Goal: Task Accomplishment & Management: Manage account settings

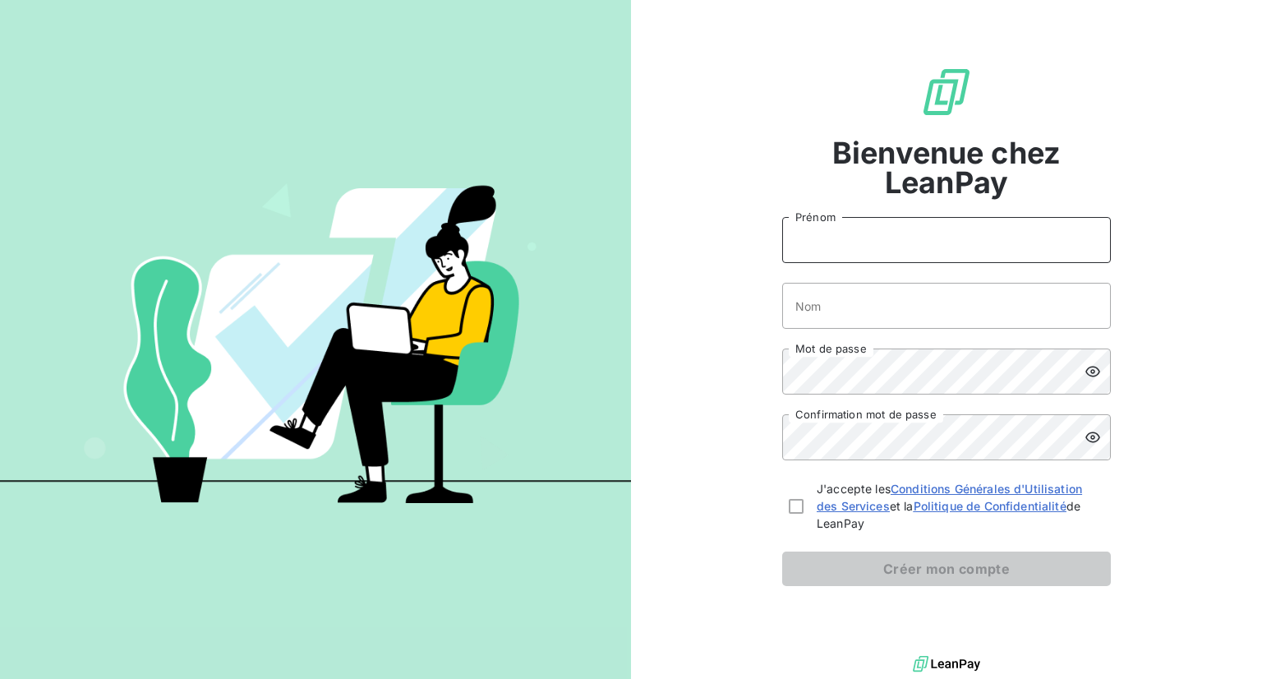
click at [858, 228] on input "Prénom" at bounding box center [946, 240] width 329 height 46
click at [922, 292] on input "Nom" at bounding box center [946, 306] width 329 height 46
click at [868, 231] on input "Prénom" at bounding box center [946, 240] width 329 height 46
click at [868, 231] on input "1n" at bounding box center [946, 240] width 329 height 46
type input "1"
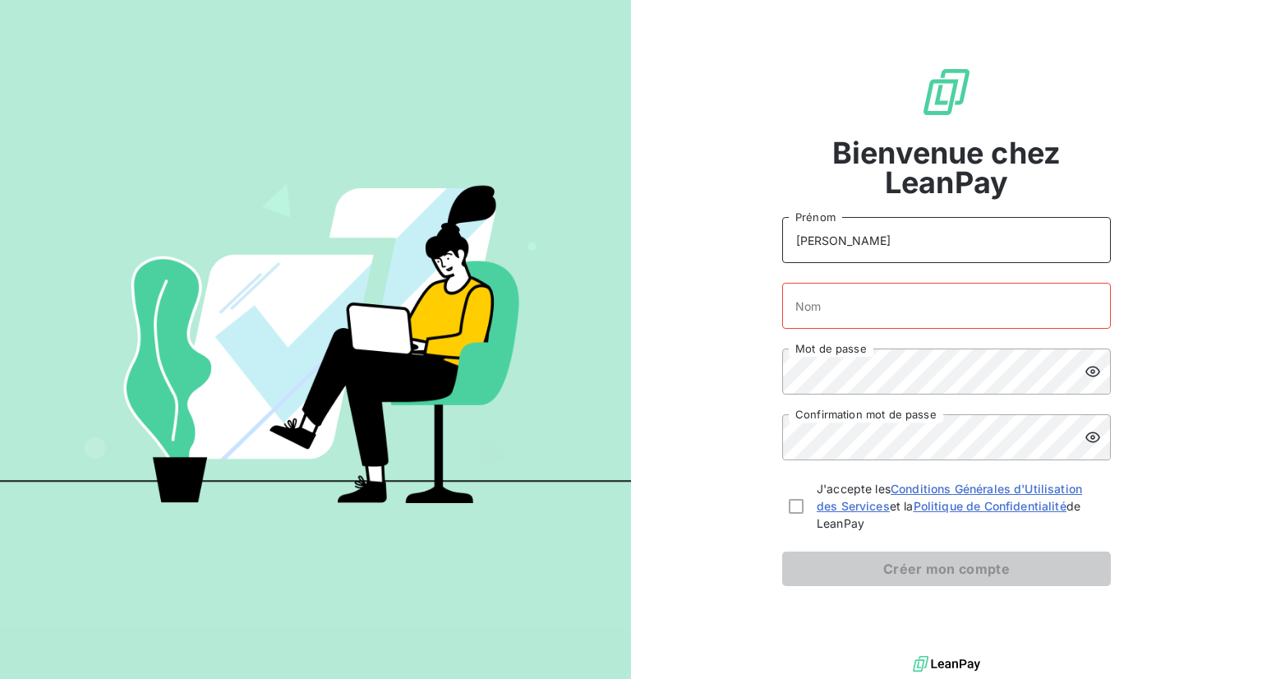
type input "[PERSON_NAME]"
type input "Sandal"
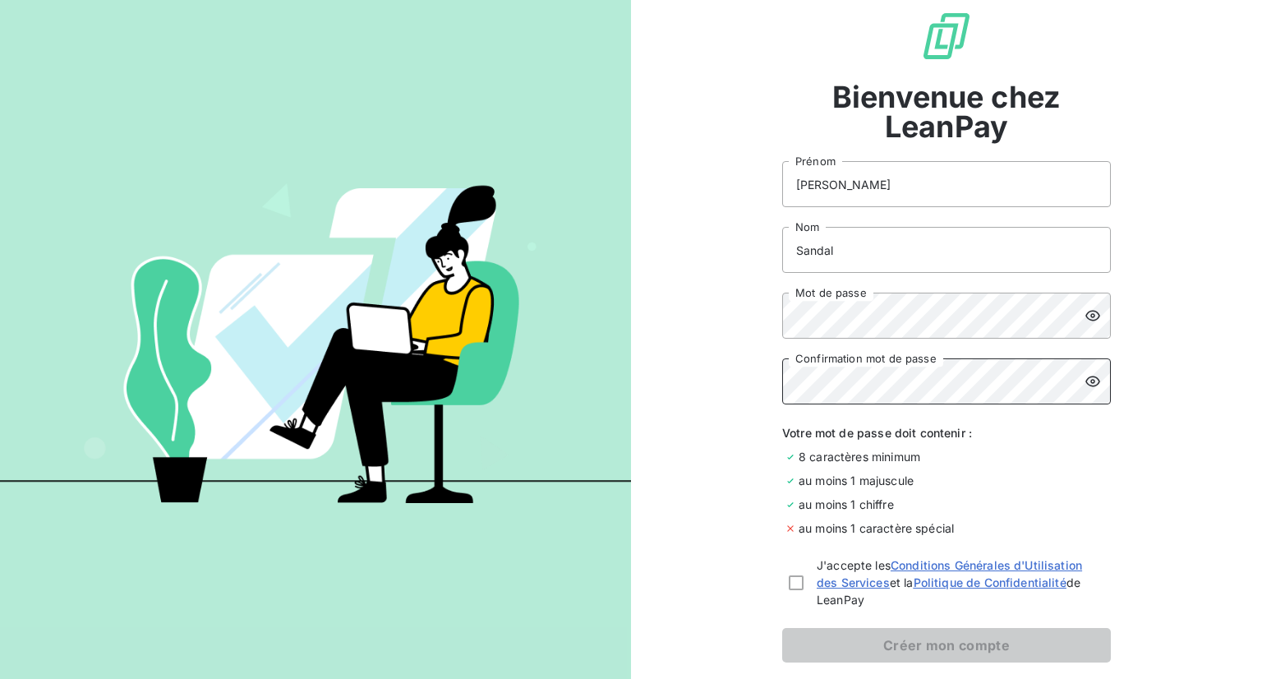
scroll to position [69, 0]
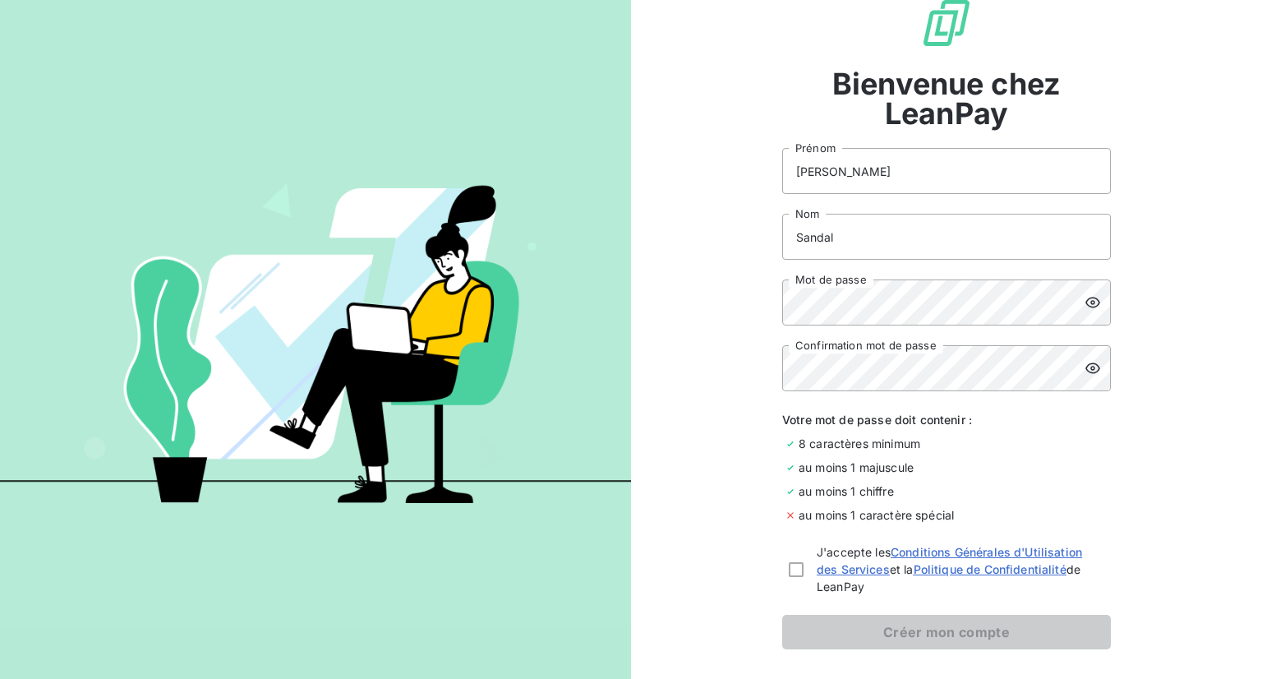
click at [888, 326] on form "[PERSON_NAME] Sandal Nom Mot de passe Confirmation mot de passe Votre mot de pa…" at bounding box center [946, 398] width 329 height 501
click at [793, 579] on div at bounding box center [796, 569] width 15 height 52
click at [792, 574] on div at bounding box center [796, 569] width 15 height 15
checkbox input "true"
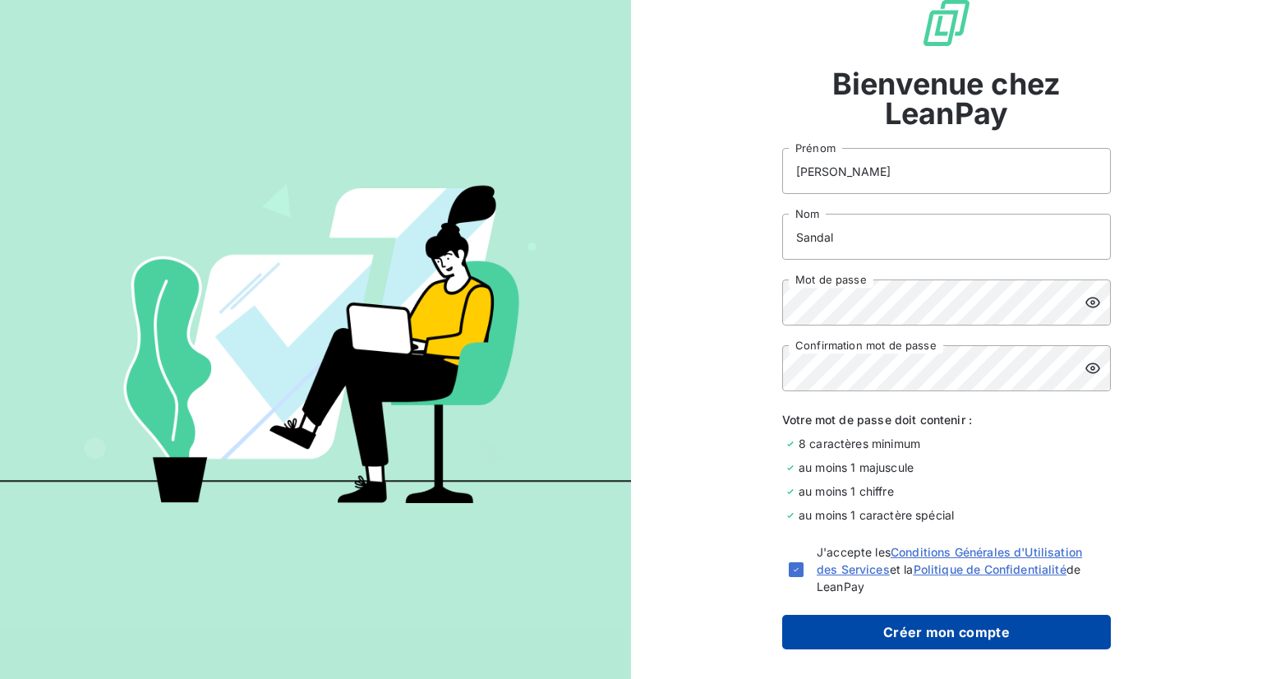
click at [913, 640] on button "Créer mon compte" at bounding box center [946, 632] width 329 height 35
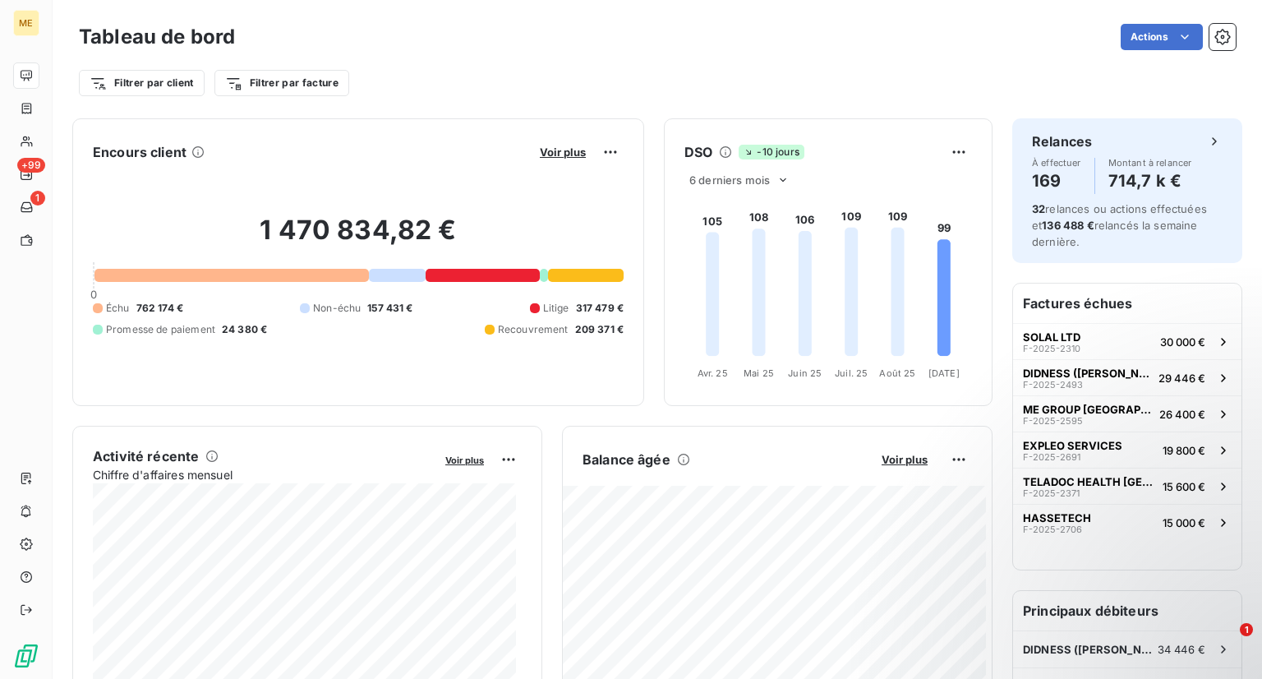
click at [365, 69] on div "Filtrer par client Filtrer par facture" at bounding box center [657, 82] width 1157 height 31
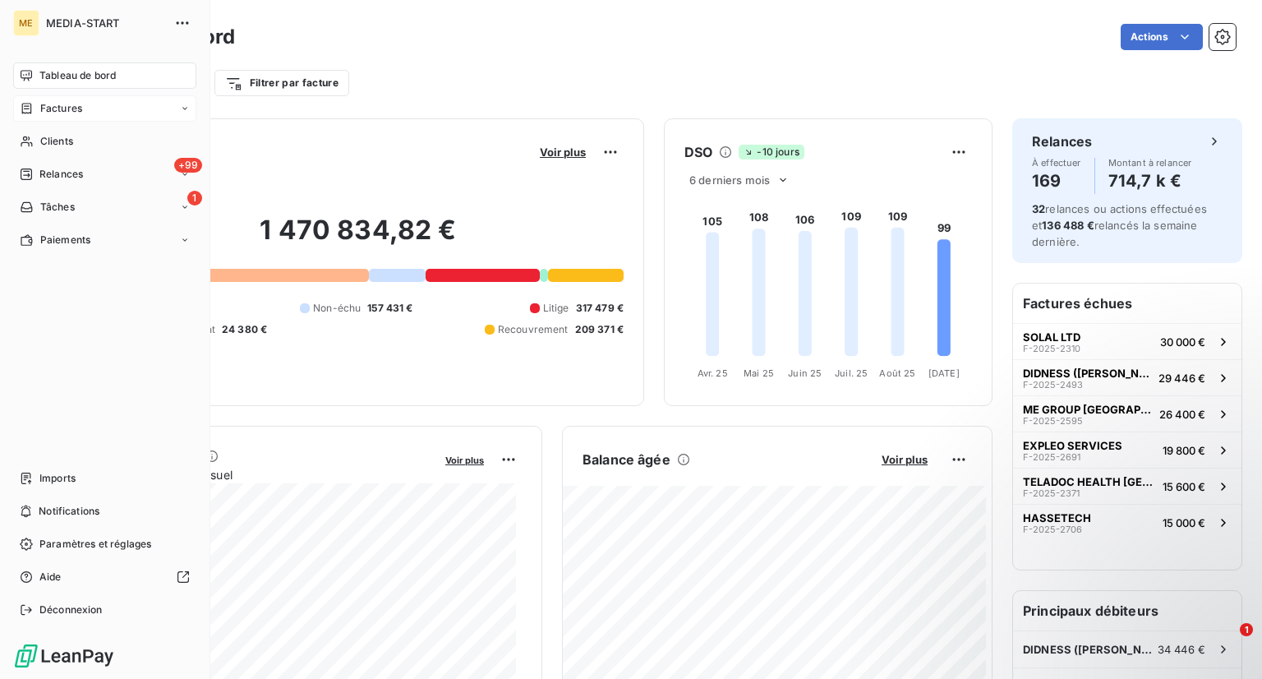
click at [67, 96] on div "Factures" at bounding box center [104, 108] width 183 height 26
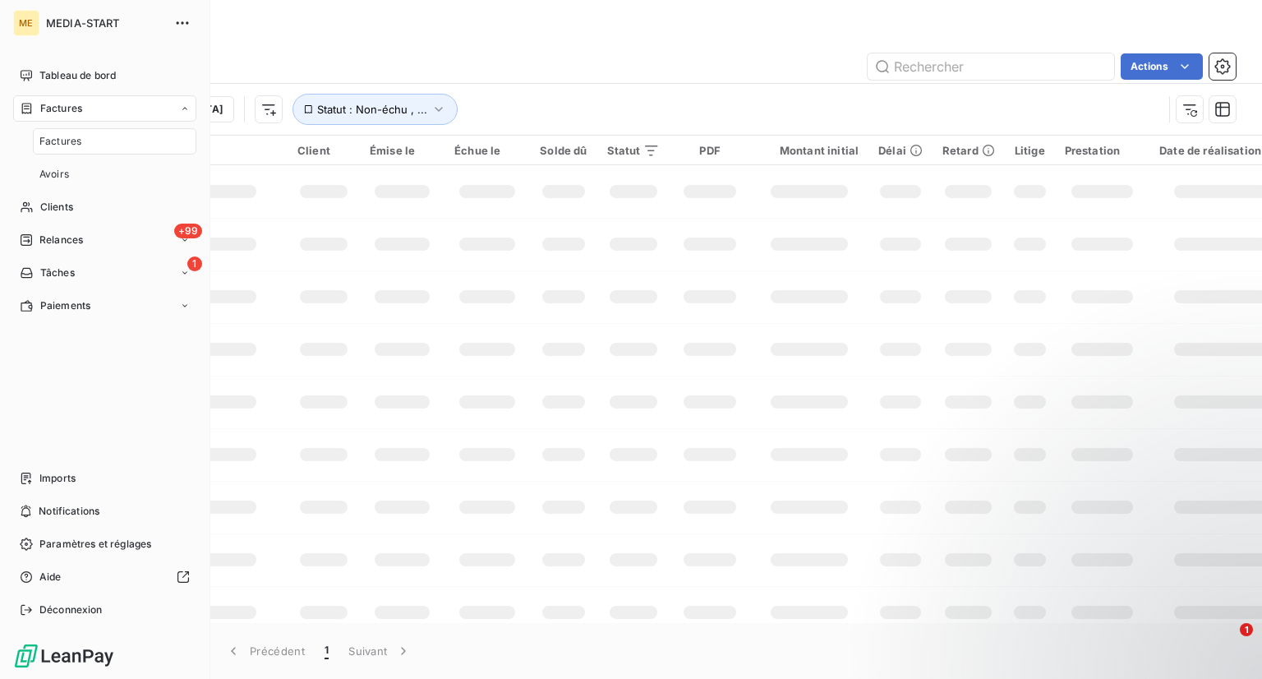
click at [66, 140] on span "Factures" at bounding box center [60, 141] width 42 height 15
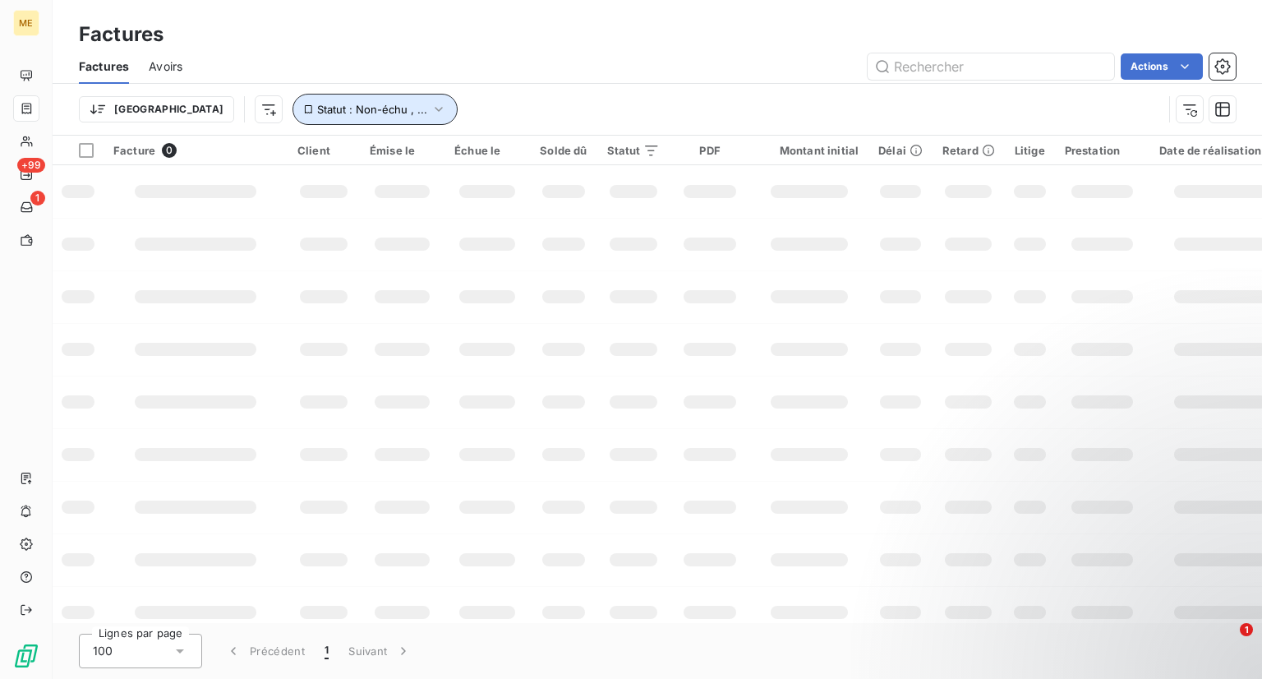
click at [431, 108] on icon "button" at bounding box center [439, 109] width 16 height 16
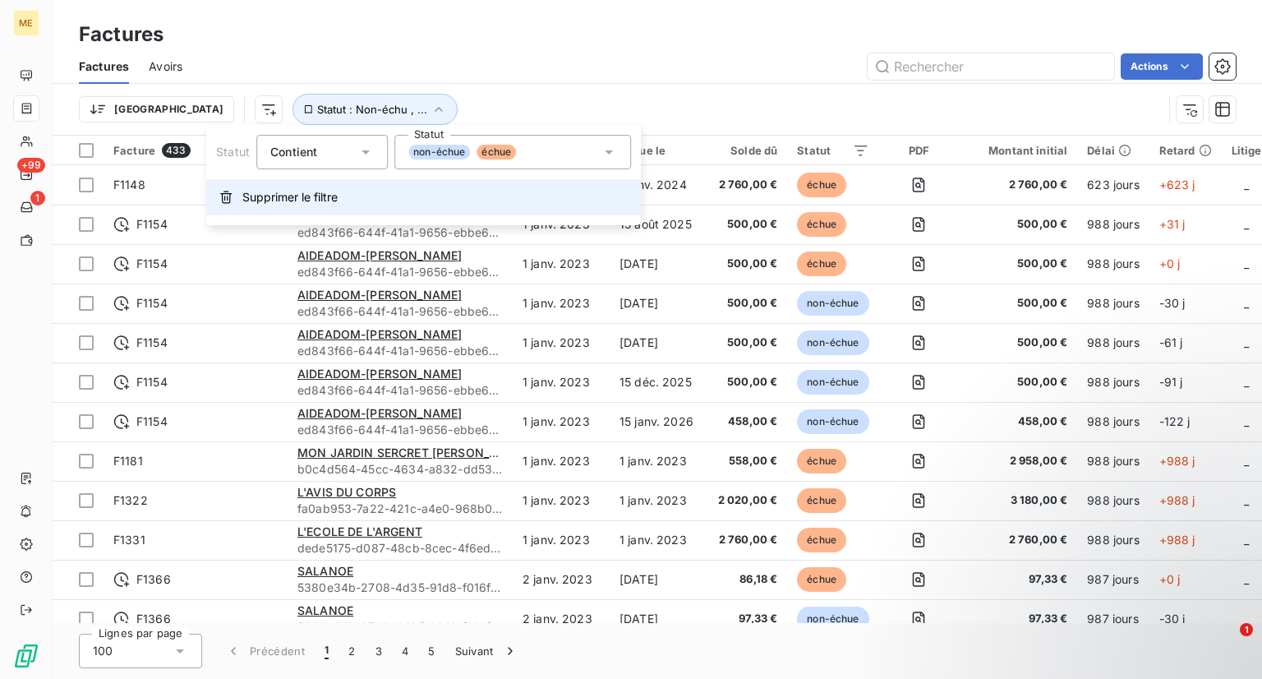
click at [309, 201] on span "Supprimer le filtre" at bounding box center [289, 197] width 95 height 16
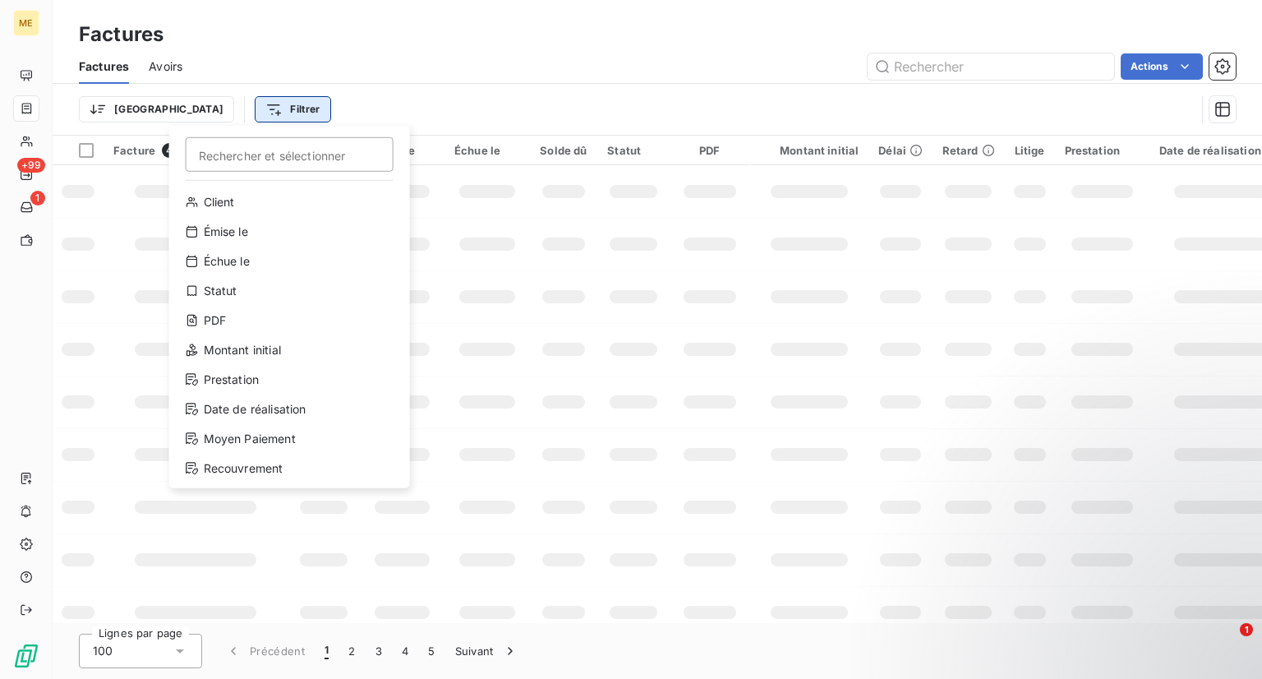
click at [204, 114] on html "ME +99 1 Factures Factures Avoirs Actions Trier Filtrer Rechercher et sélection…" at bounding box center [631, 339] width 1262 height 679
click at [266, 293] on div "Statut" at bounding box center [290, 291] width 228 height 26
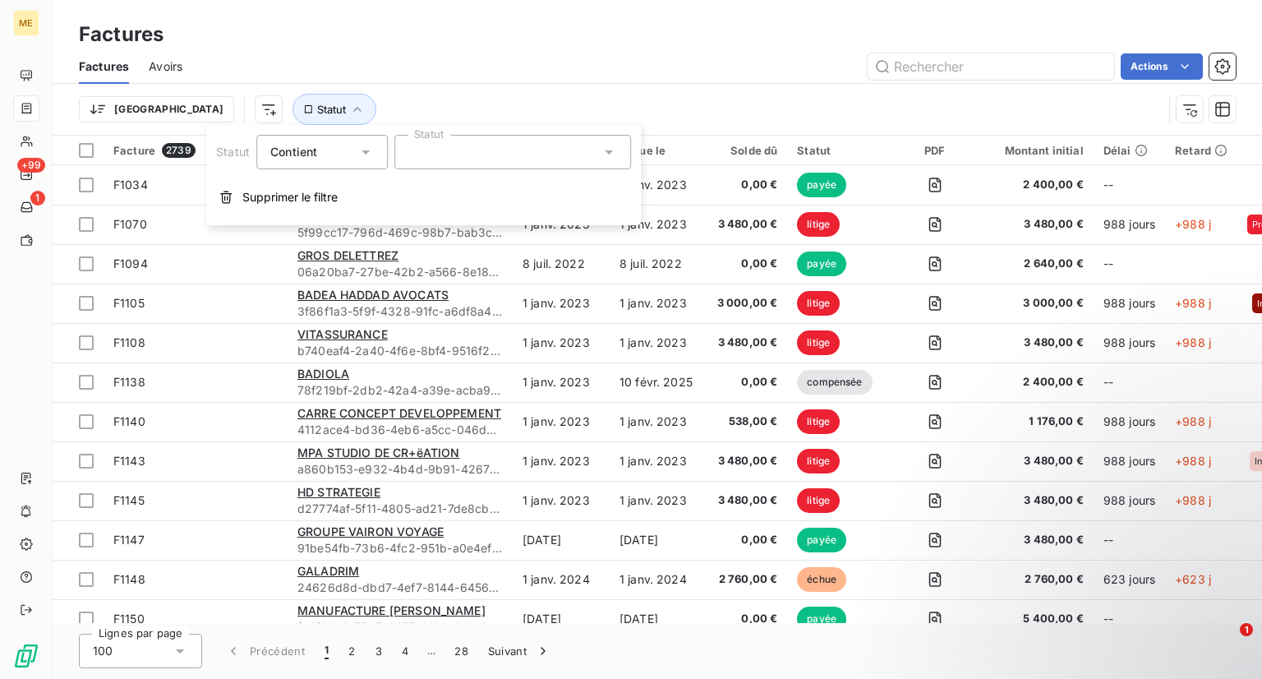
click at [441, 138] on div at bounding box center [512, 152] width 237 height 35
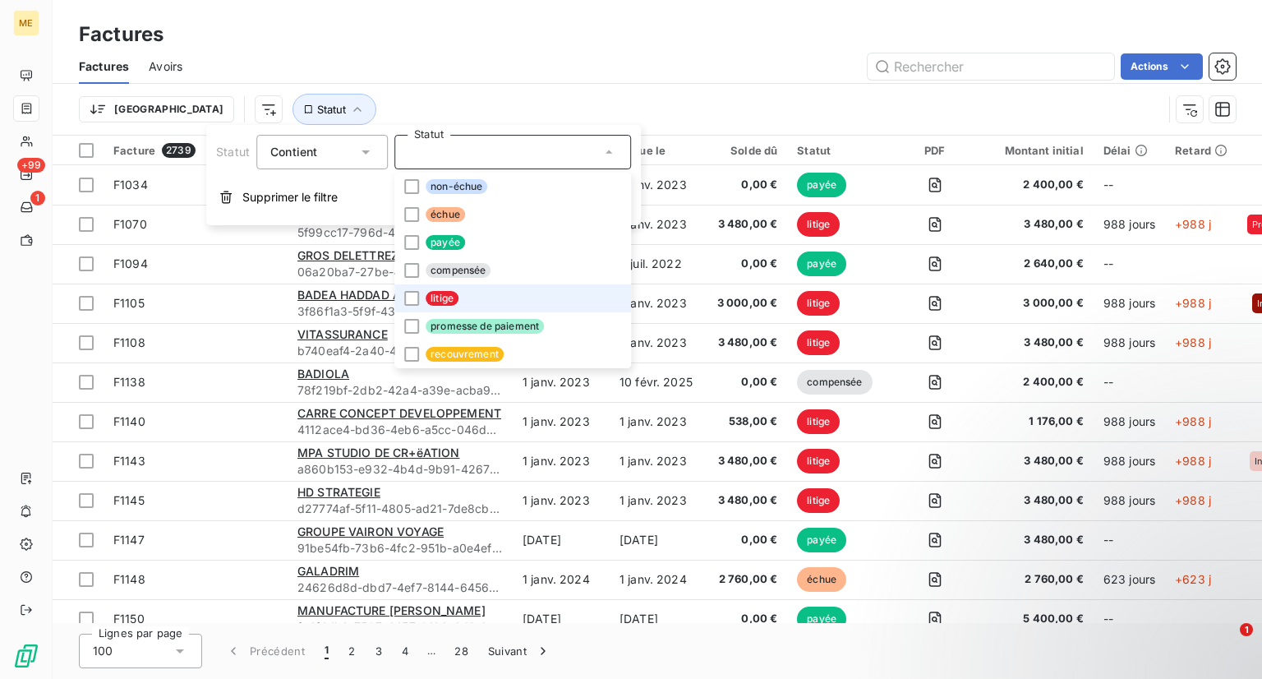
click at [467, 311] on li "litige" at bounding box center [512, 298] width 237 height 28
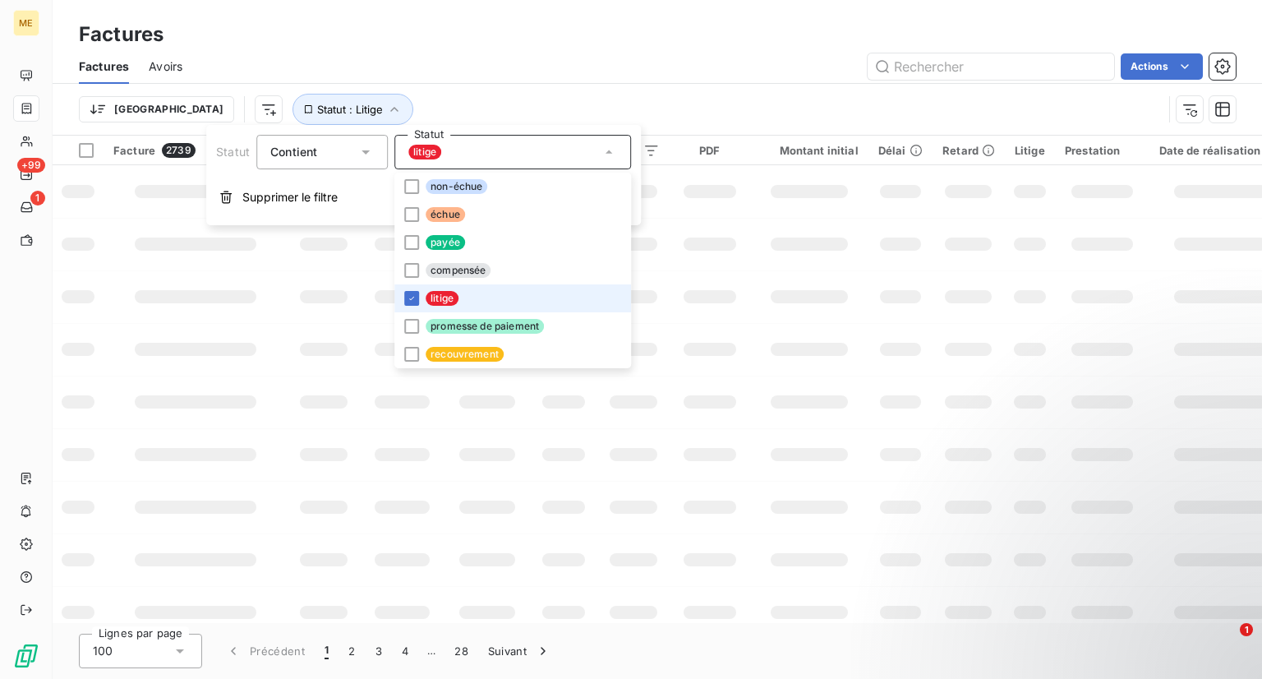
click at [467, 311] on li "litige" at bounding box center [512, 298] width 237 height 28
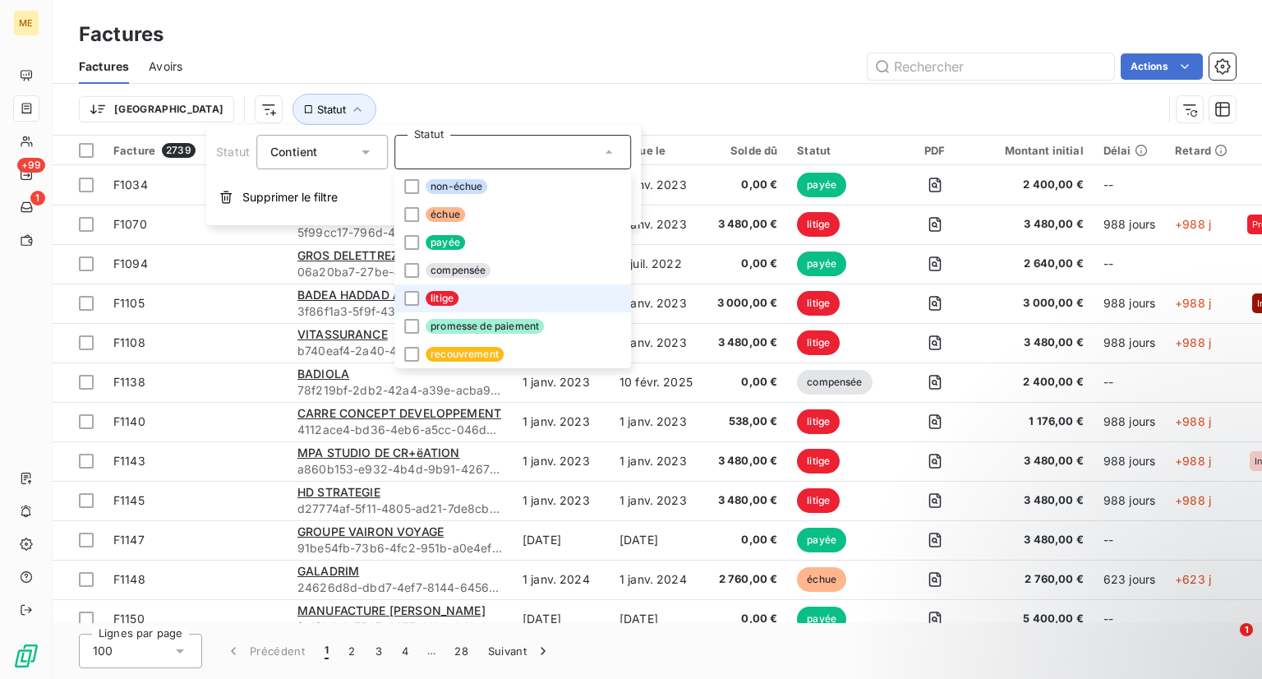
click at [431, 303] on span "litige" at bounding box center [442, 298] width 33 height 15
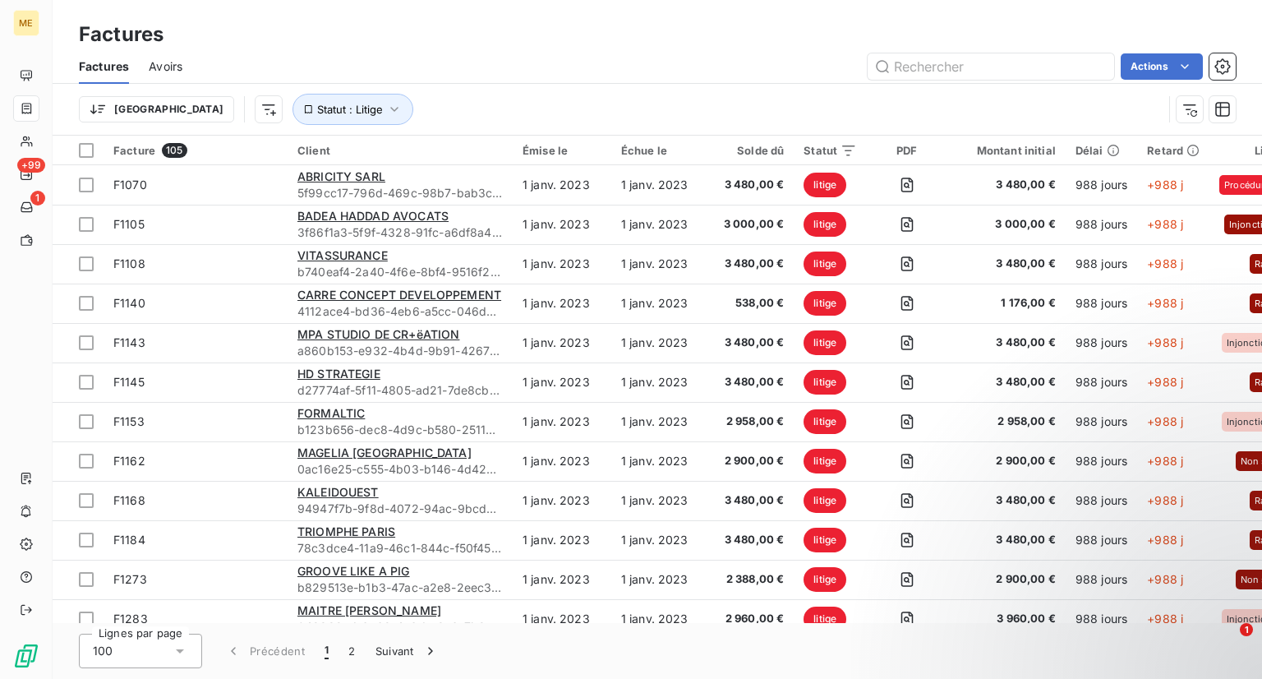
click at [444, 65] on div "Actions" at bounding box center [719, 66] width 1034 height 26
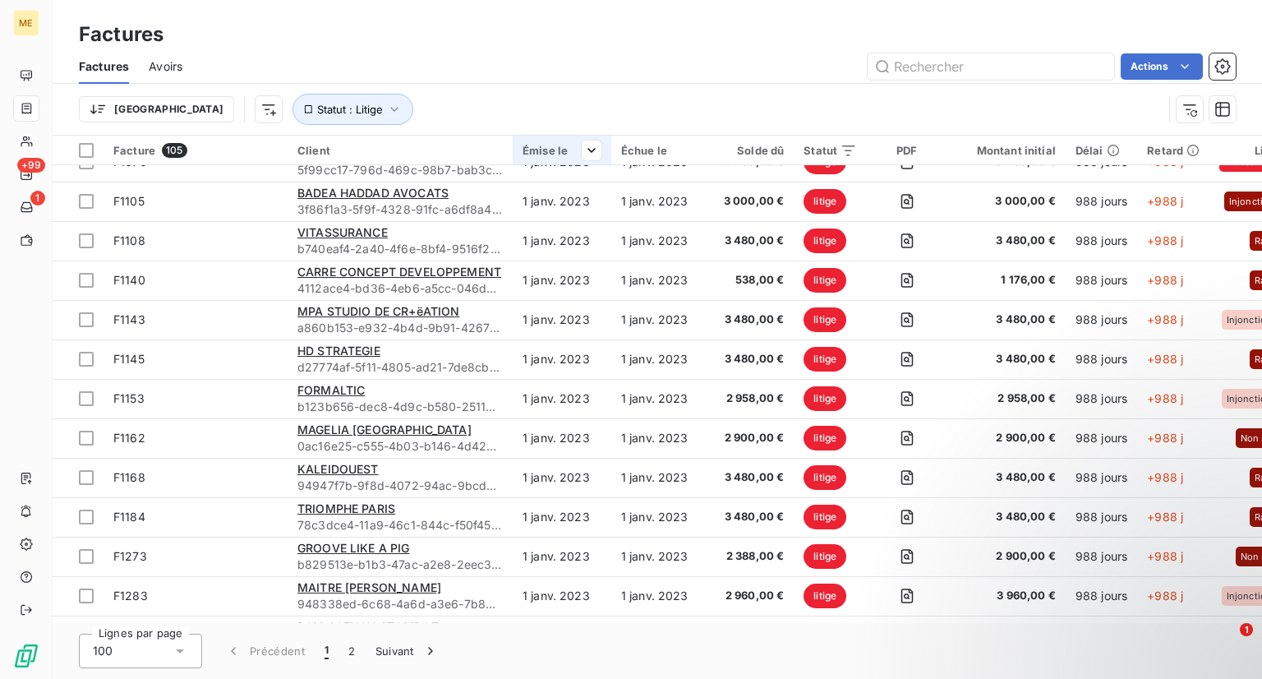
scroll to position [22, 0]
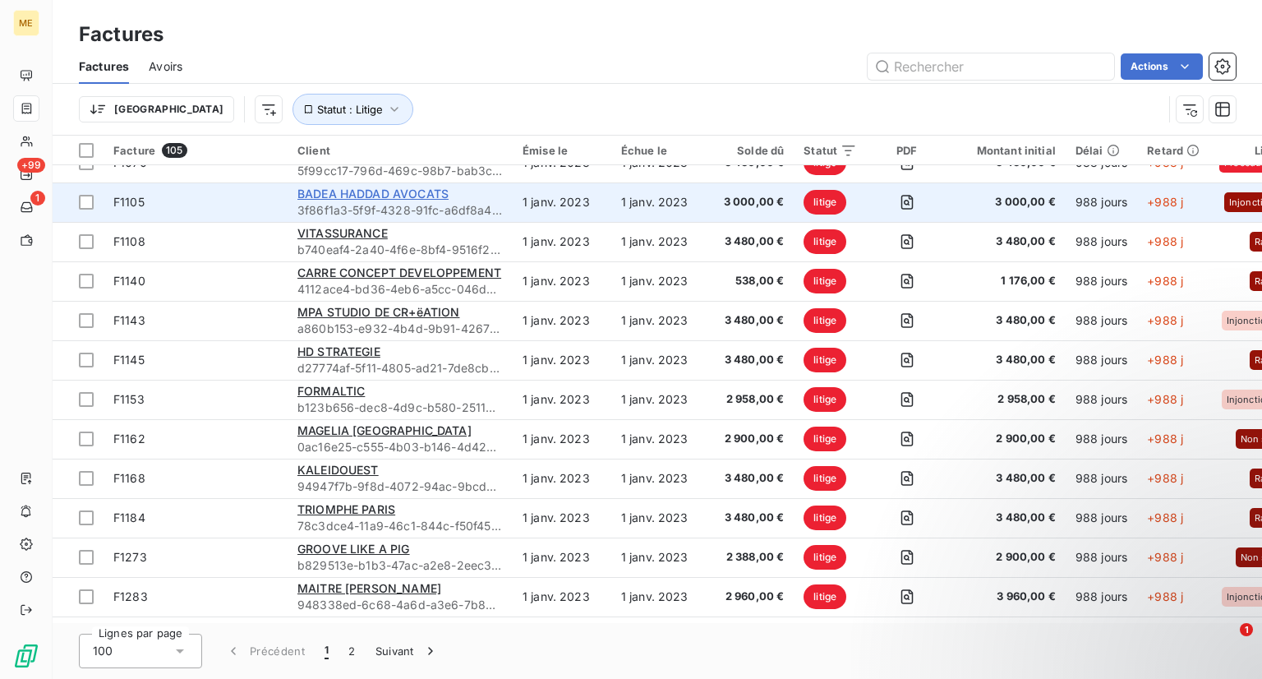
click at [340, 197] on span "BADEA HADDAD AVOCATS" at bounding box center [372, 193] width 151 height 14
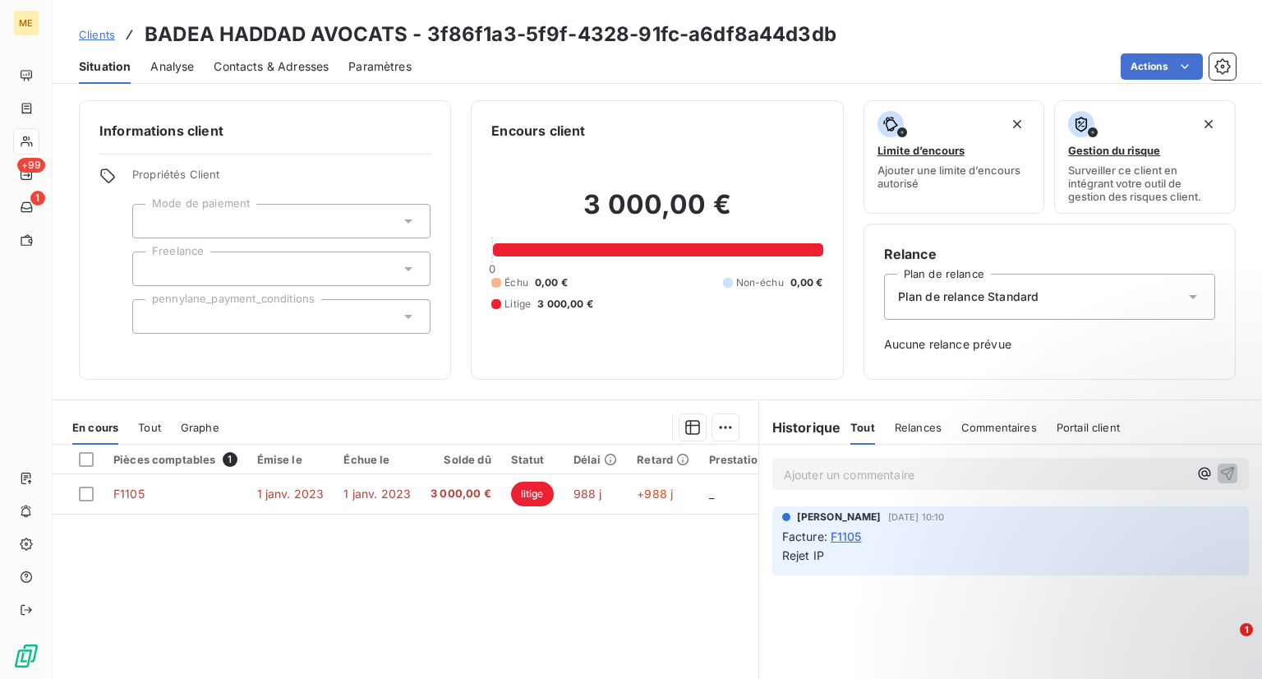
click at [362, 208] on div at bounding box center [281, 221] width 298 height 35
click at [308, 548] on div "Pièces comptables 1 Émise le Échue le Solde dû Statut Délai Retard Prestation D…" at bounding box center [406, 602] width 706 height 316
click at [233, 260] on div at bounding box center [281, 268] width 298 height 35
click at [81, 297] on div "Informations client Propriétés Client Mode de paiement Freelance pennylane_paym…" at bounding box center [265, 239] width 372 height 279
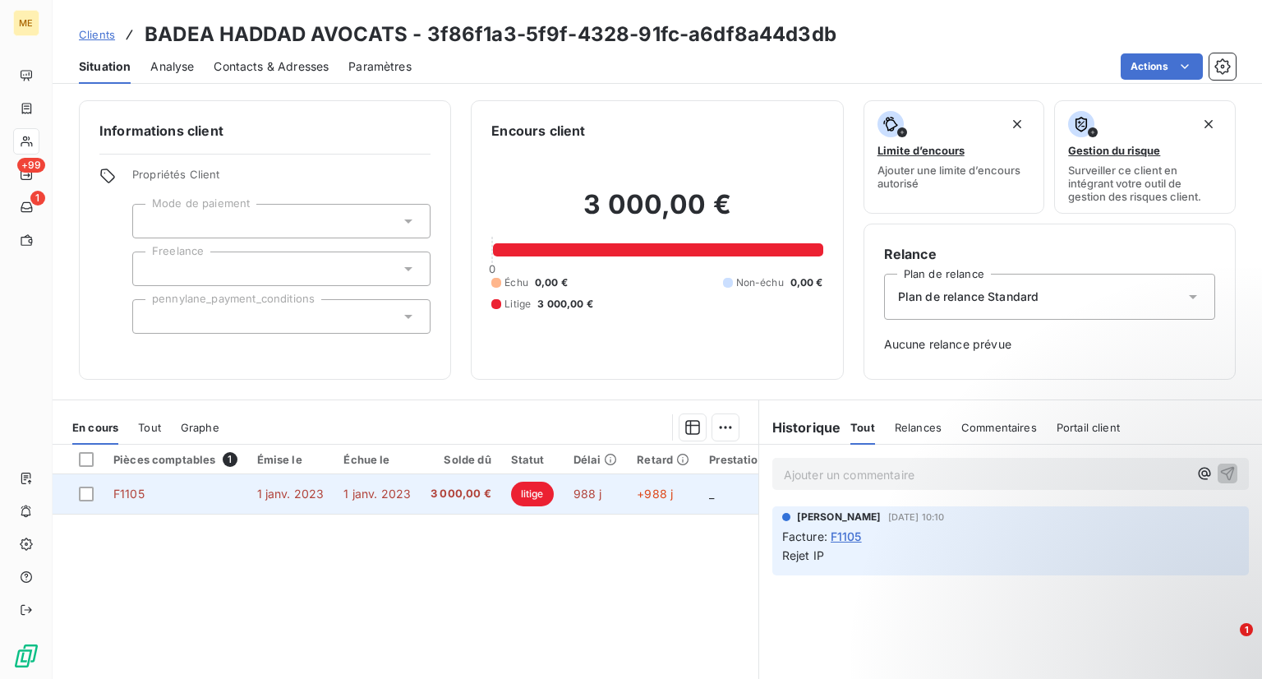
click at [210, 495] on td "F1105" at bounding box center [176, 493] width 144 height 39
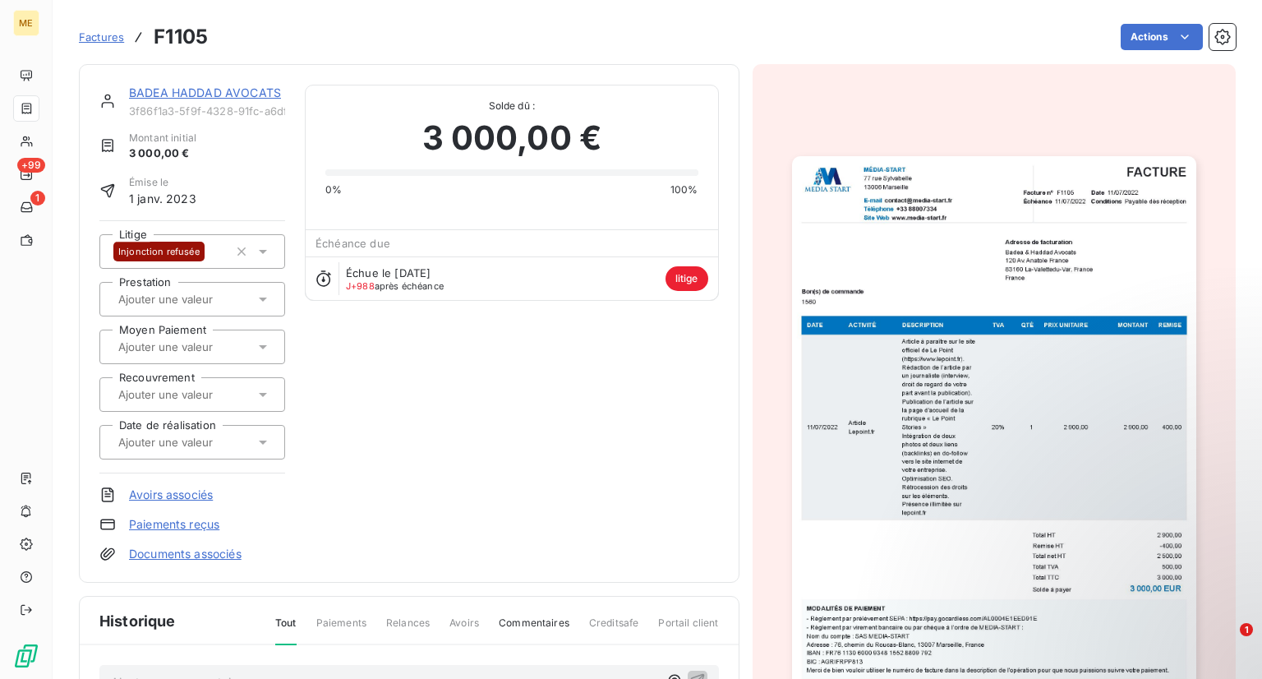
click at [263, 293] on icon at bounding box center [263, 299] width 16 height 16
click at [461, 365] on div "BADEA HADDAD AVOCATS 3f86f1a3-5f9f-4328-91fc-a6df8a44d3db Montant initial 3 000…" at bounding box center [408, 323] width 619 height 477
click at [332, 345] on div "BADEA HADDAD AVOCATS 3f86f1a3-5f9f-4328-91fc-a6df8a44d3db Montant initial 3 000…" at bounding box center [408, 323] width 619 height 477
click at [260, 302] on icon at bounding box center [263, 299] width 16 height 16
click at [348, 326] on div "BADEA HADDAD AVOCATS 3f86f1a3-5f9f-4328-91fc-a6df8a44d3db Montant initial 3 000…" at bounding box center [408, 323] width 619 height 477
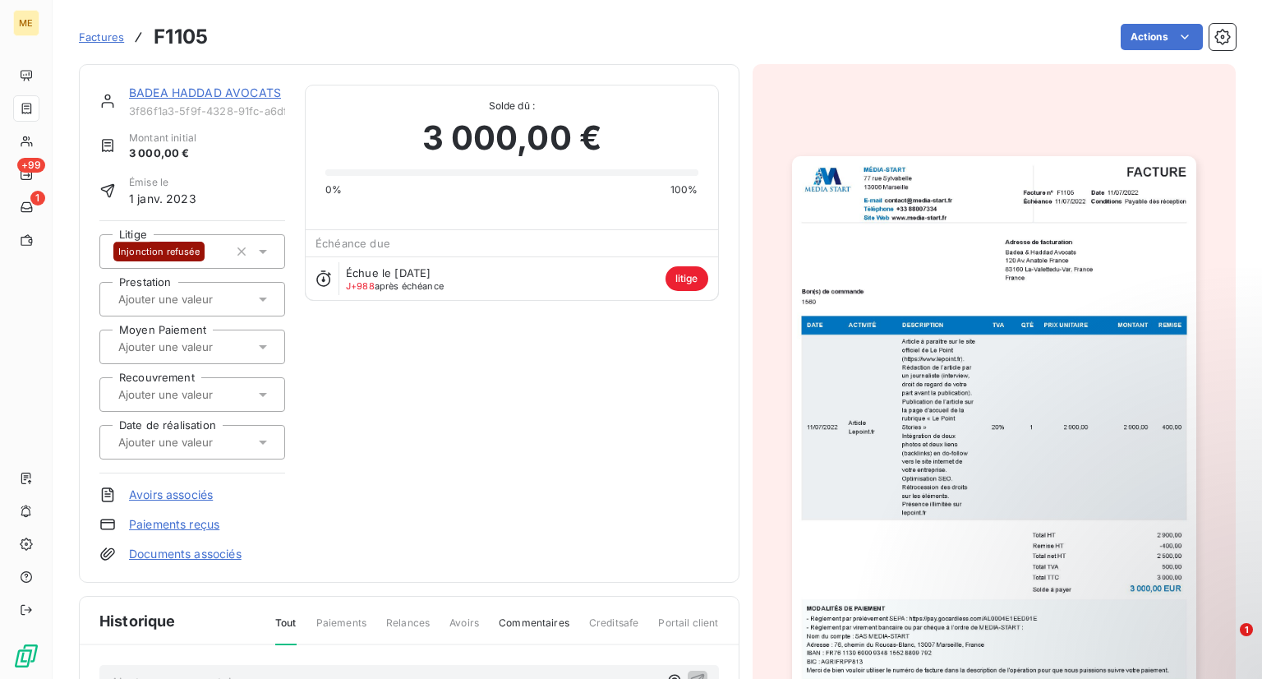
click at [263, 346] on icon at bounding box center [263, 346] width 16 height 16
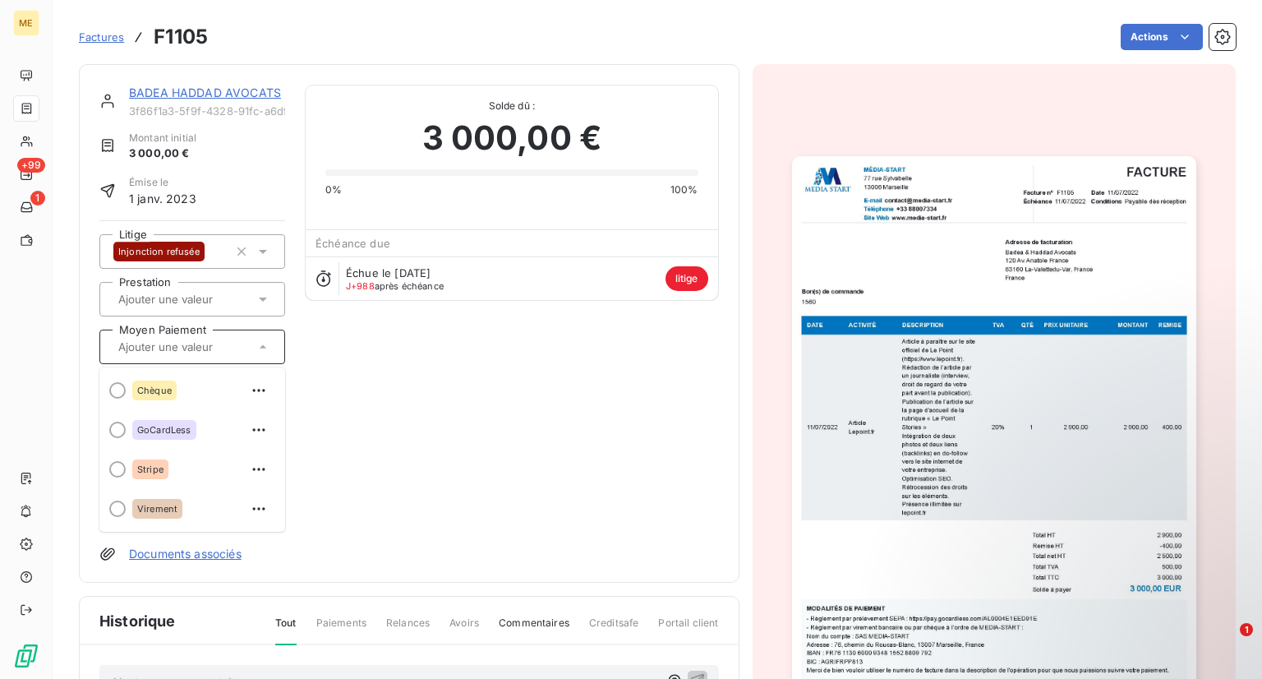
click at [382, 390] on div "BADEA HADDAD AVOCATS 3f86f1a3-5f9f-4328-91fc-a6df8a44d3db Montant initial 3 000…" at bounding box center [408, 323] width 619 height 477
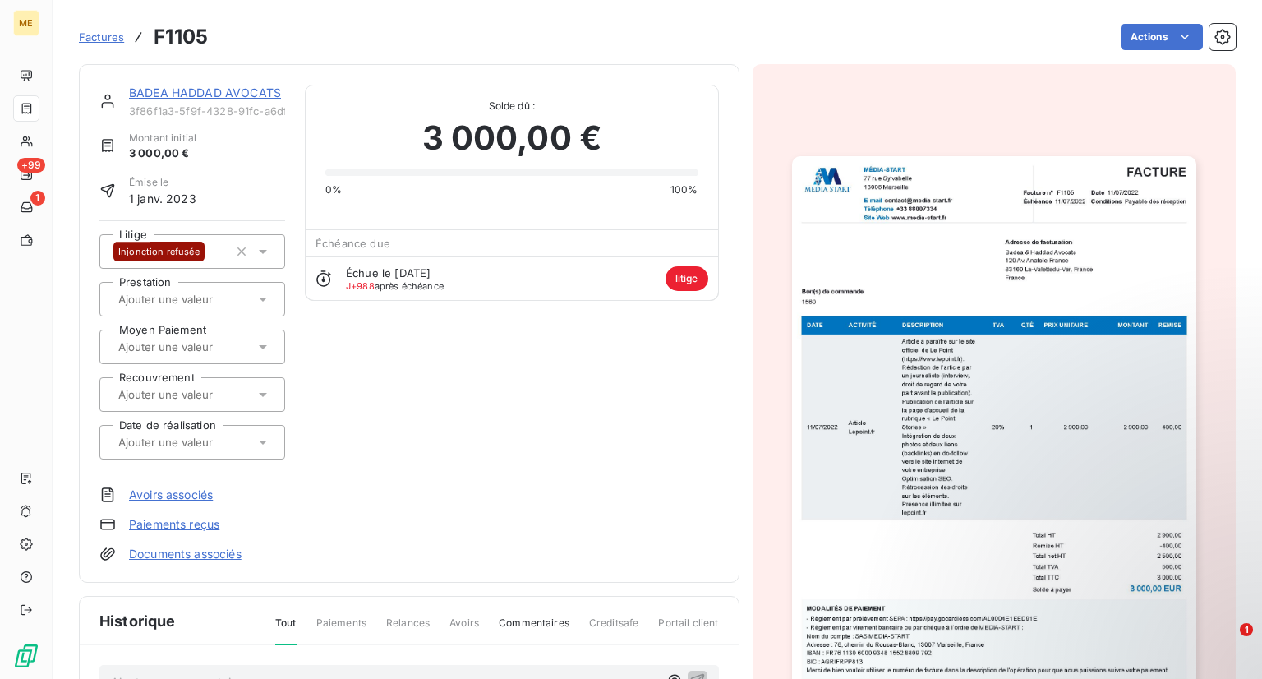
click at [262, 388] on icon at bounding box center [263, 394] width 16 height 16
click at [440, 518] on div "BADEA HADDAD AVOCATS 3f86f1a3-5f9f-4328-91fc-a6df8a44d3db Montant initial 3 000…" at bounding box center [408, 323] width 619 height 477
click at [264, 449] on icon at bounding box center [263, 442] width 16 height 16
click at [426, 410] on div "BADEA HADDAD AVOCATS 3f86f1a3-5f9f-4328-91fc-a6df8a44d3db Montant initial 3 000…" at bounding box center [408, 323] width 619 height 477
click at [338, 425] on div "BADEA HADDAD AVOCATS 3f86f1a3-5f9f-4328-91fc-a6df8a44d3db Montant initial 3 000…" at bounding box center [408, 323] width 619 height 477
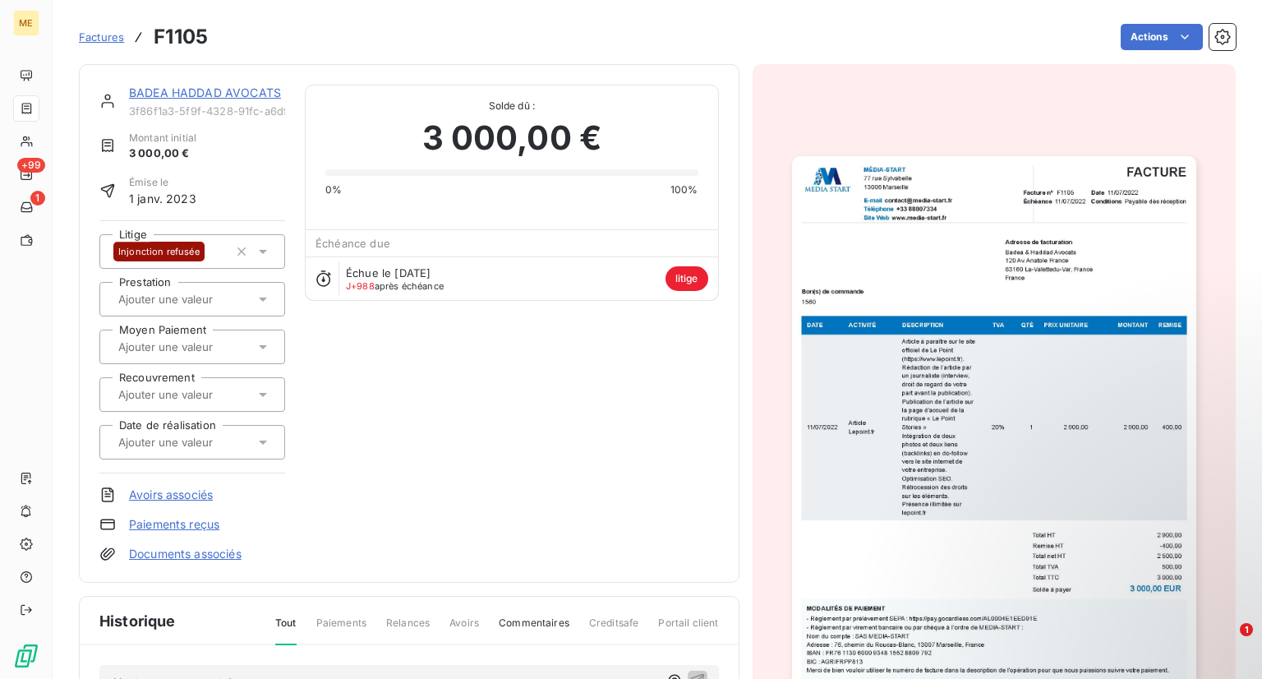
click at [255, 392] on icon at bounding box center [263, 394] width 16 height 16
click at [396, 400] on div "BADEA HADDAD AVOCATS 3f86f1a3-5f9f-4328-91fc-a6df8a44d3db Montant initial 3 000…" at bounding box center [408, 323] width 619 height 477
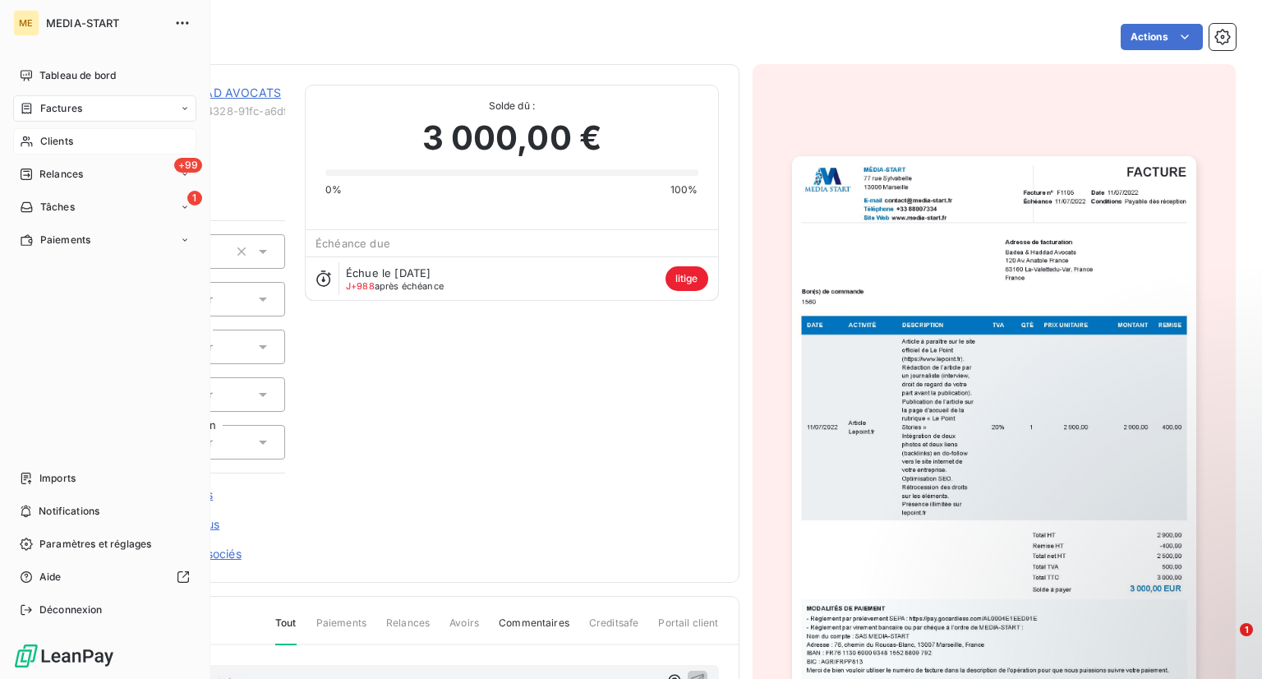
click at [40, 138] on span "Clients" at bounding box center [56, 141] width 33 height 15
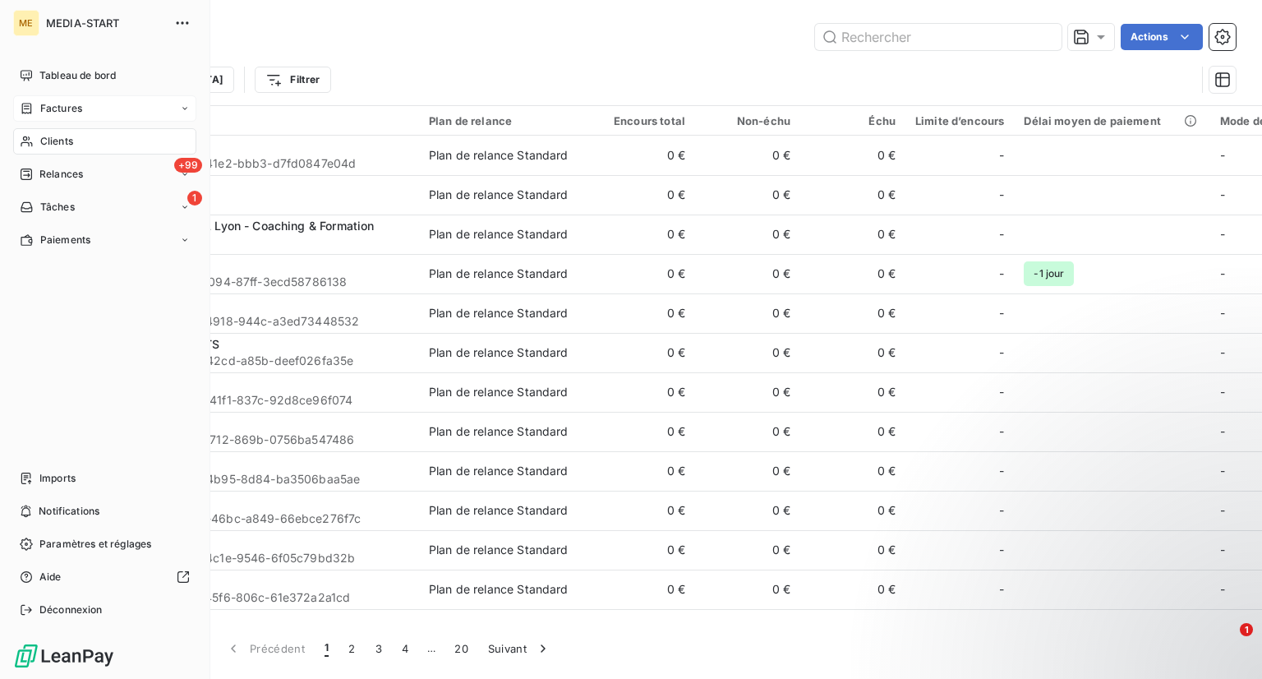
click at [55, 117] on div "Factures" at bounding box center [104, 108] width 183 height 26
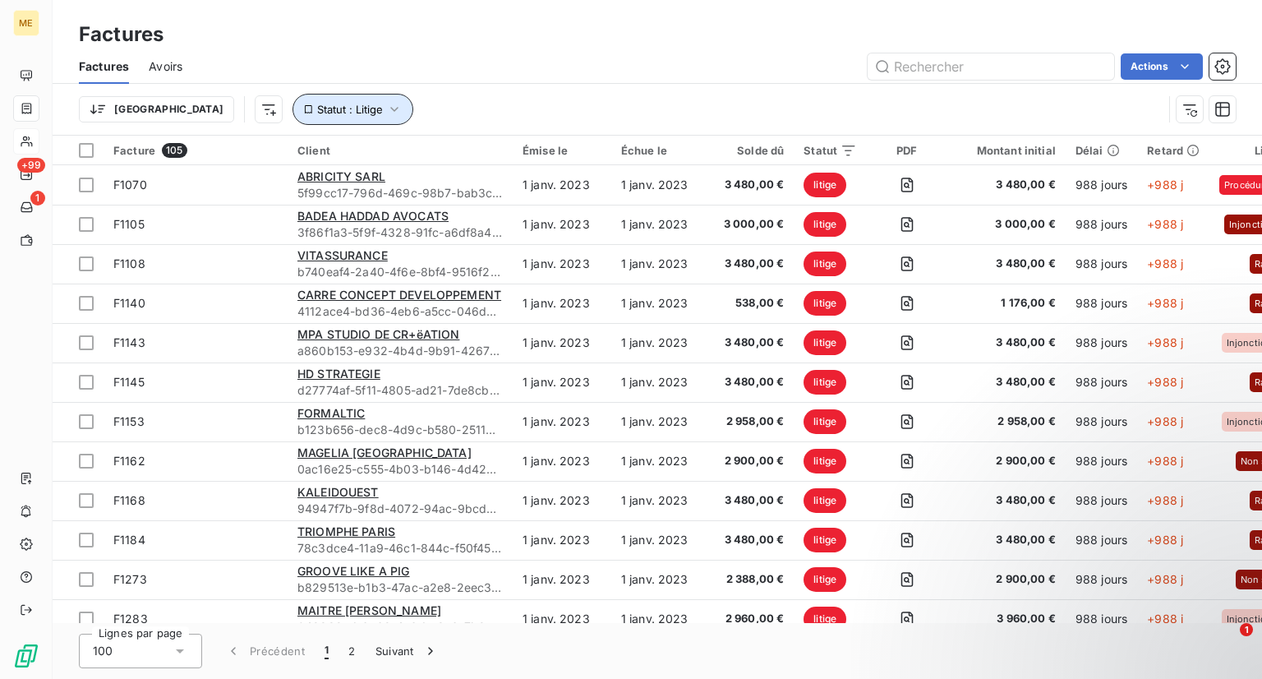
click at [386, 108] on icon "button" at bounding box center [394, 109] width 16 height 16
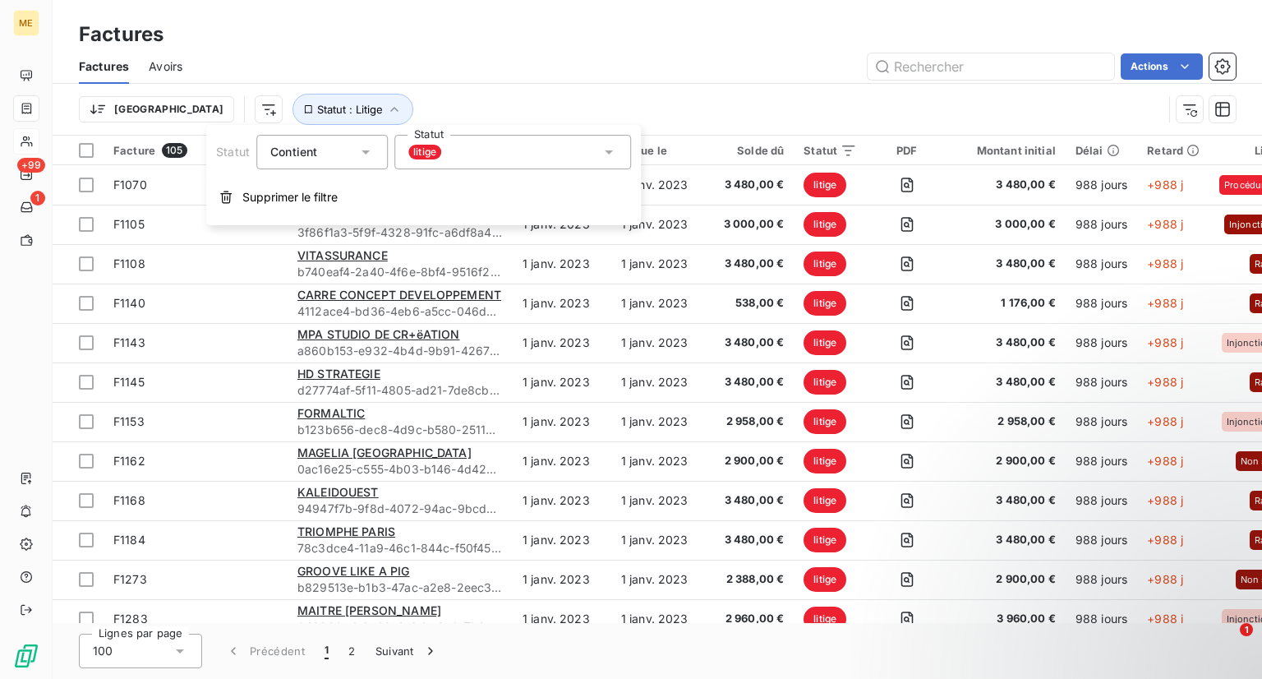
click at [438, 158] on div "litige" at bounding box center [424, 152] width 33 height 15
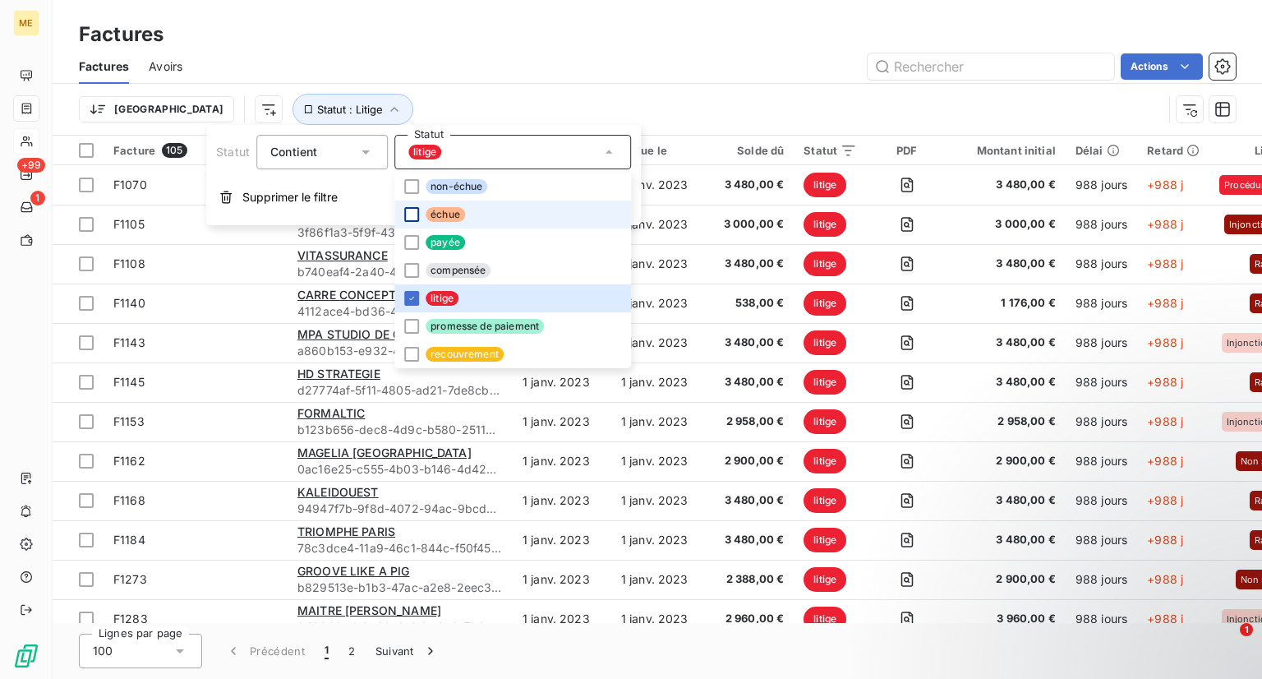
click at [414, 216] on div at bounding box center [411, 214] width 15 height 15
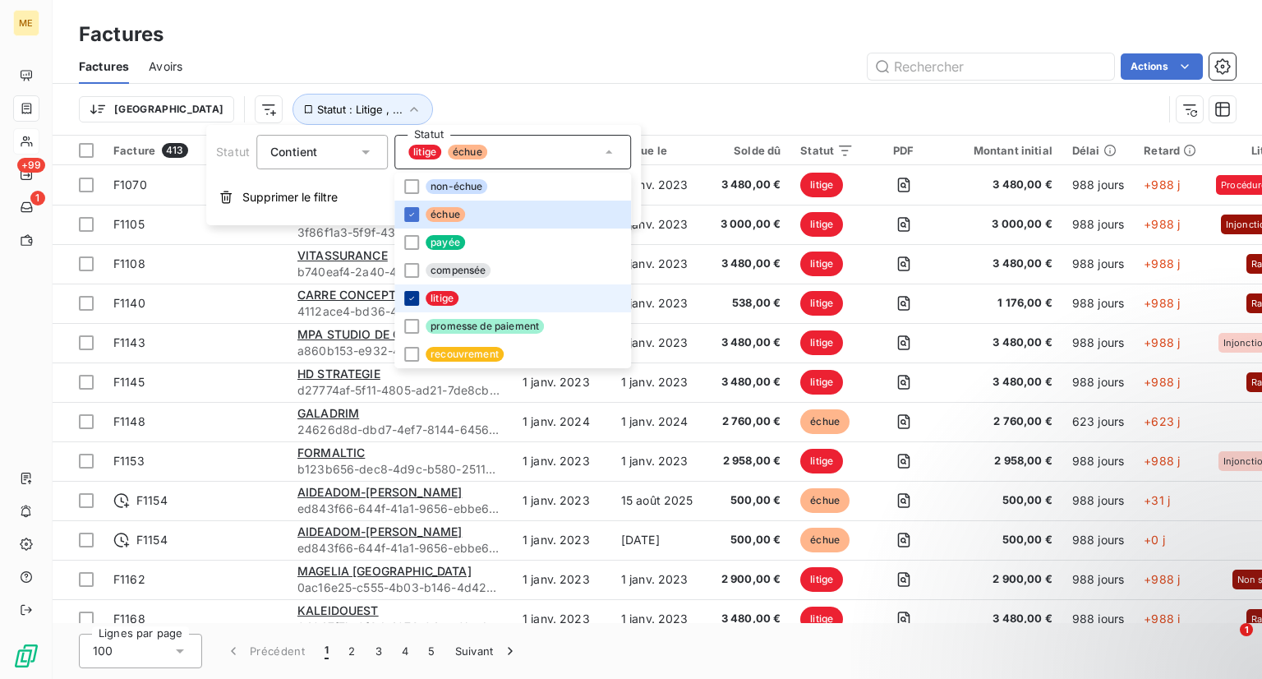
click at [414, 300] on icon at bounding box center [412, 298] width 10 height 10
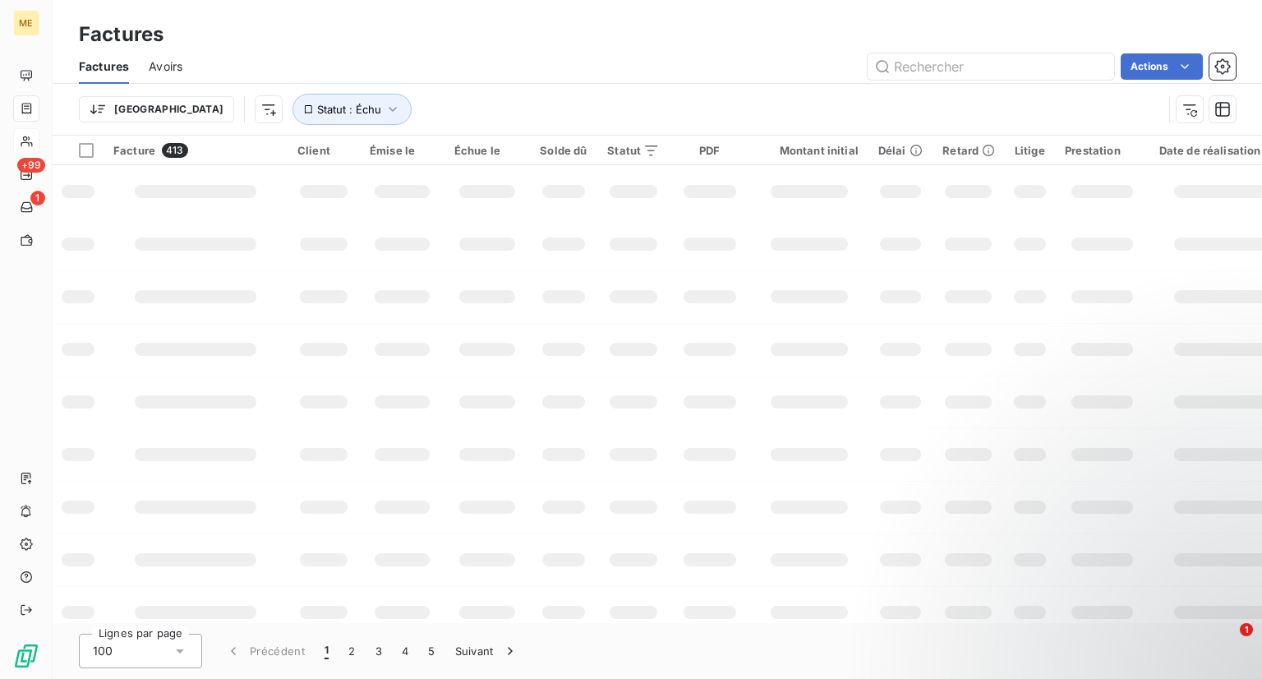
click at [526, 70] on div "Actions" at bounding box center [719, 66] width 1034 height 26
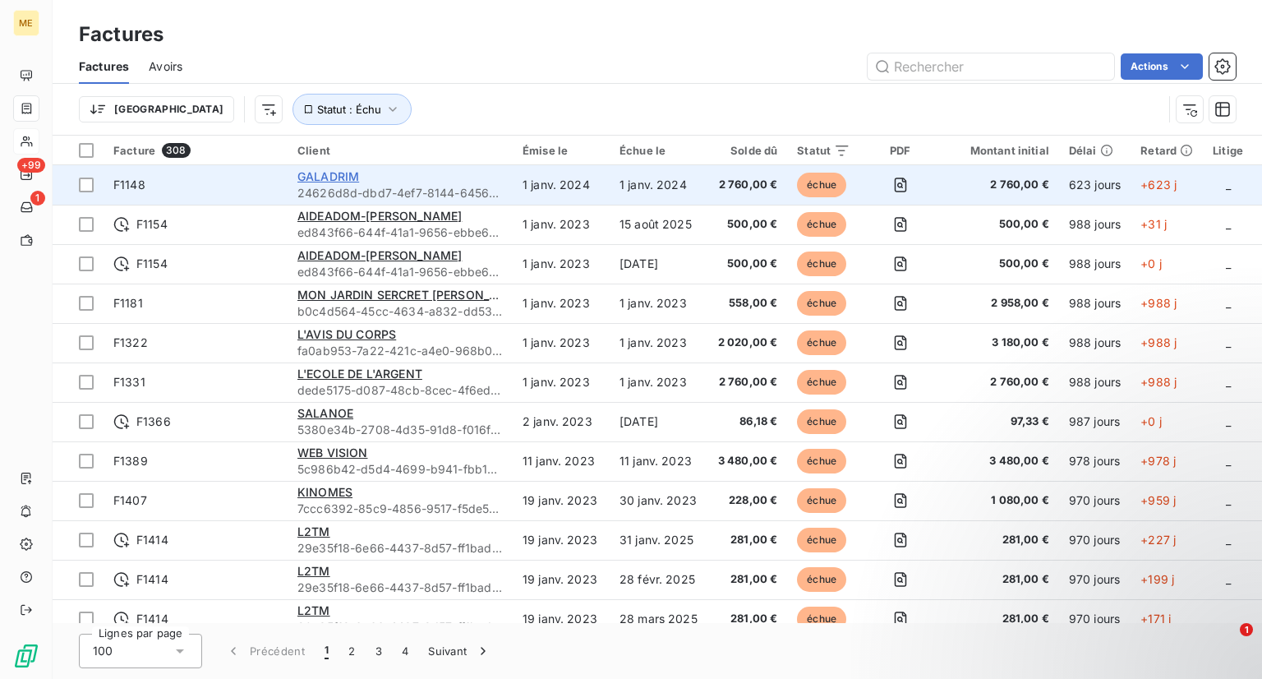
click at [337, 181] on span "GALADRIM" at bounding box center [328, 176] width 62 height 14
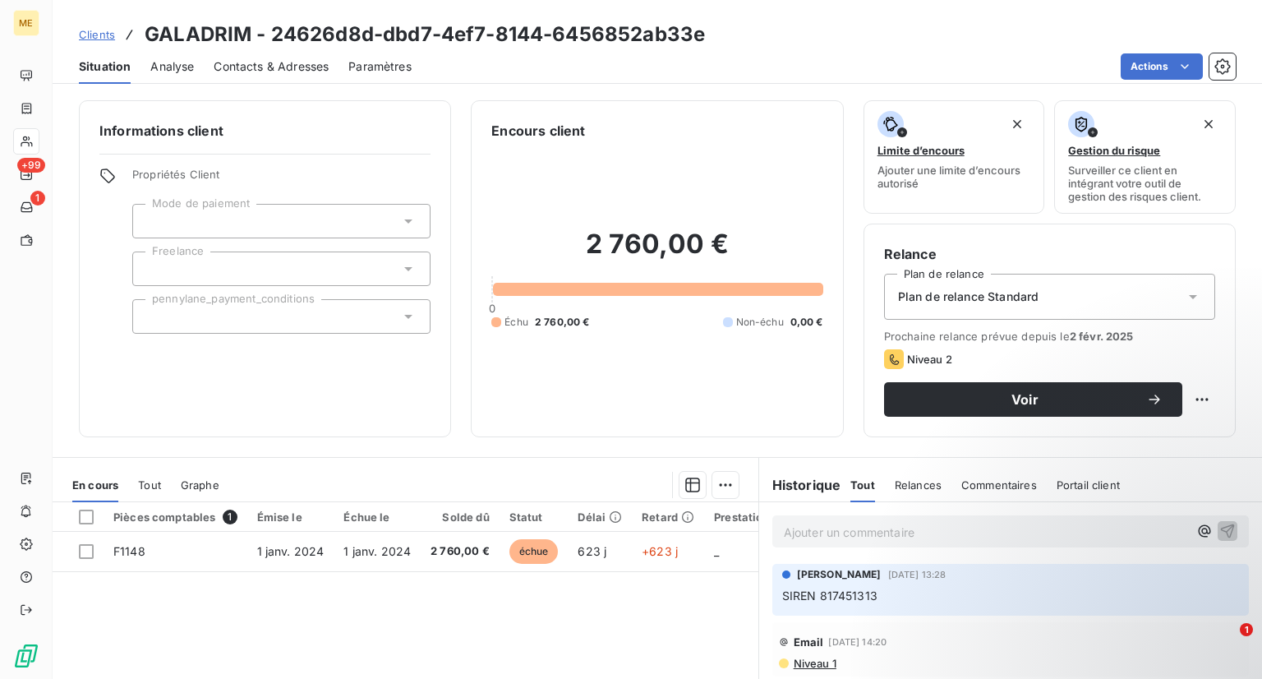
scroll to position [188, 0]
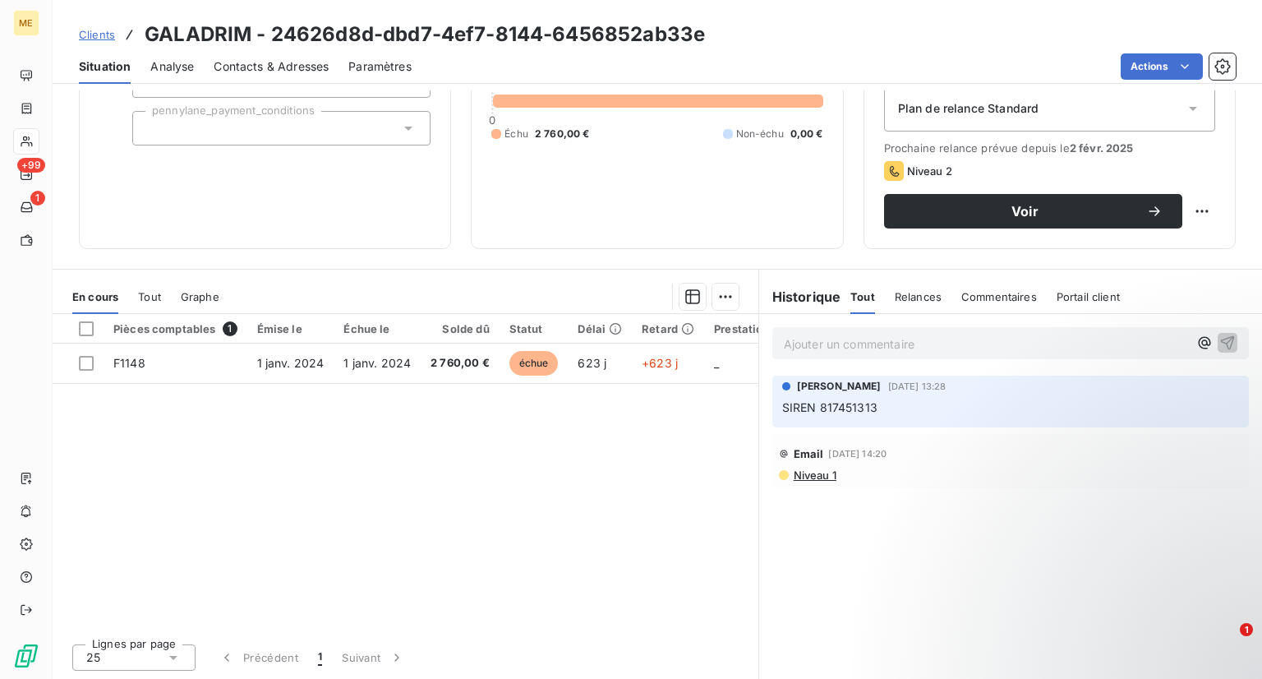
click at [796, 348] on p "Ajouter un commentaire ﻿" at bounding box center [986, 344] width 404 height 21
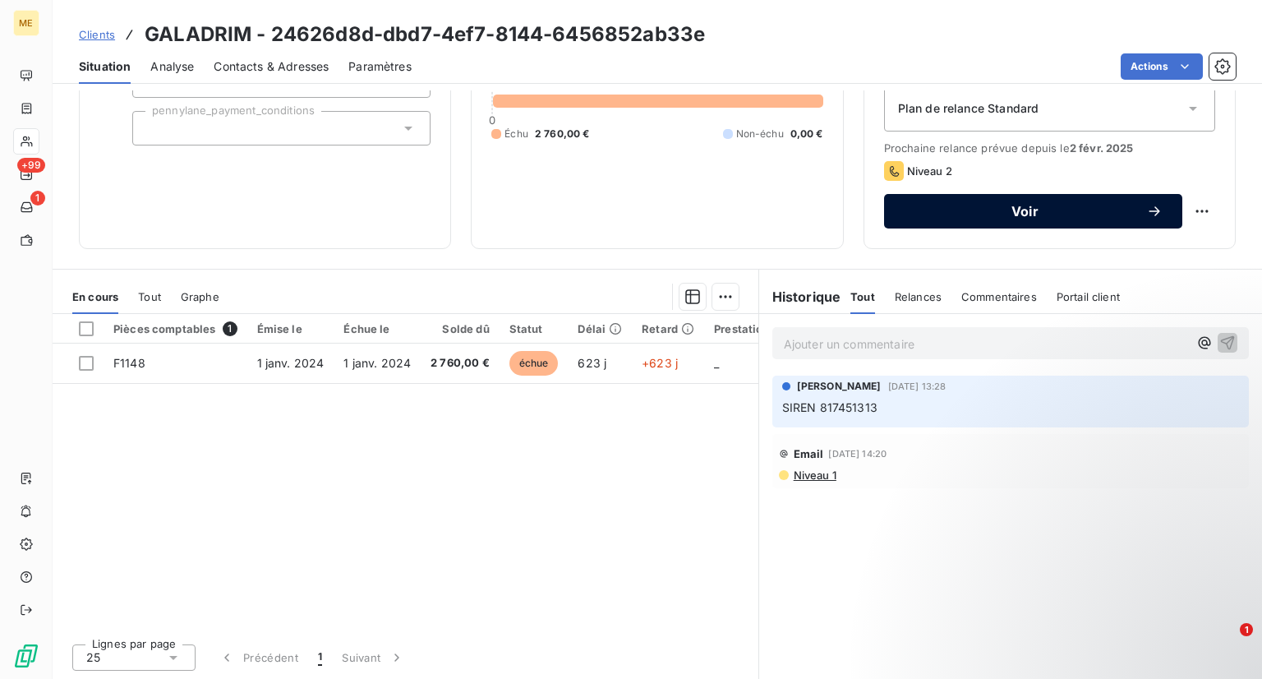
click at [950, 208] on span "Voir" at bounding box center [1025, 211] width 242 height 13
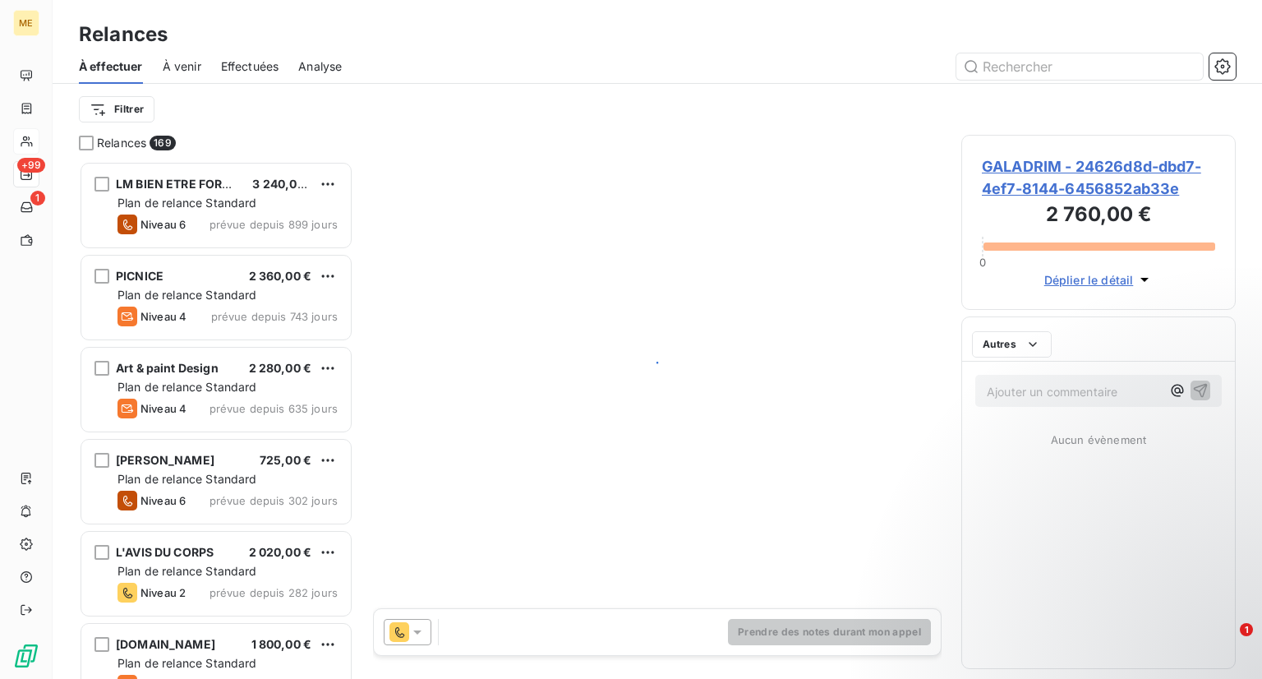
scroll to position [504, 261]
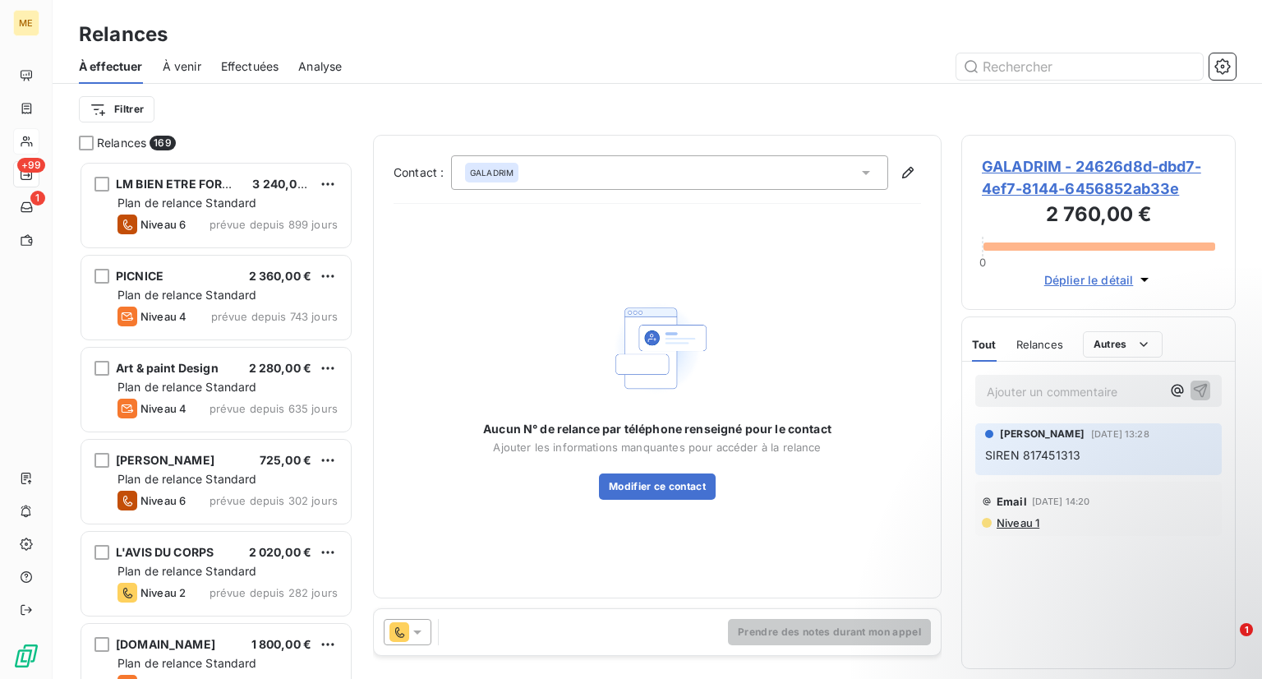
click at [420, 624] on icon at bounding box center [417, 632] width 16 height 16
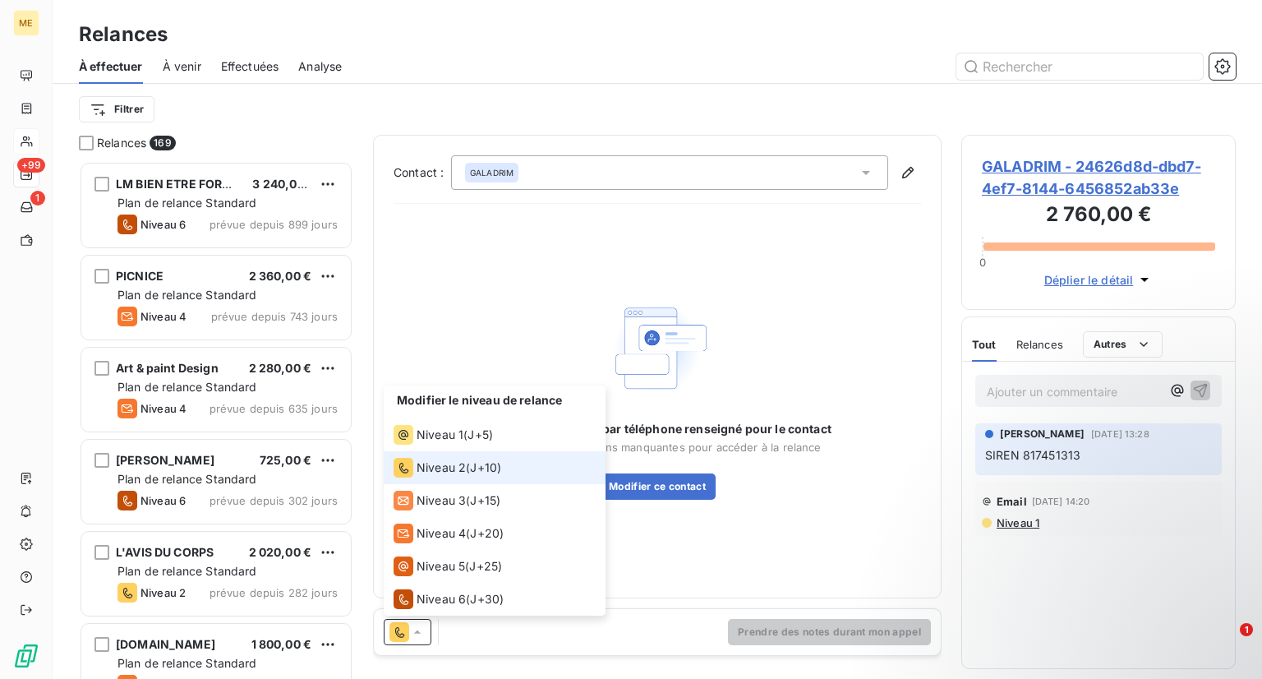
click at [436, 466] on span "Niveau 2" at bounding box center [441, 467] width 49 height 16
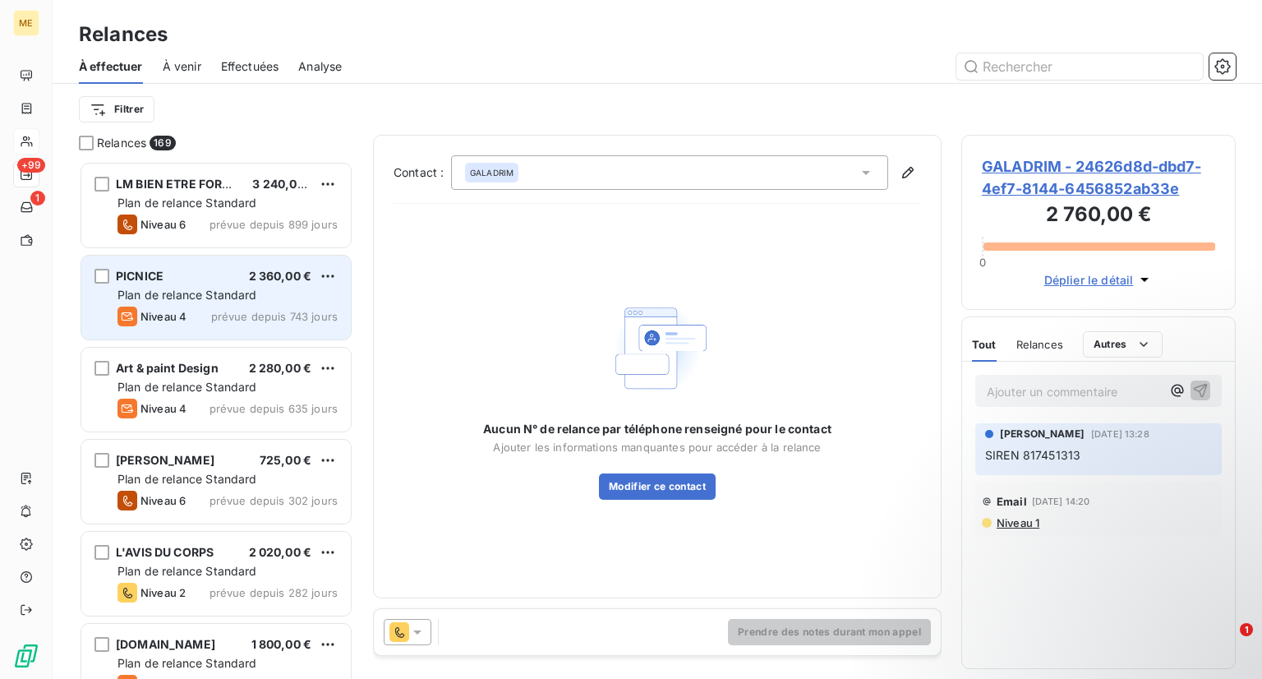
click at [184, 290] on span "Plan de relance Standard" at bounding box center [187, 295] width 140 height 14
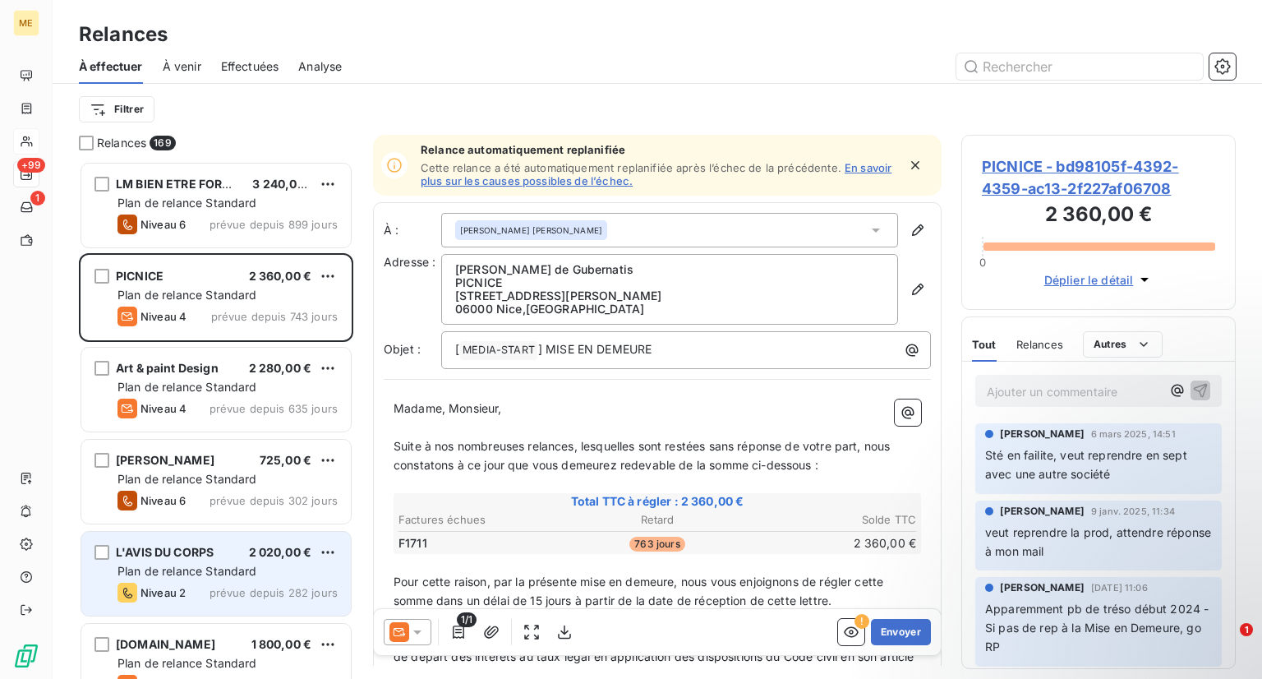
click at [188, 568] on span "Plan de relance Standard" at bounding box center [187, 571] width 140 height 14
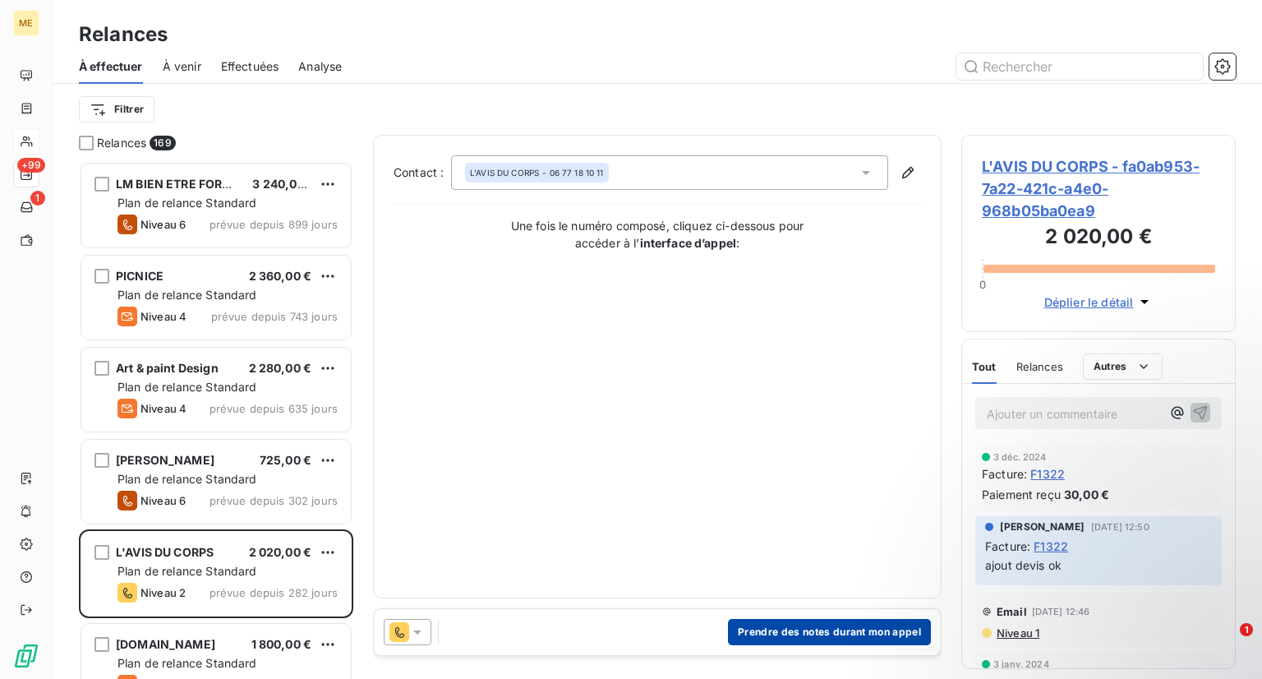
click at [758, 635] on button "Prendre des notes durant mon appel" at bounding box center [829, 632] width 203 height 26
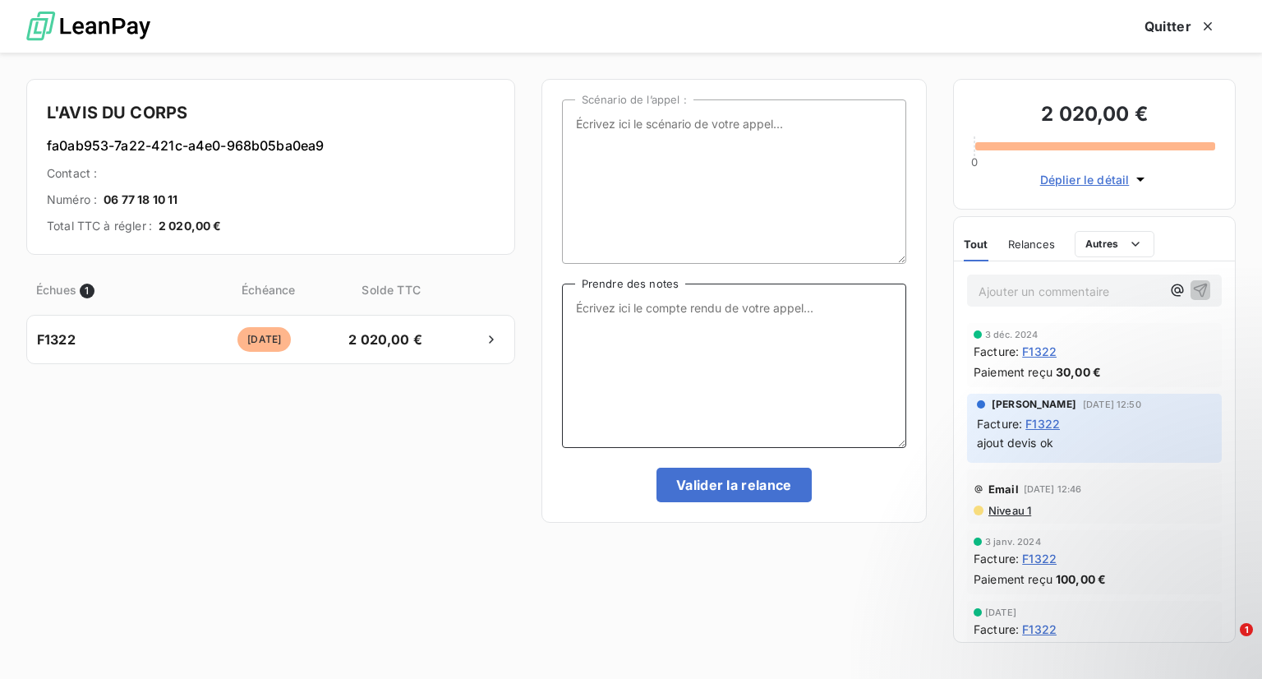
click at [599, 368] on textarea "Prendre des notes" at bounding box center [734, 365] width 344 height 164
type textarea "n"
click at [1200, 25] on icon "button" at bounding box center [1208, 26] width 16 height 16
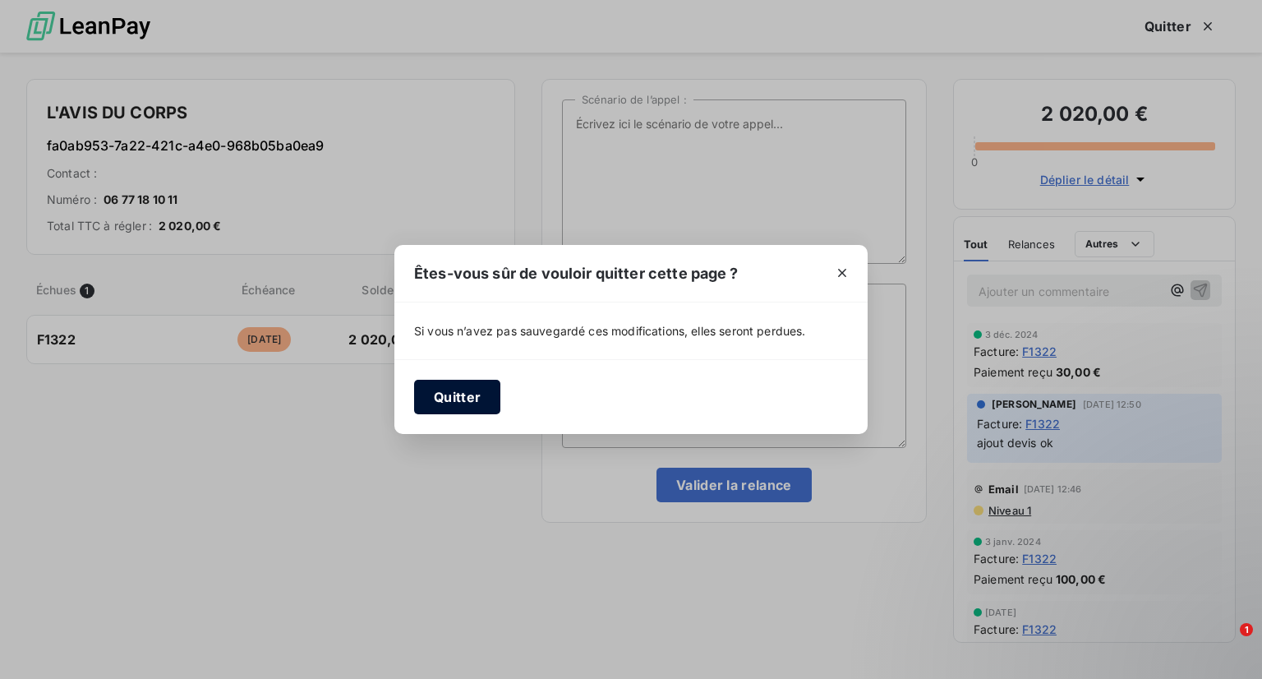
click at [419, 389] on button "Quitter" at bounding box center [457, 397] width 86 height 35
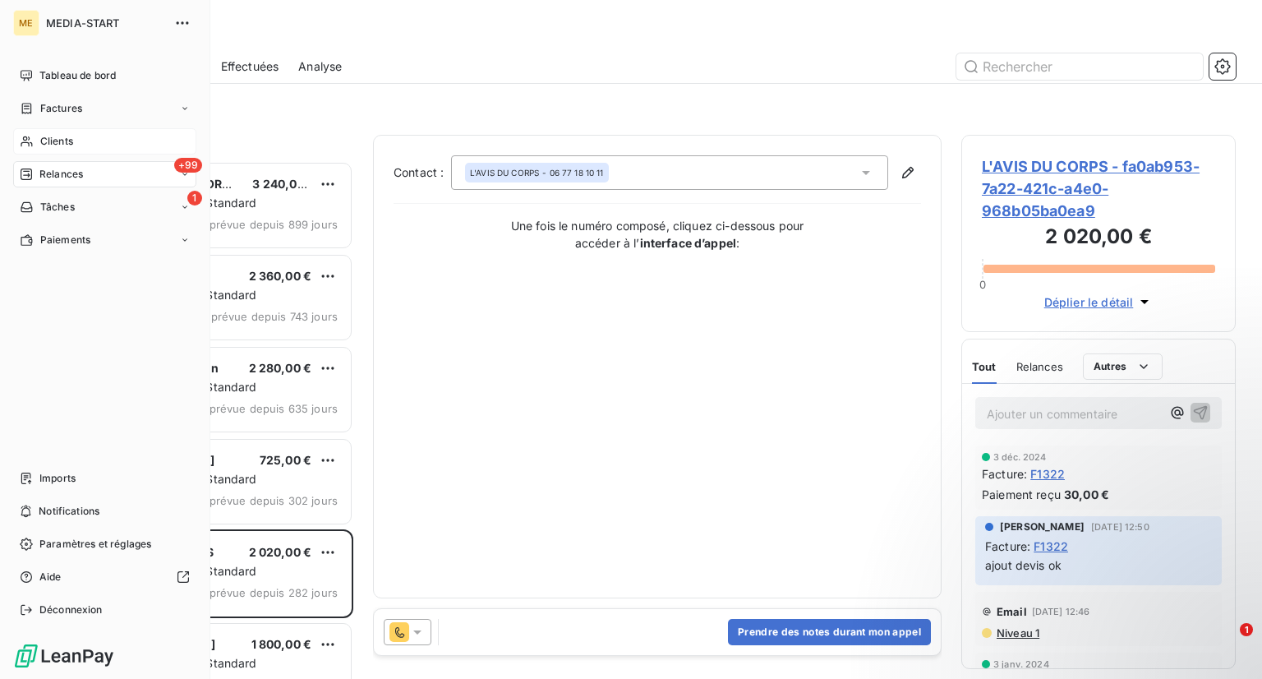
click at [63, 149] on div "Clients" at bounding box center [104, 141] width 183 height 26
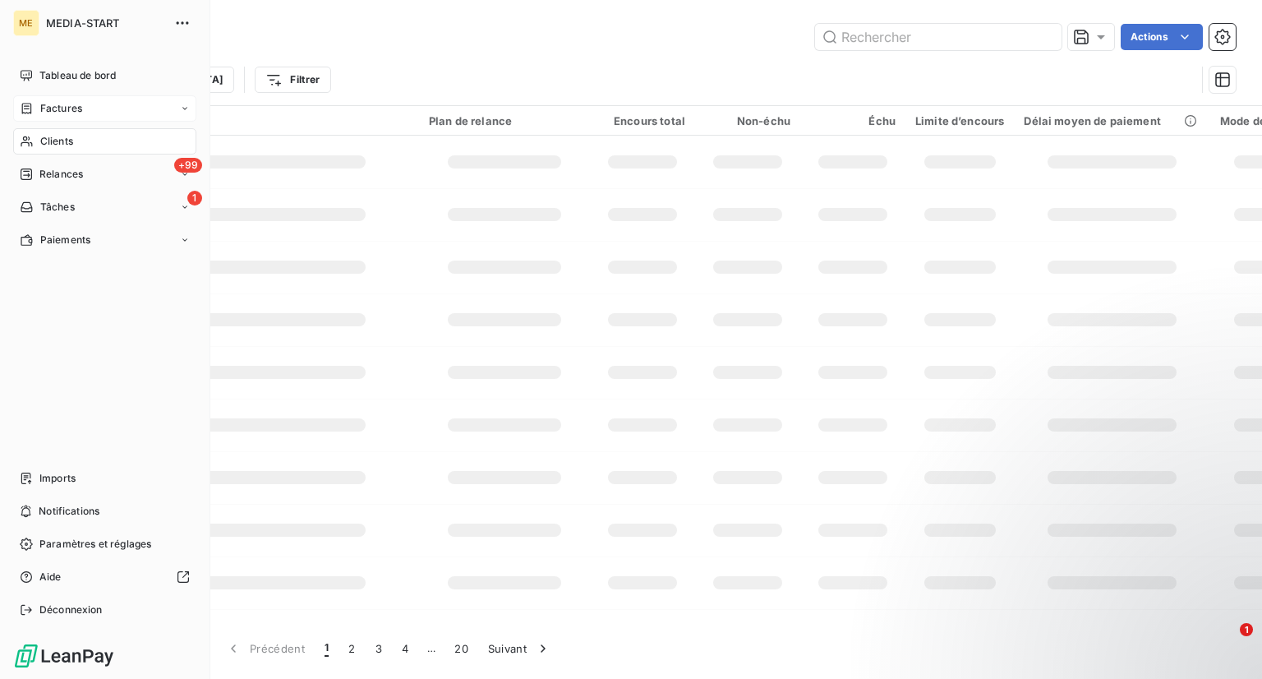
click at [100, 101] on div "Factures" at bounding box center [104, 108] width 183 height 26
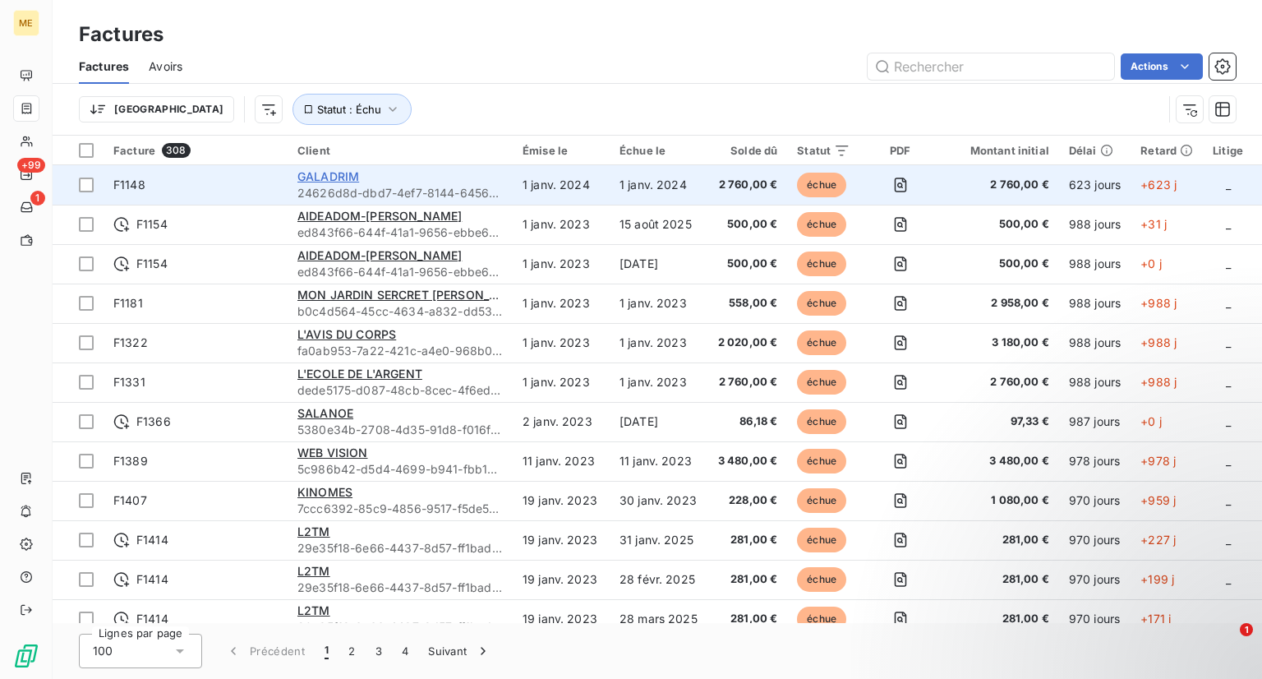
click at [335, 182] on span "GALADRIM" at bounding box center [328, 176] width 62 height 14
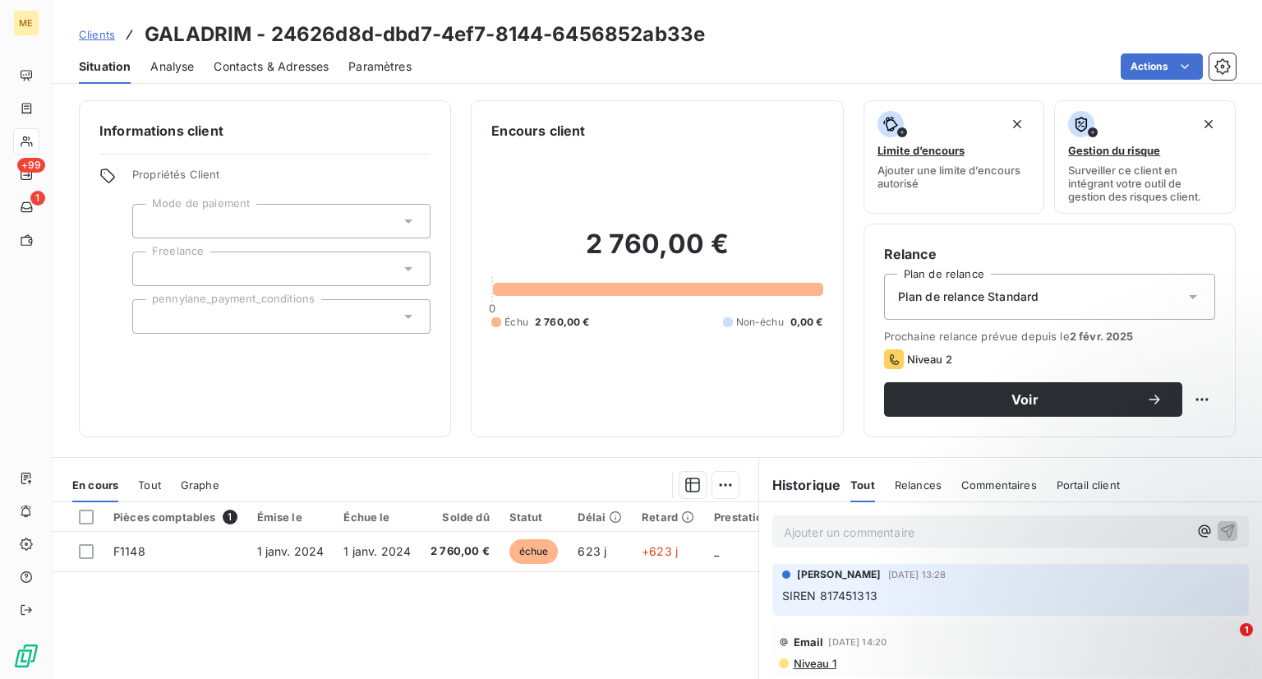
scroll to position [2, 0]
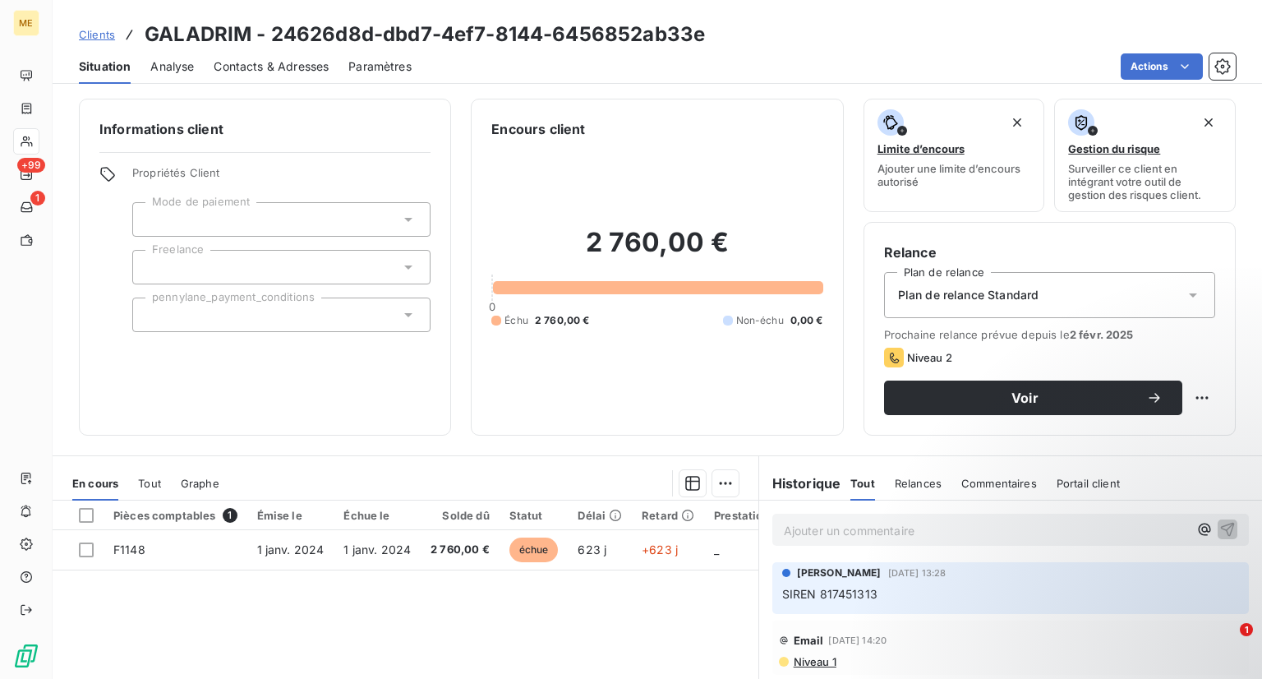
click at [808, 527] on p "Ajouter un commentaire ﻿" at bounding box center [986, 530] width 404 height 21
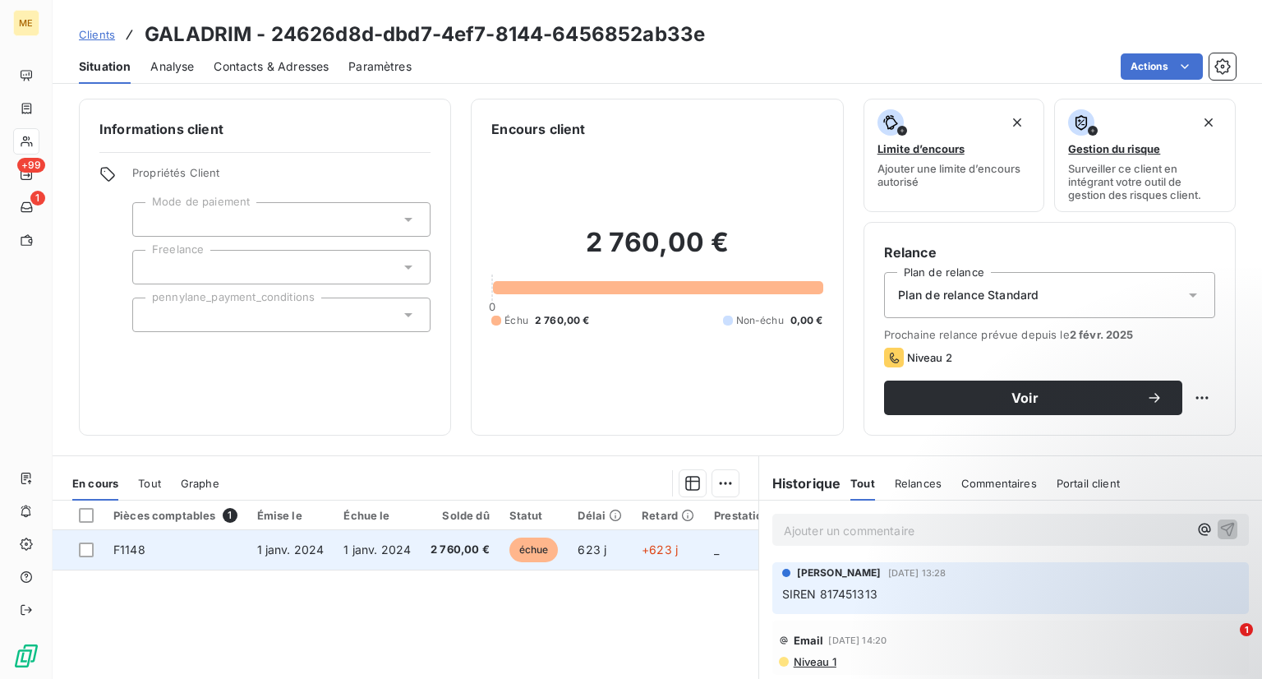
click at [378, 547] on span "1 janv. 2024" at bounding box center [376, 549] width 67 height 14
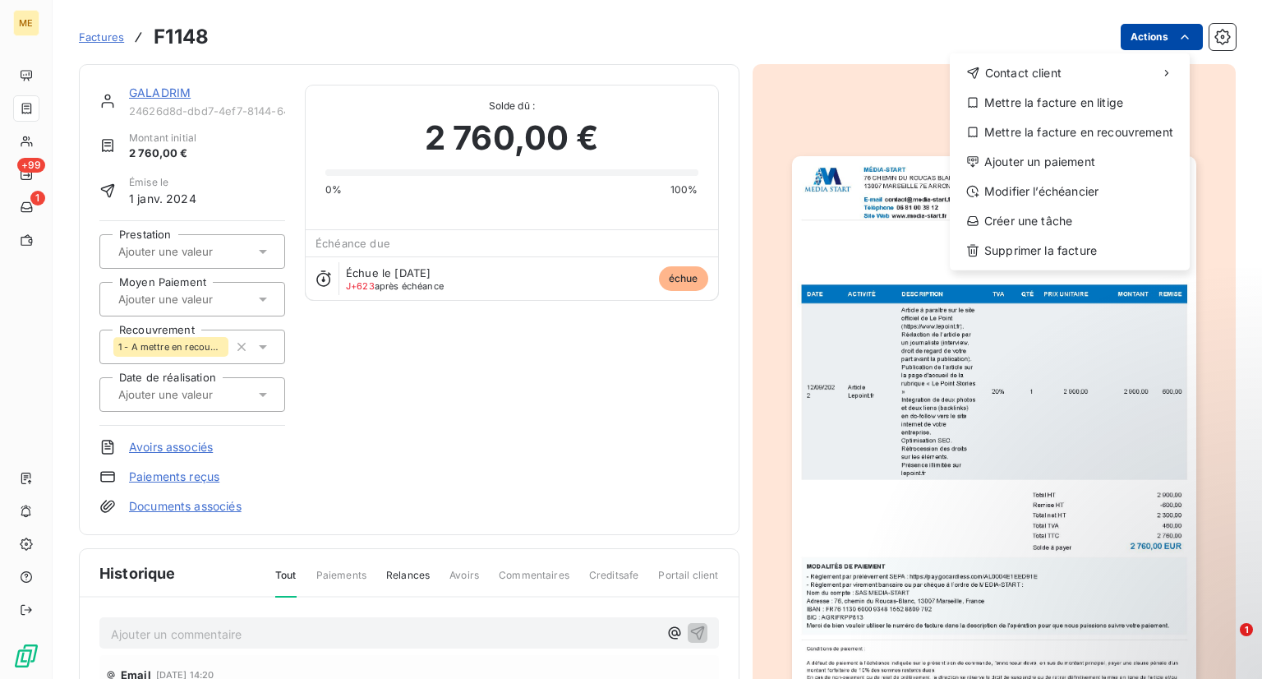
click at [1150, 37] on html "ME +99 1 Factures F1148 Actions Contact client Mettre la facture en litige Mett…" at bounding box center [631, 339] width 1262 height 679
click at [1051, 158] on div "Ajouter un paiement" at bounding box center [1069, 162] width 227 height 26
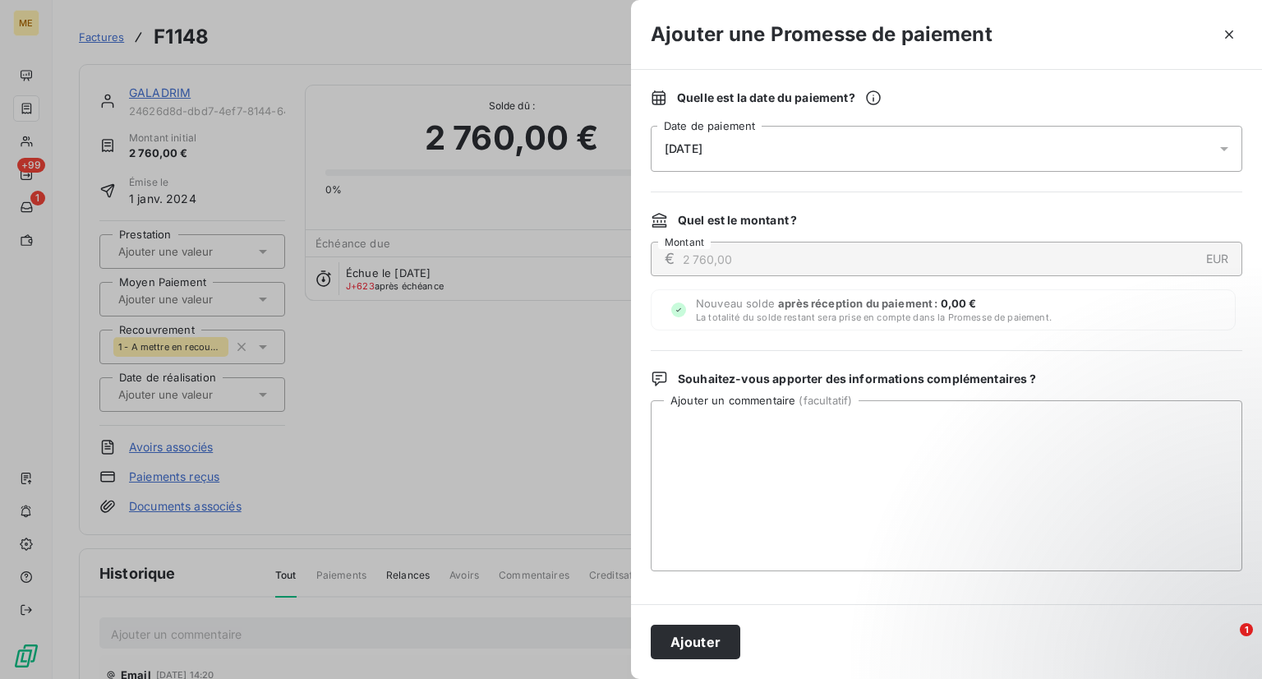
click at [948, 155] on div "[DATE]" at bounding box center [947, 149] width 592 height 46
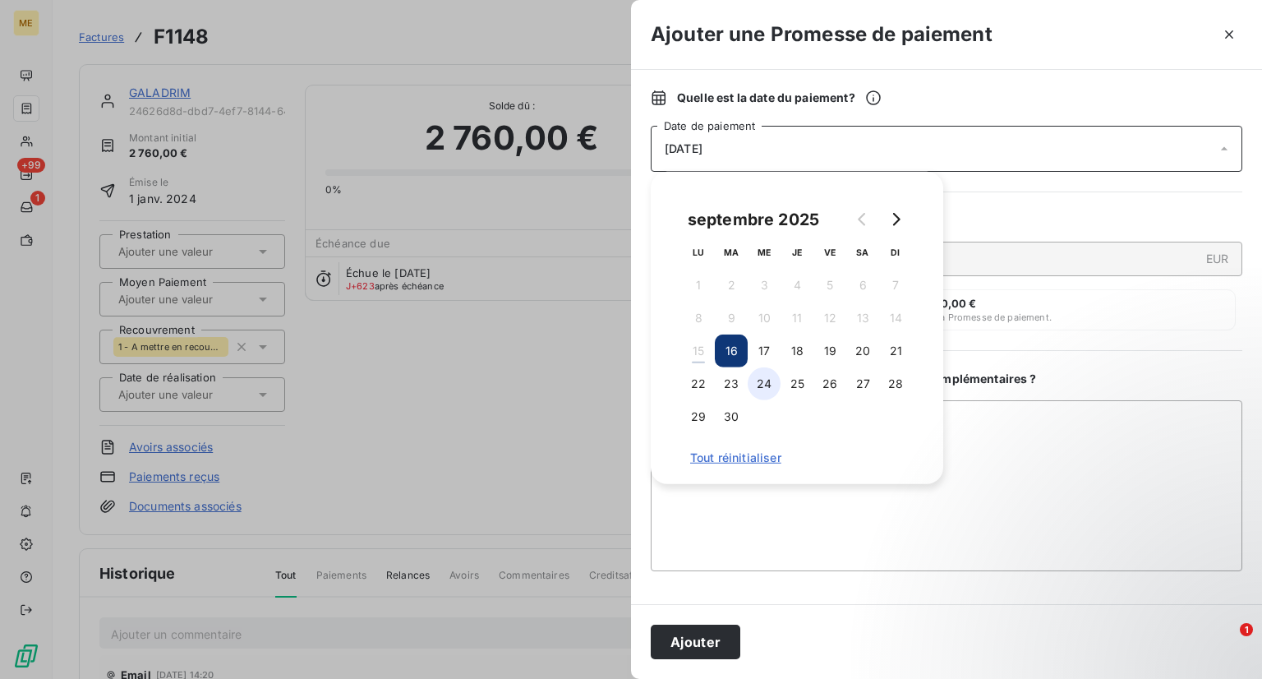
click at [763, 380] on button "24" at bounding box center [764, 383] width 33 height 33
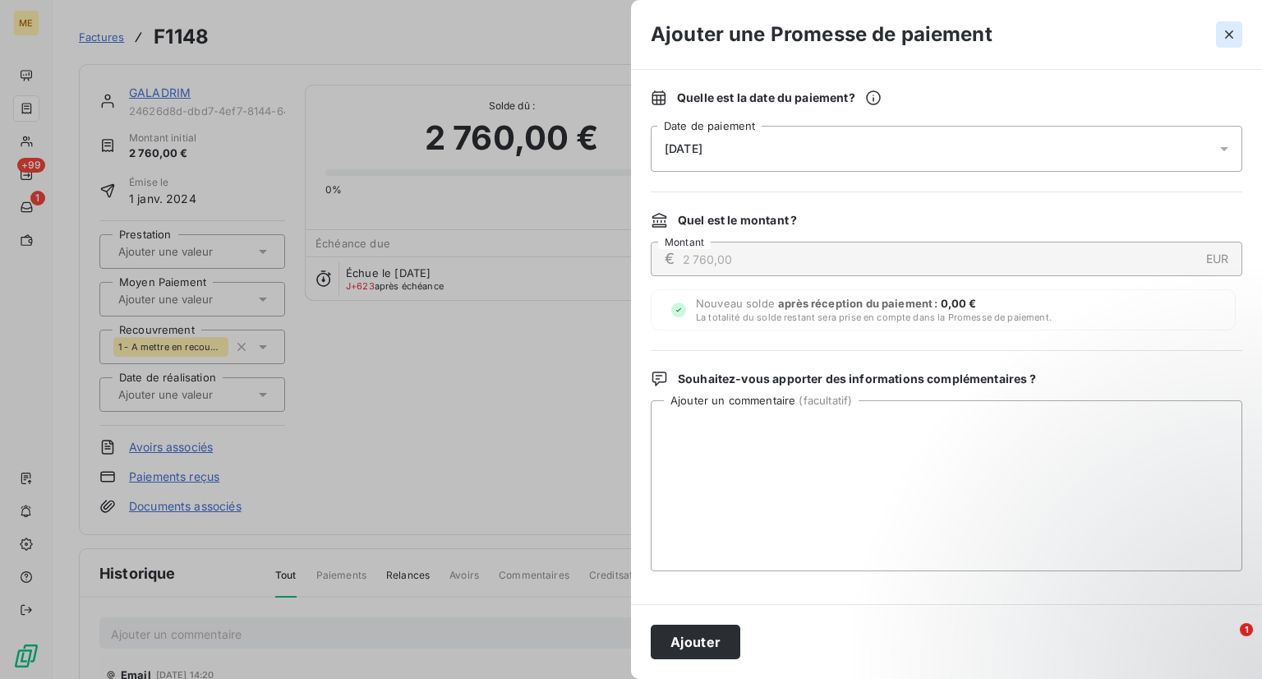
click at [1223, 30] on icon "button" at bounding box center [1229, 34] width 16 height 16
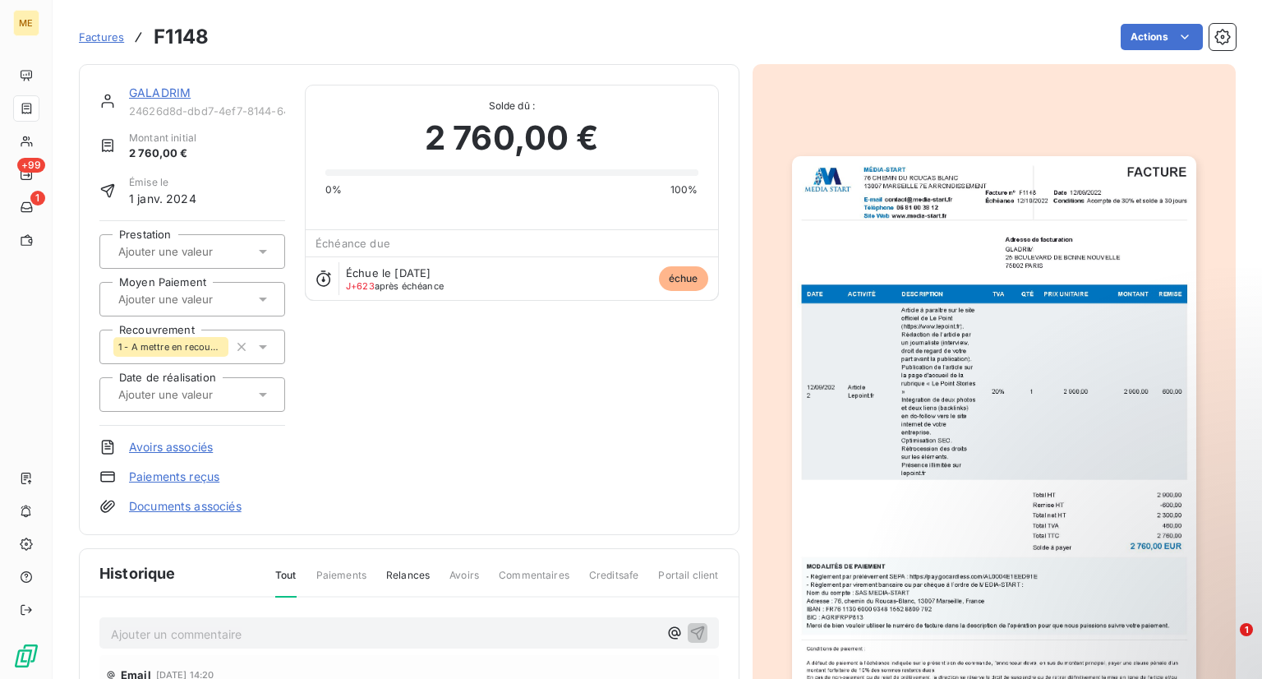
drag, startPoint x: 1165, startPoint y: 51, endPoint x: 1185, endPoint y: 8, distance: 47.1
click at [1185, 8] on div "Factures F1148 Actions" at bounding box center [657, 27] width 1157 height 54
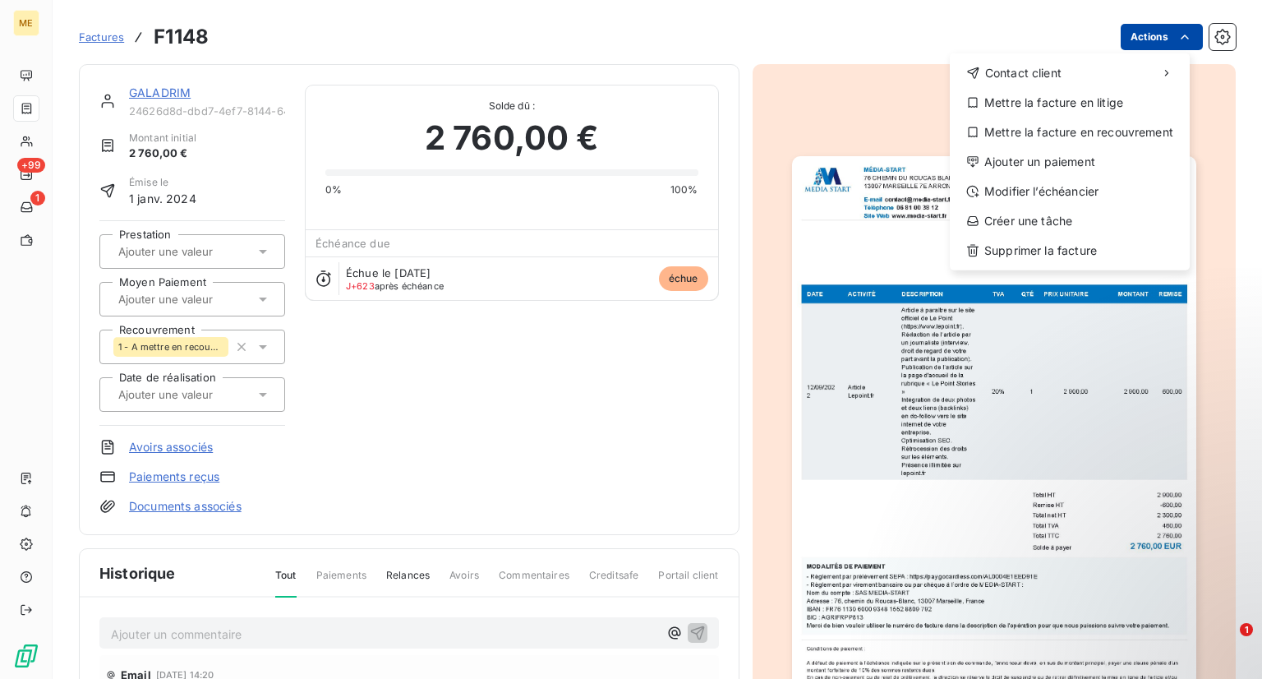
click at [1149, 44] on html "ME +99 1 Factures F1148 Actions Contact client Mettre la facture en litige Mett…" at bounding box center [631, 339] width 1262 height 679
click at [1075, 186] on div "Modifier l’échéancier" at bounding box center [1069, 191] width 227 height 26
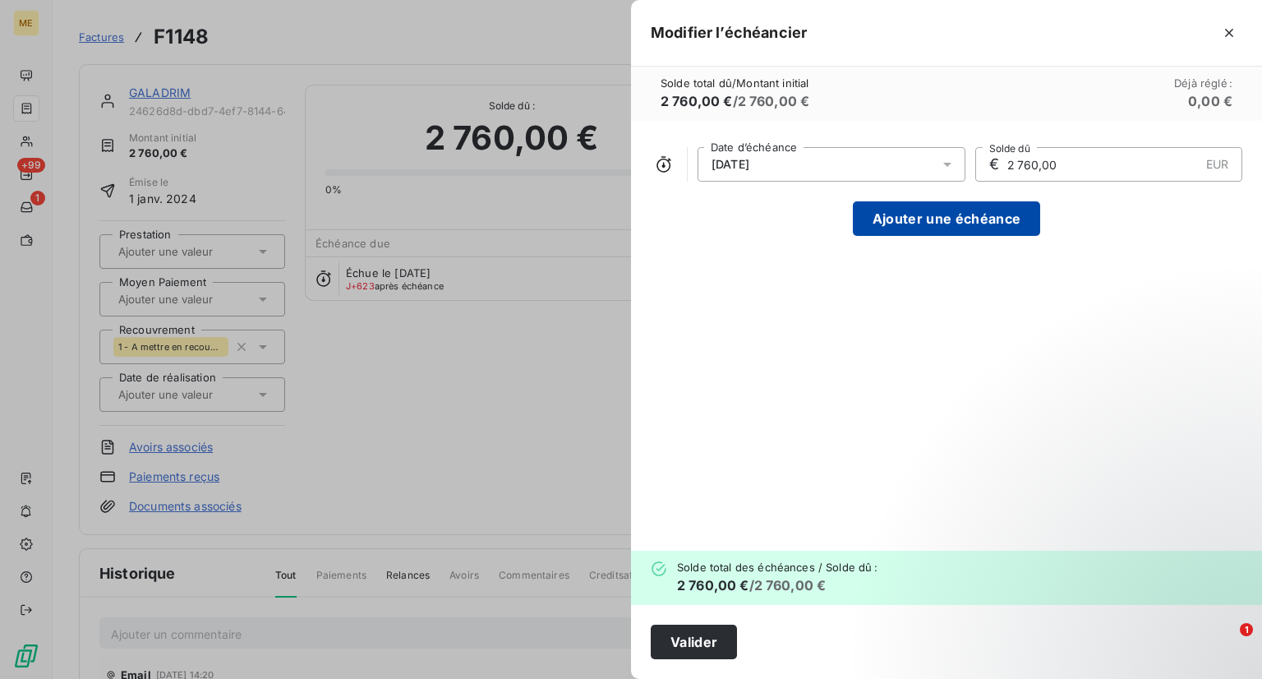
click at [969, 222] on button "Ajouter une échéance" at bounding box center [946, 218] width 187 height 35
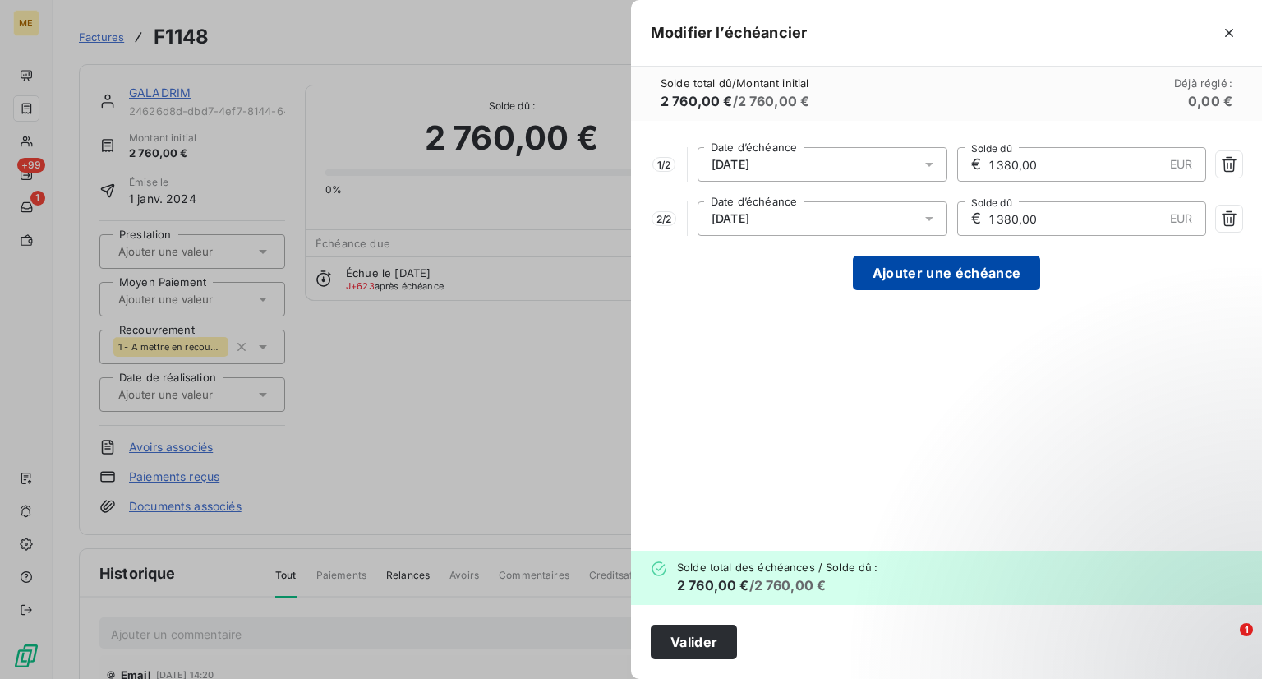
click at [946, 288] on button "Ajouter une échéance" at bounding box center [946, 273] width 187 height 35
type input "920,00"
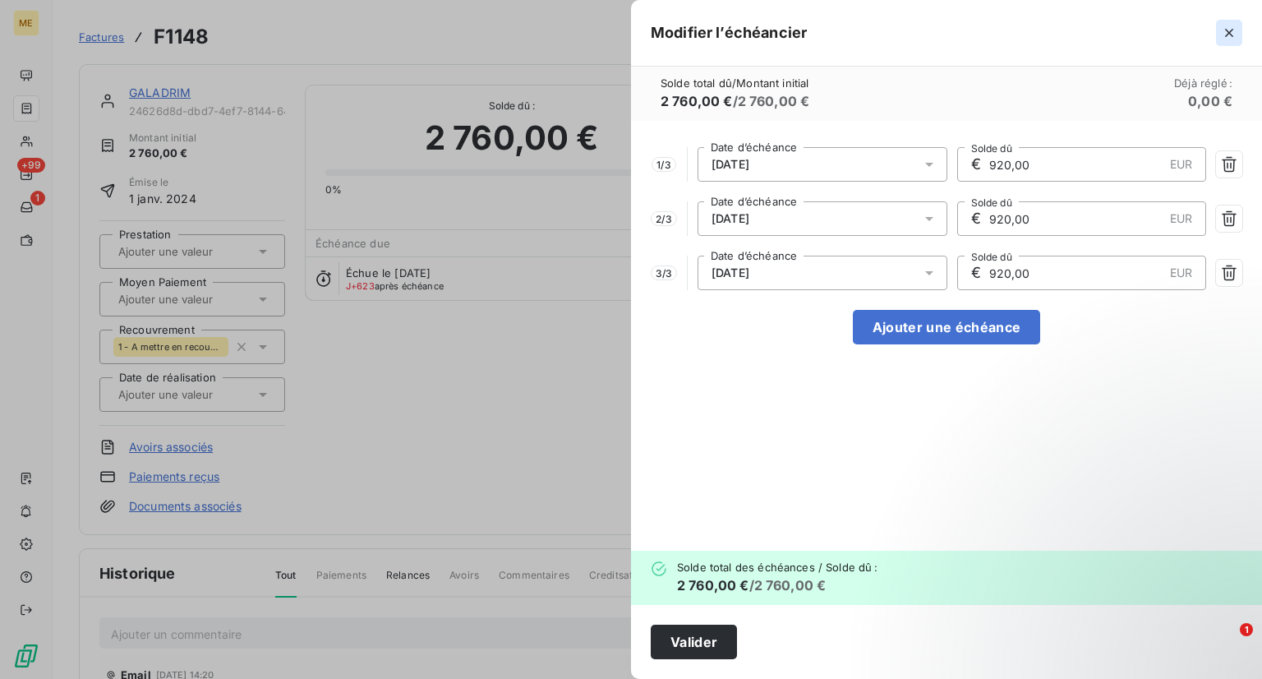
click at [1226, 35] on icon "button" at bounding box center [1229, 33] width 16 height 16
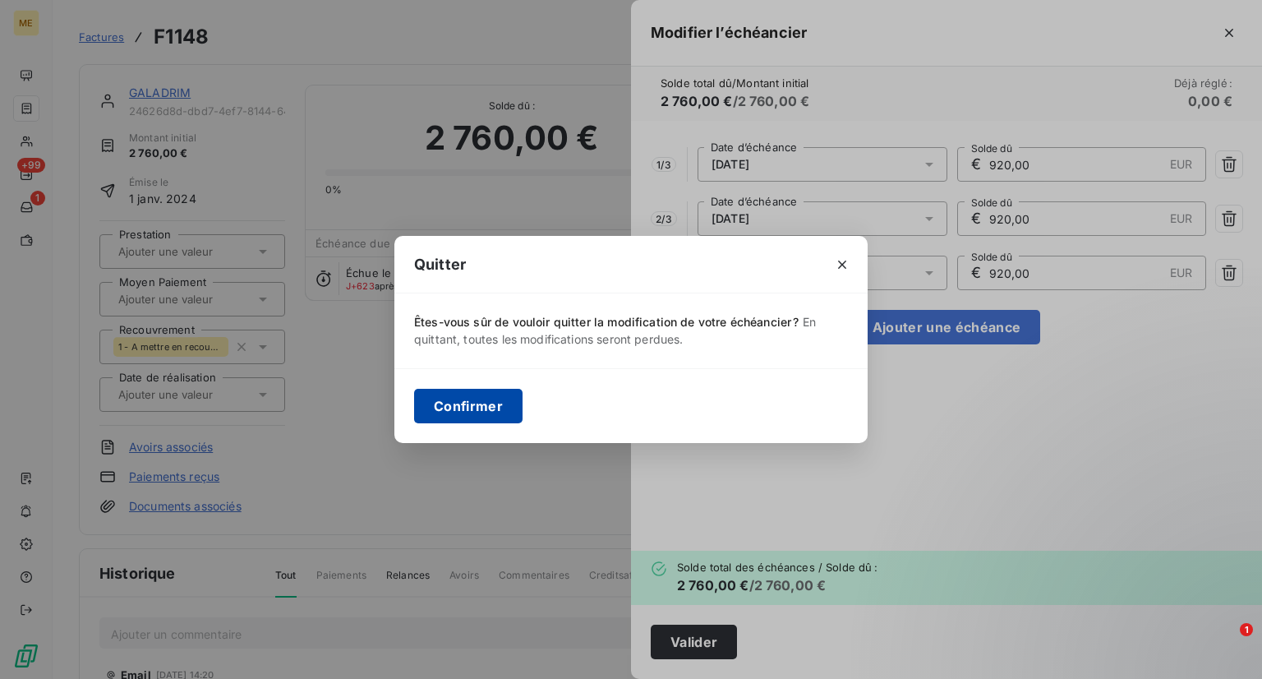
click at [477, 403] on button "Confirmer" at bounding box center [468, 406] width 108 height 35
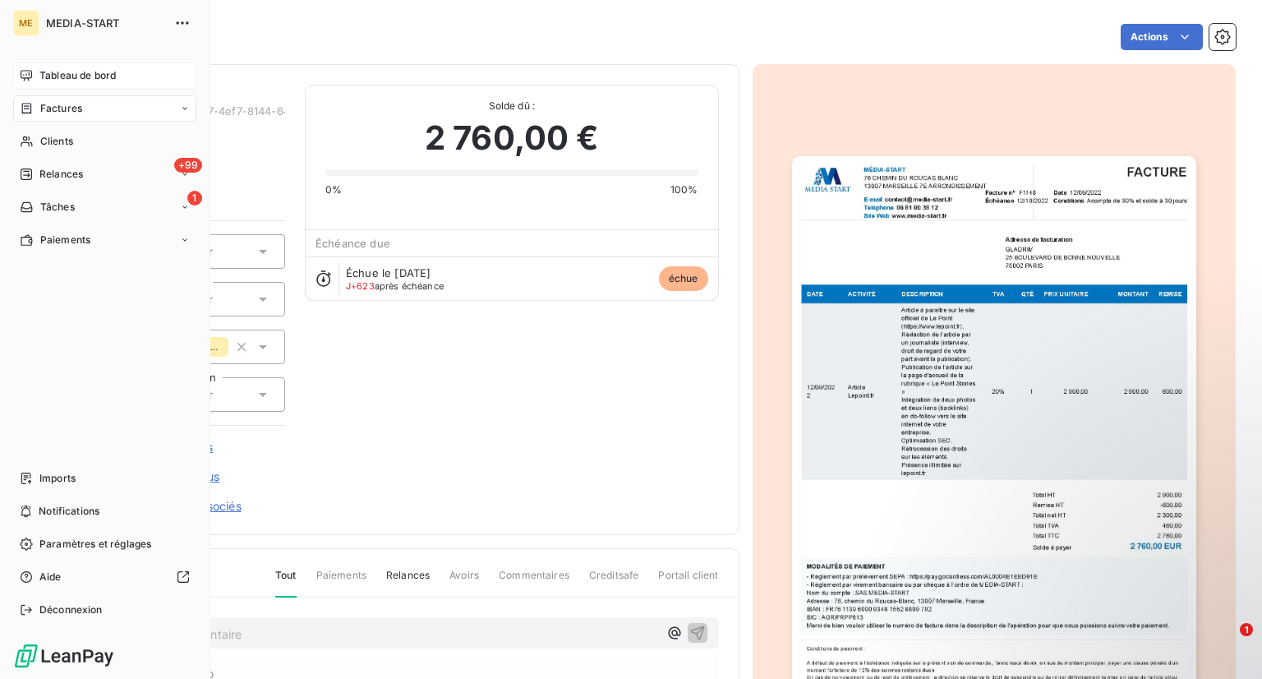
click at [62, 79] on span "Tableau de bord" at bounding box center [77, 75] width 76 height 15
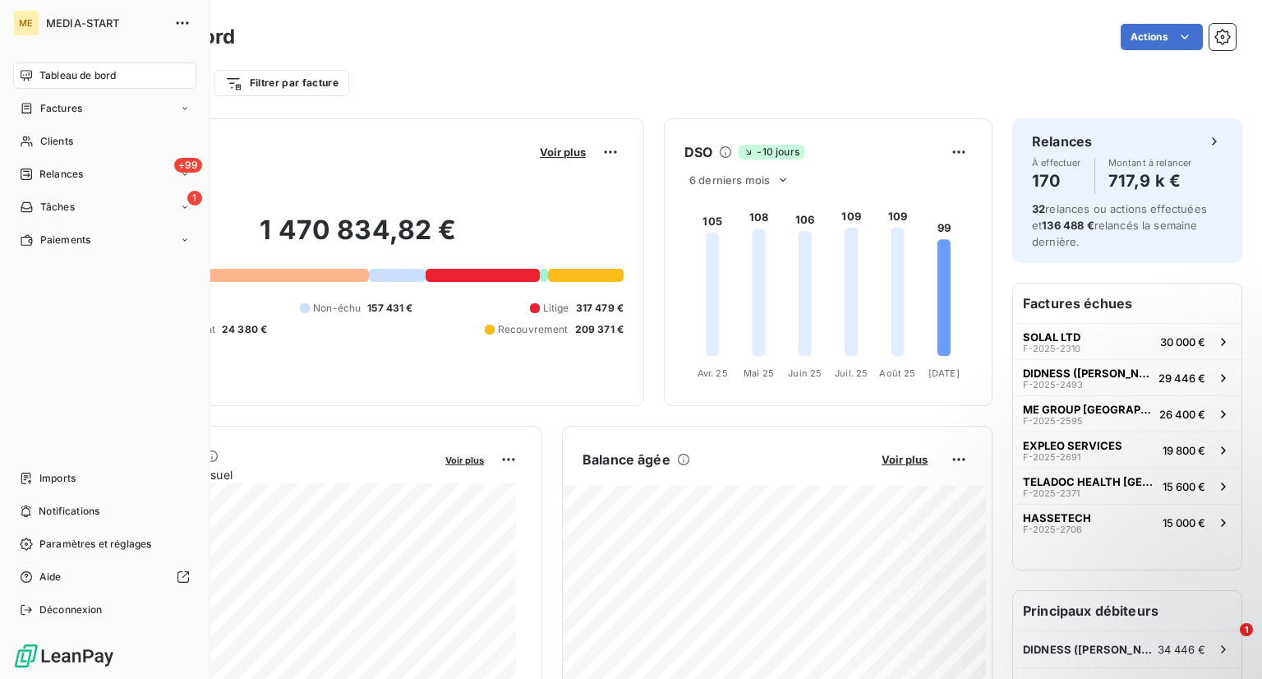
click at [30, 24] on div "ME" at bounding box center [26, 23] width 26 height 26
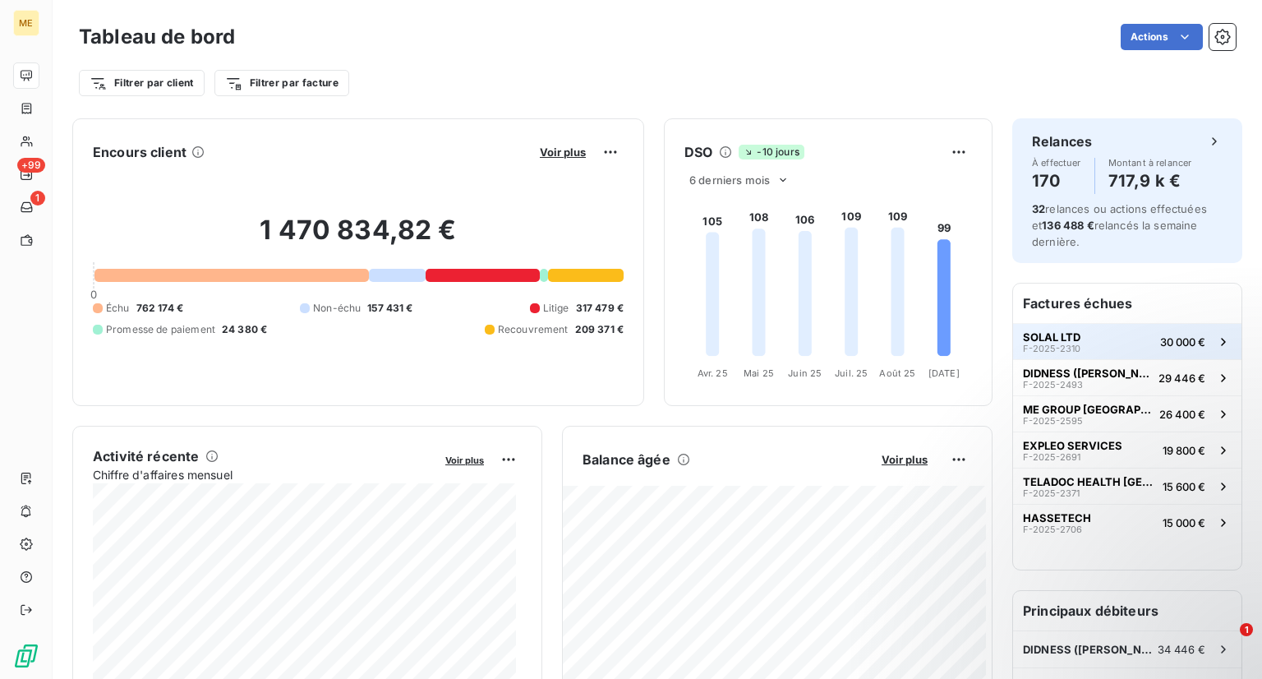
click at [1038, 336] on span "SOLAL LTD" at bounding box center [1052, 336] width 58 height 13
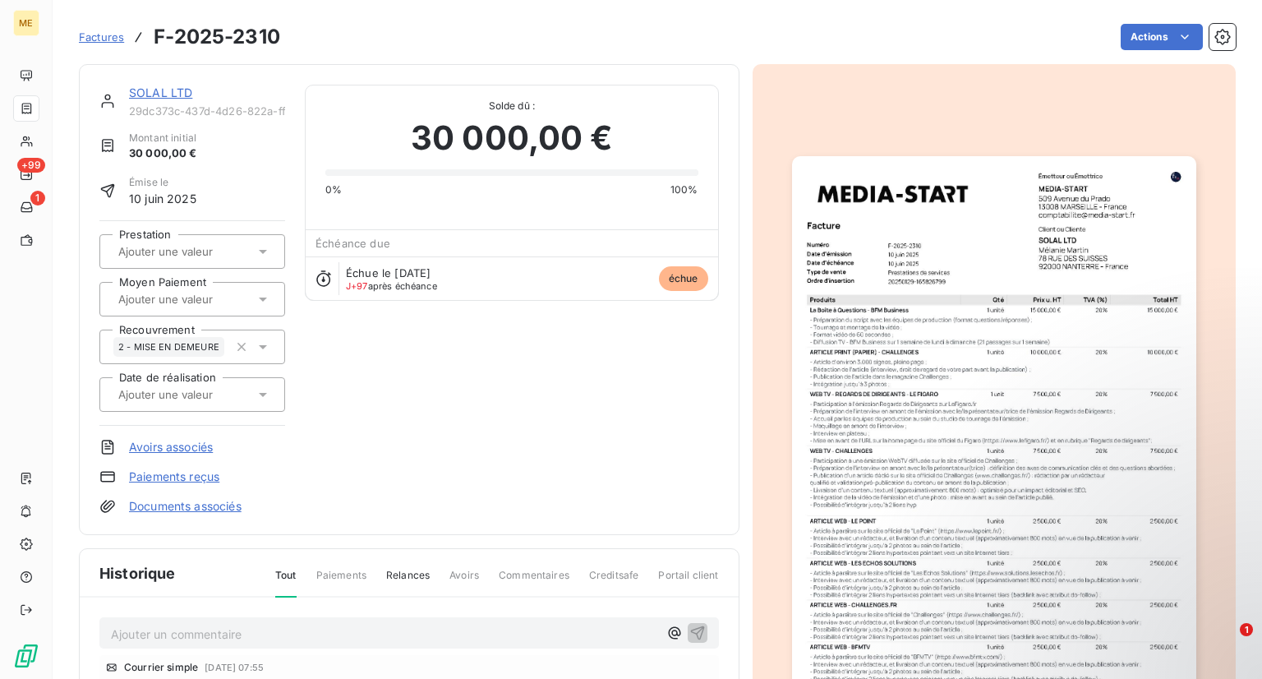
click at [158, 96] on link "SOLAL LTD" at bounding box center [160, 92] width 63 height 14
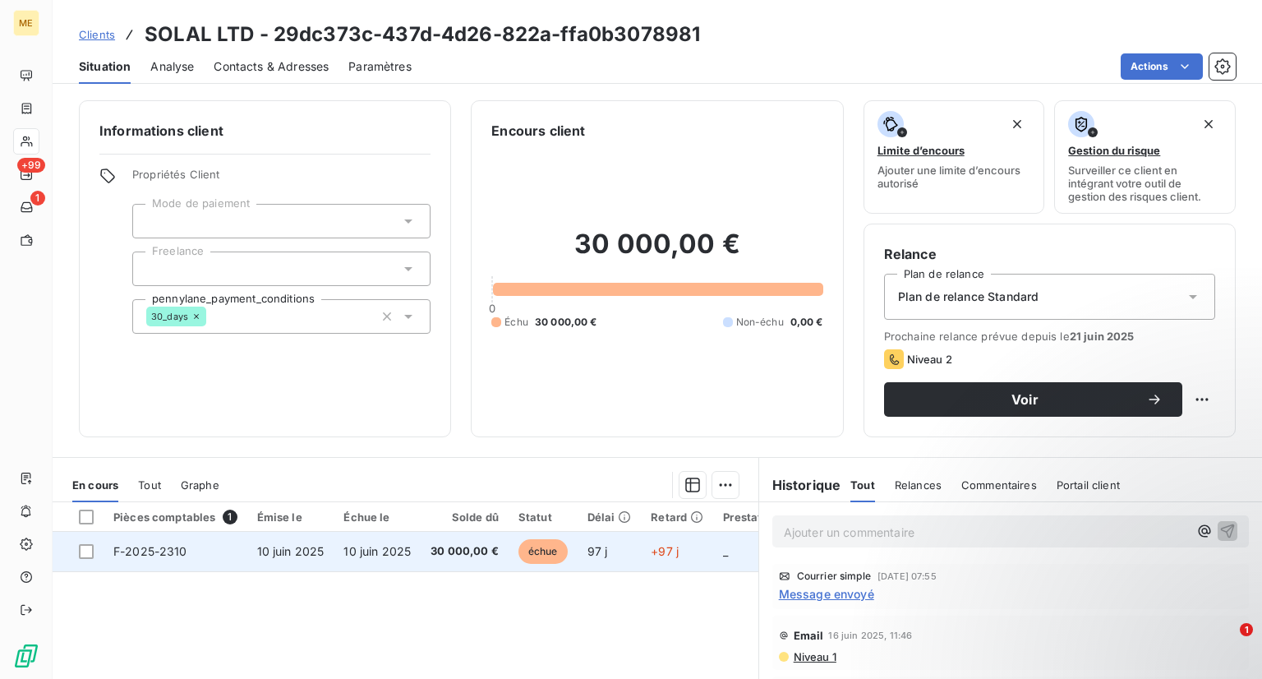
click at [397, 555] on span "10 juin 2025" at bounding box center [376, 551] width 67 height 14
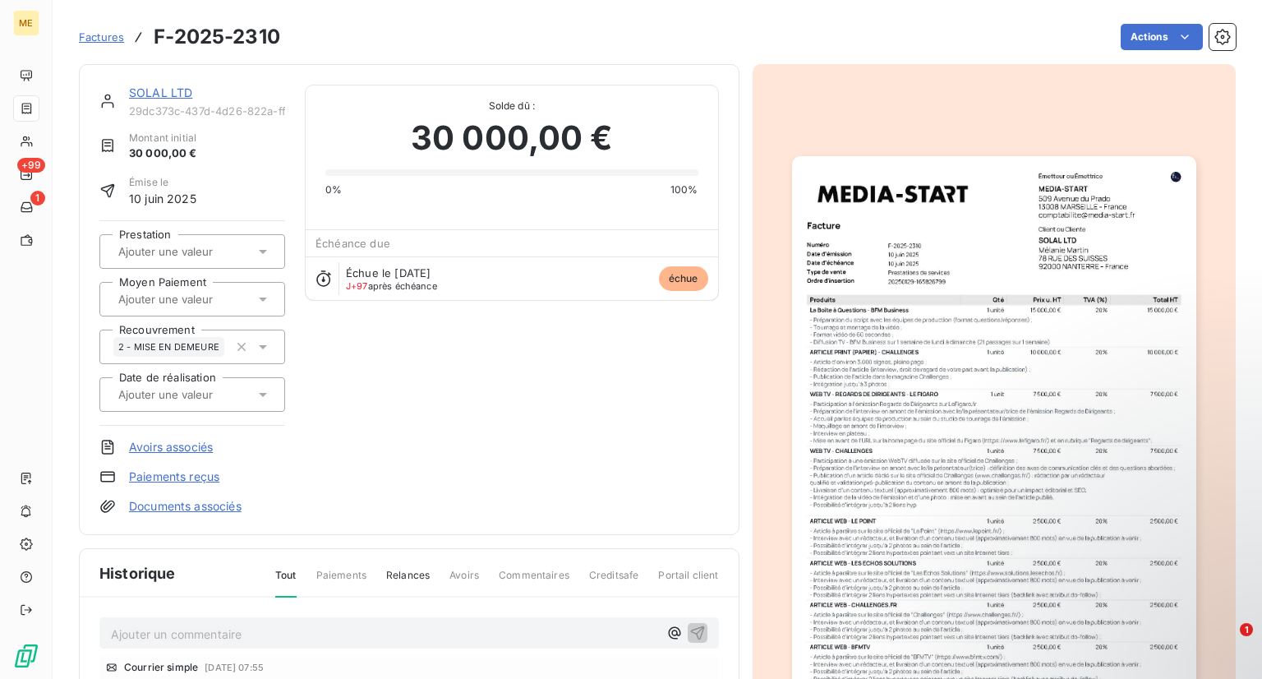
click at [647, 405] on div "SOLAL LTD 29dc373c-437d-4d26-822a-ffa0b3078981 Montant initial 30 000,00 € Émis…" at bounding box center [408, 300] width 619 height 430
click at [151, 83] on div "SOLAL LTD 29dc373c-437d-4d26-822a-ffa0b3078981 Montant initial 30 000,00 € Émis…" at bounding box center [409, 299] width 661 height 471
click at [150, 85] on div "SOLAL LTD" at bounding box center [207, 93] width 156 height 16
click at [148, 88] on link "SOLAL LTD" at bounding box center [160, 92] width 63 height 14
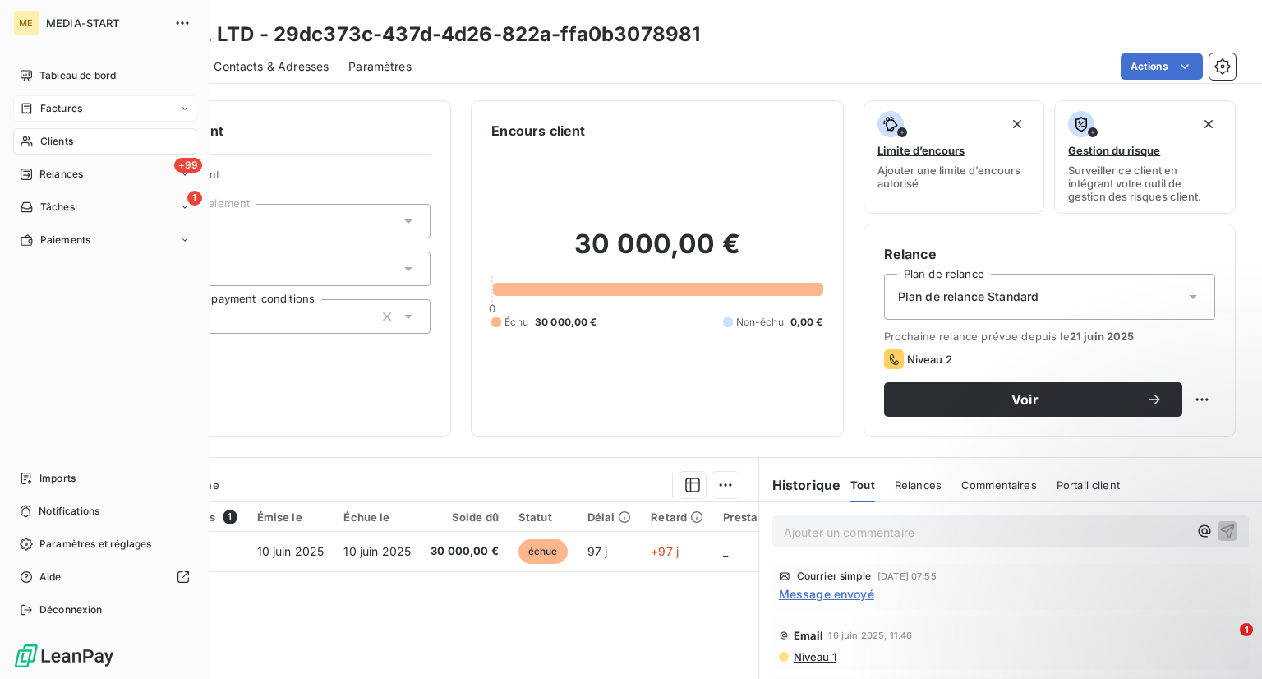
click at [47, 105] on span "Factures" at bounding box center [61, 108] width 42 height 15
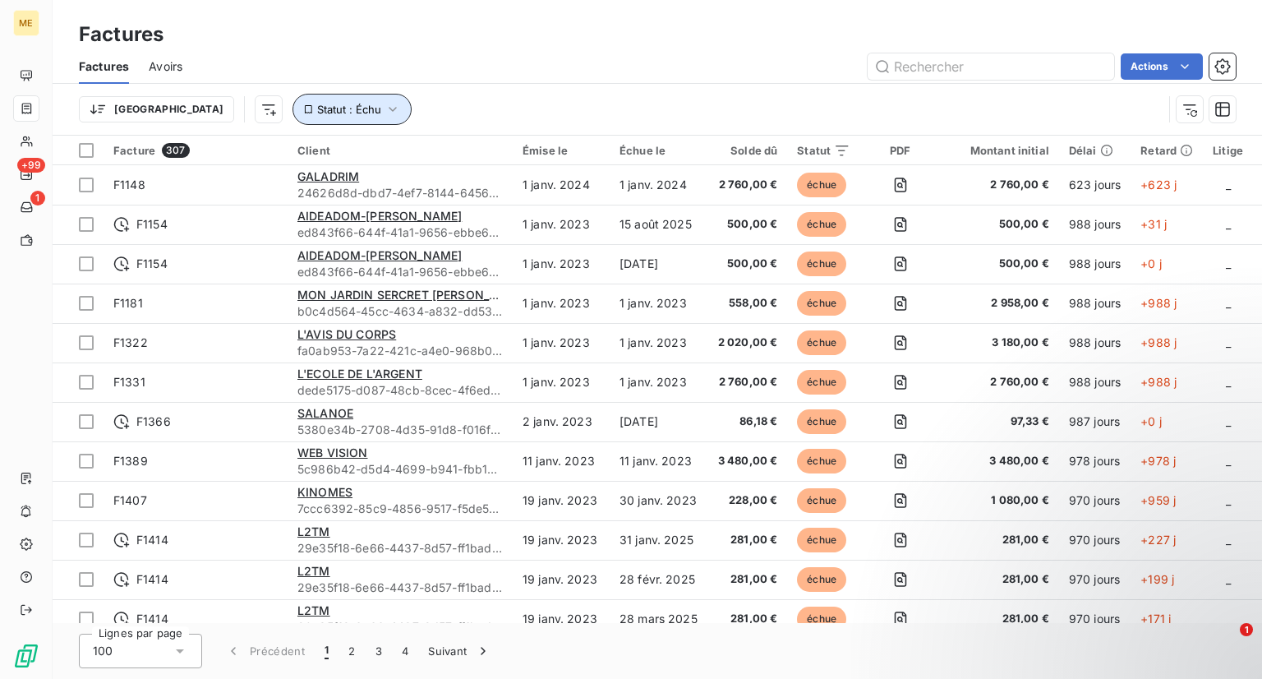
click at [317, 108] on span "Statut : Échu" at bounding box center [349, 109] width 64 height 13
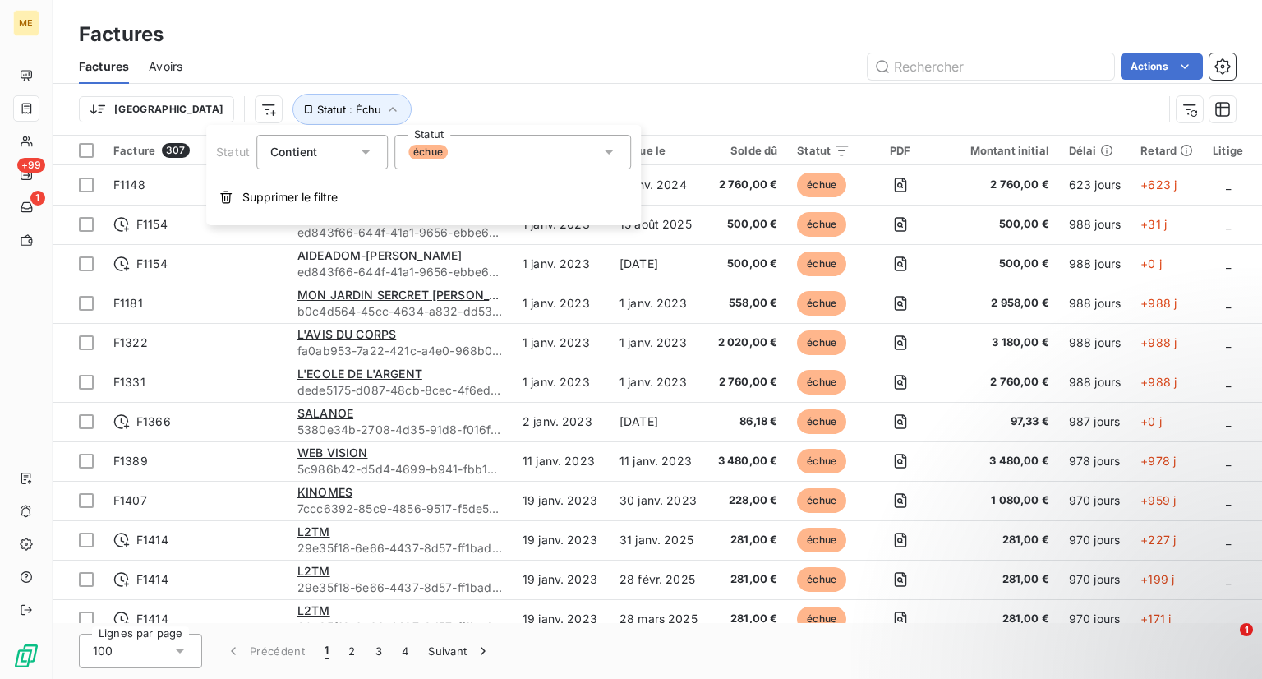
click at [443, 139] on div "échue" at bounding box center [512, 152] width 237 height 35
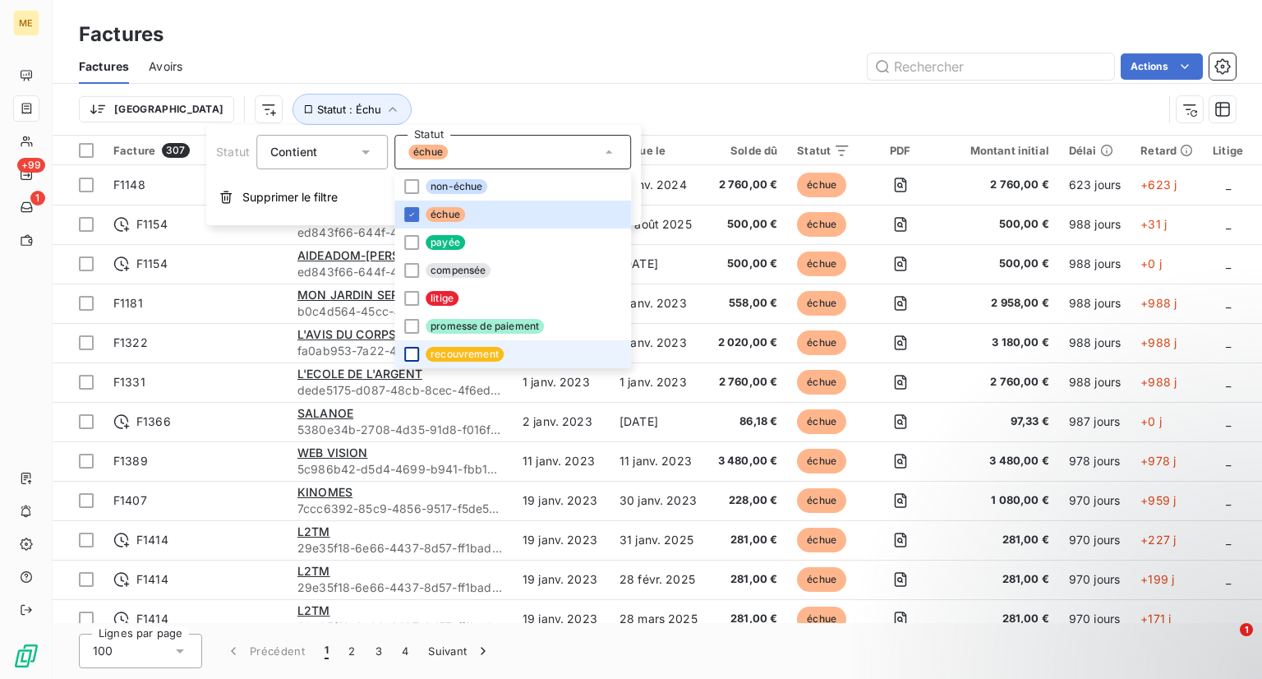
click at [410, 353] on div at bounding box center [411, 354] width 15 height 15
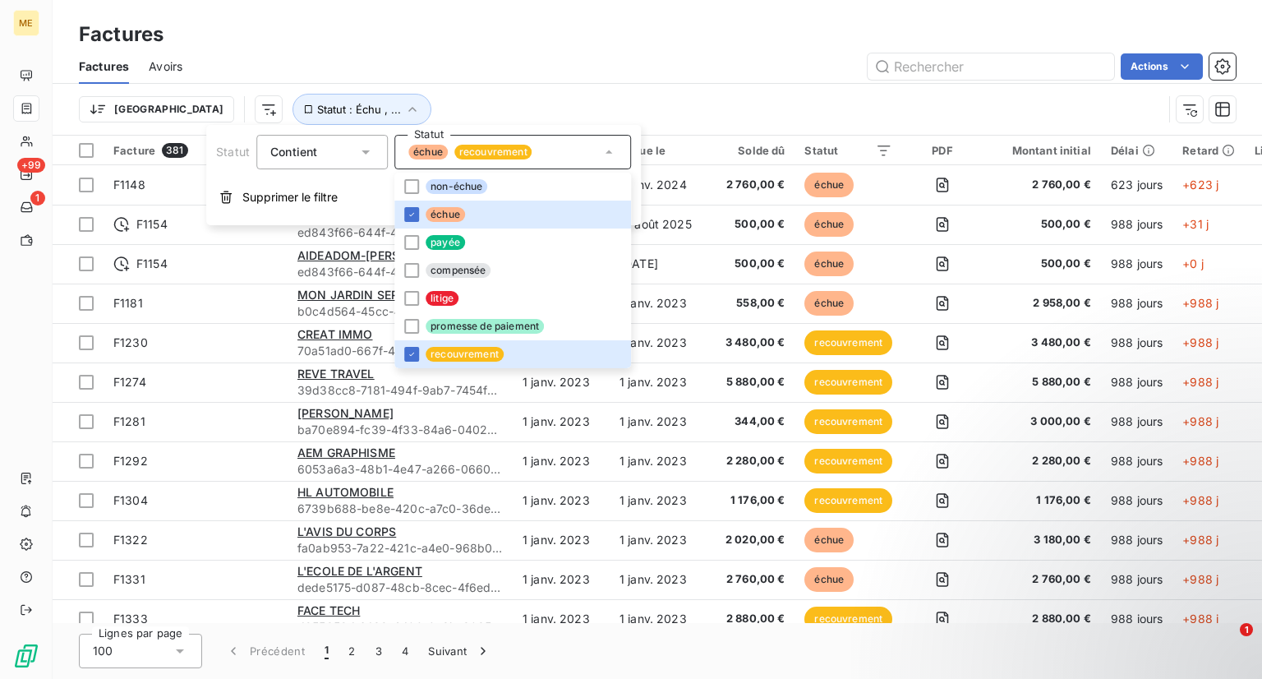
click at [644, 104] on div "Trier Statut : Échu , ..." at bounding box center [621, 109] width 1084 height 31
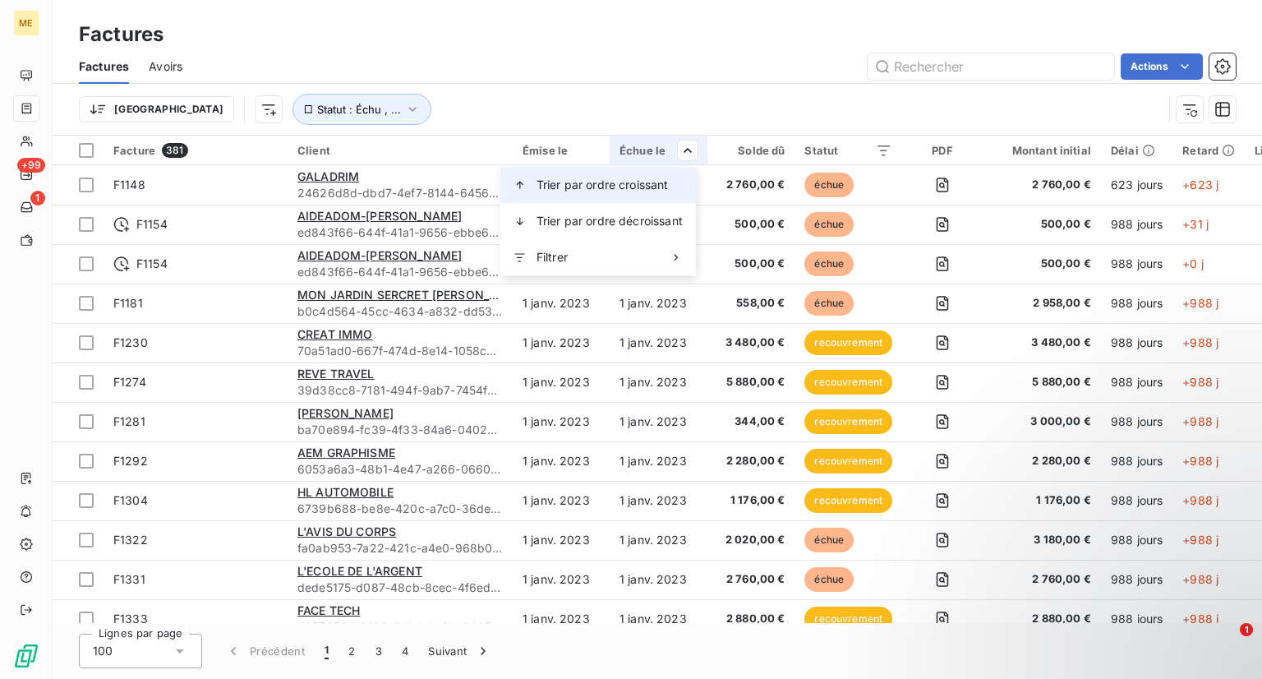
click at [665, 179] on span "Trier par ordre croissant" at bounding box center [602, 185] width 132 height 16
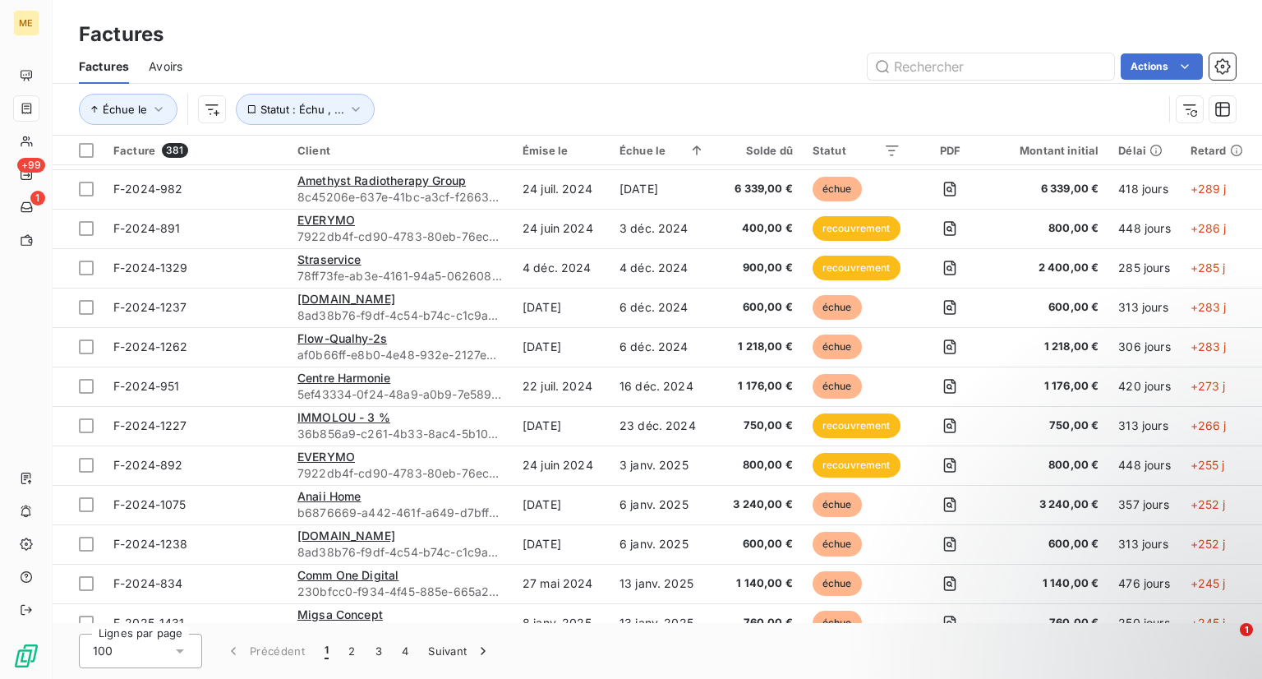
scroll to position [3493, 0]
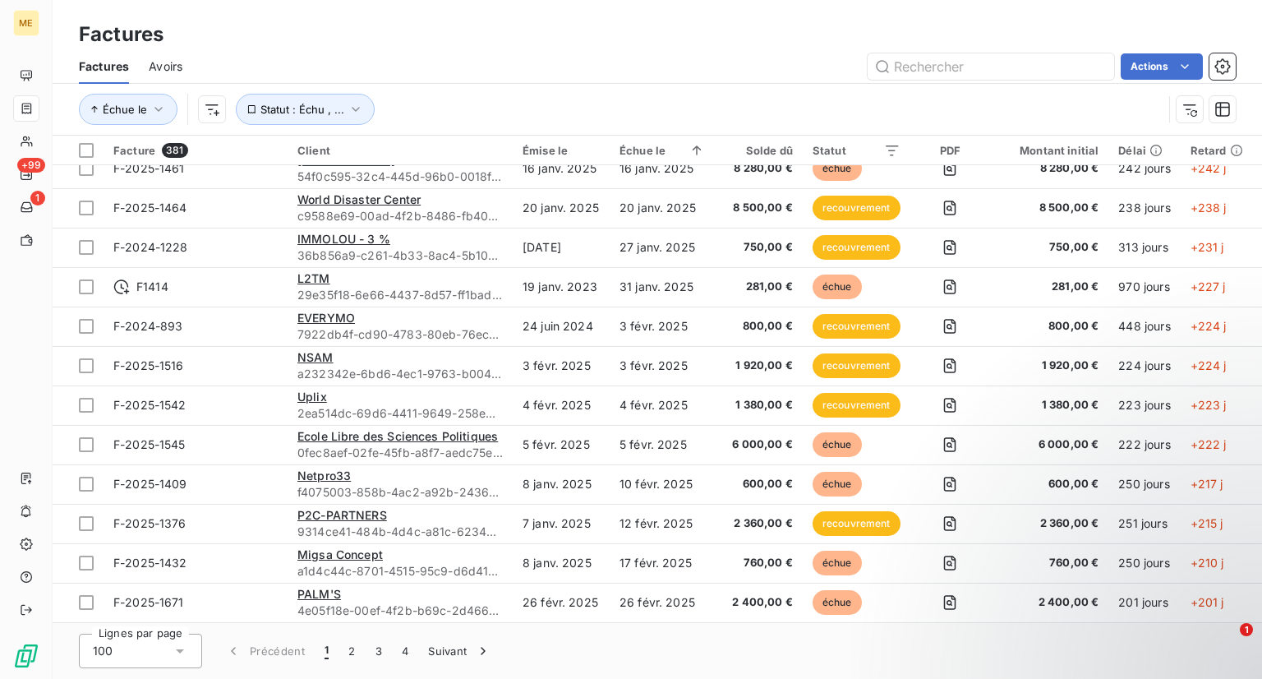
click at [1088, 670] on div "Lignes par page 100 Précédent 1 2 3 4 Suivant" at bounding box center [657, 651] width 1209 height 56
click at [1050, 638] on div "Lignes par page 100 Précédent 1 2 3 4 Suivant" at bounding box center [657, 651] width 1209 height 56
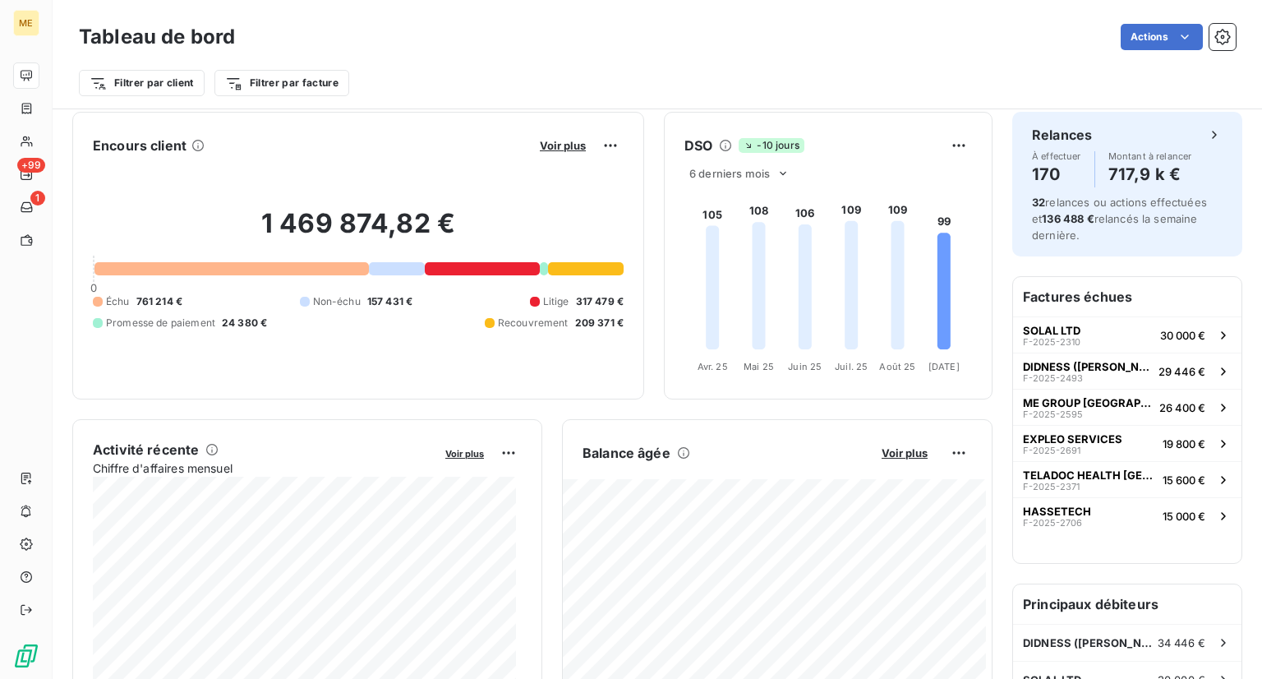
scroll to position [7, 0]
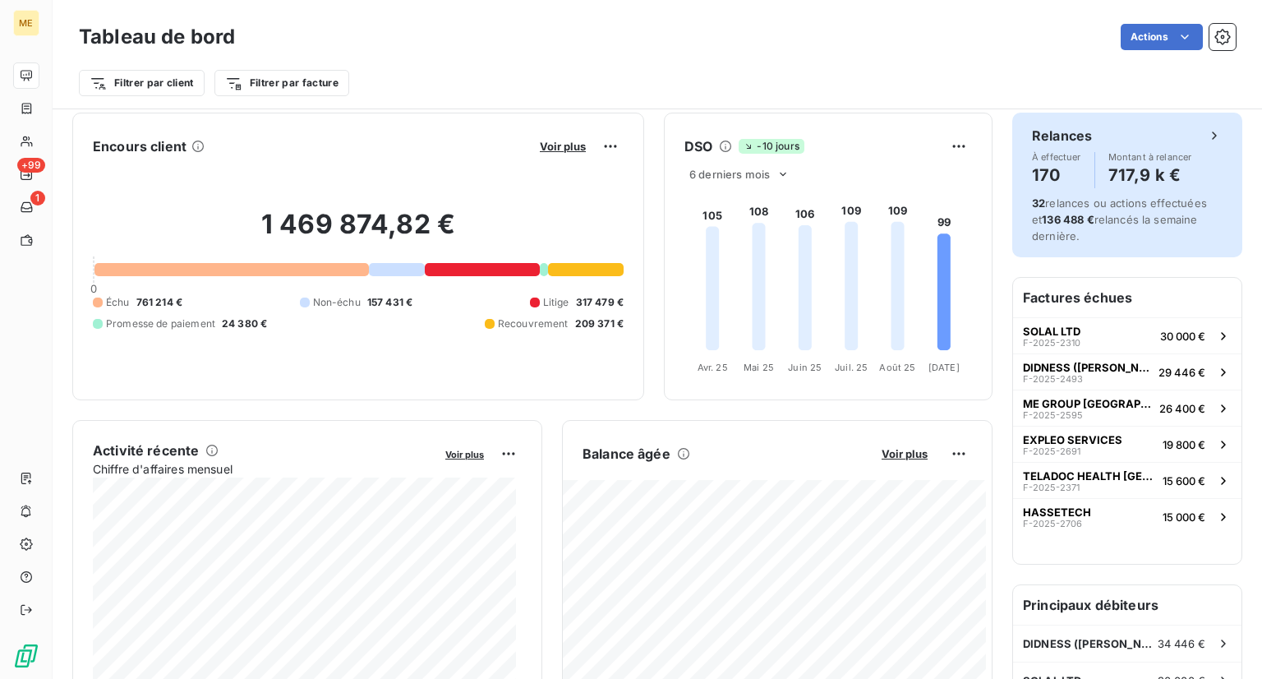
click at [1192, 142] on div "Relances" at bounding box center [1127, 136] width 191 height 20
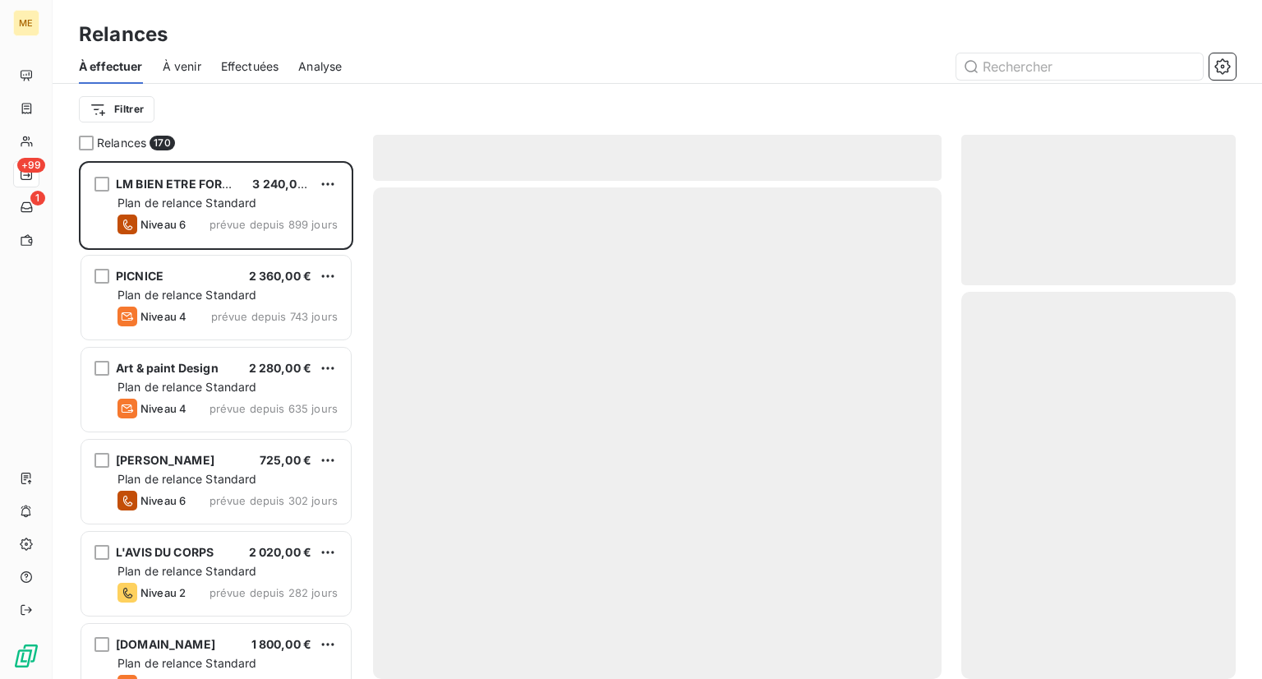
scroll to position [504, 261]
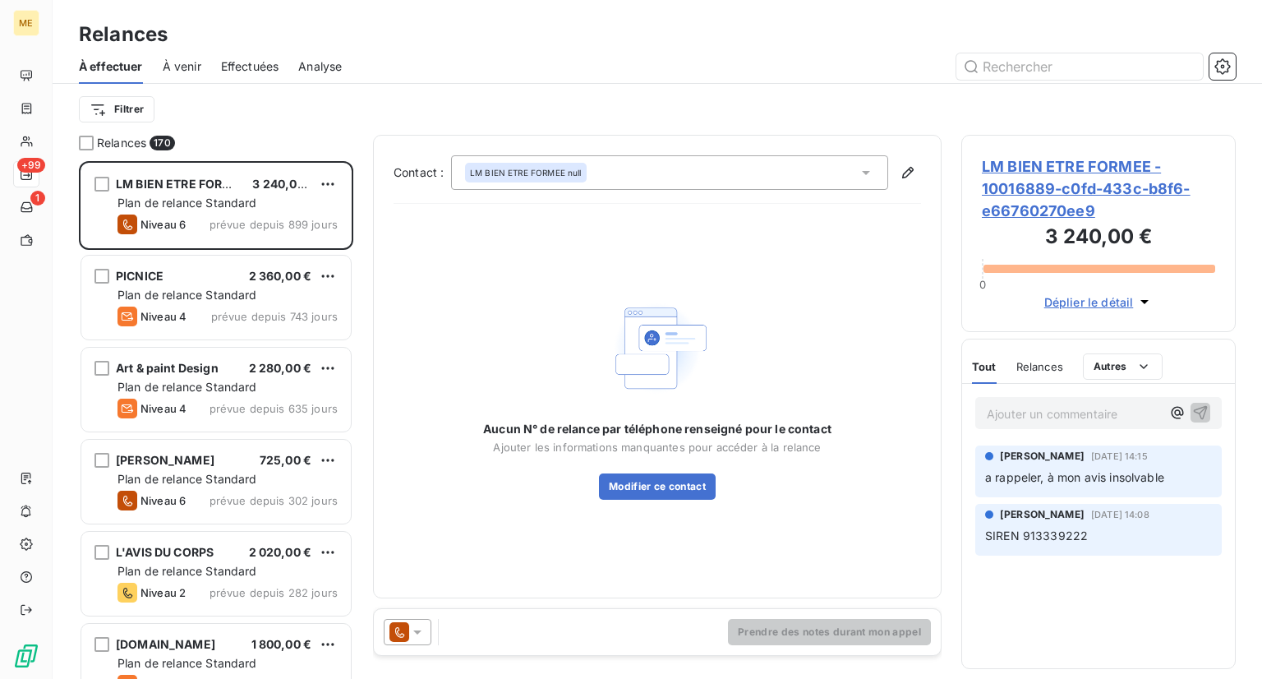
click at [426, 640] on div at bounding box center [408, 632] width 48 height 26
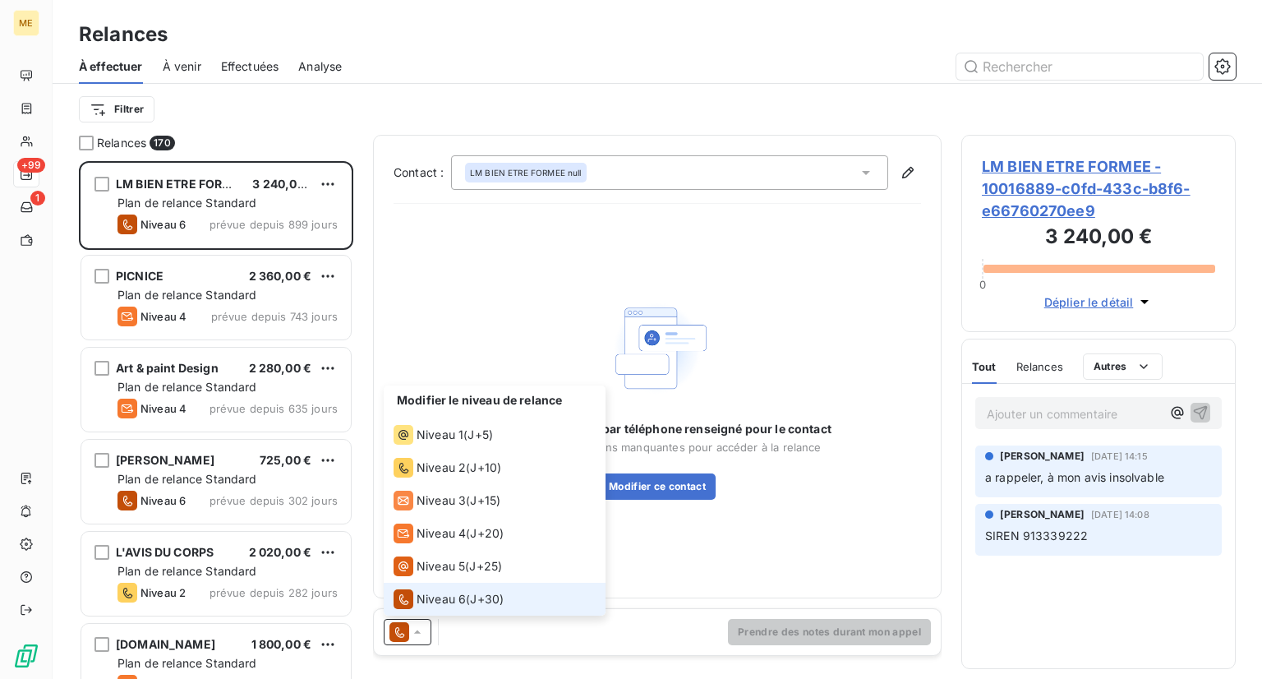
click at [667, 550] on div "Aucun N° de relance par téléphone renseigné pour le contact Ajouter les informa…" at bounding box center [657, 397] width 527 height 361
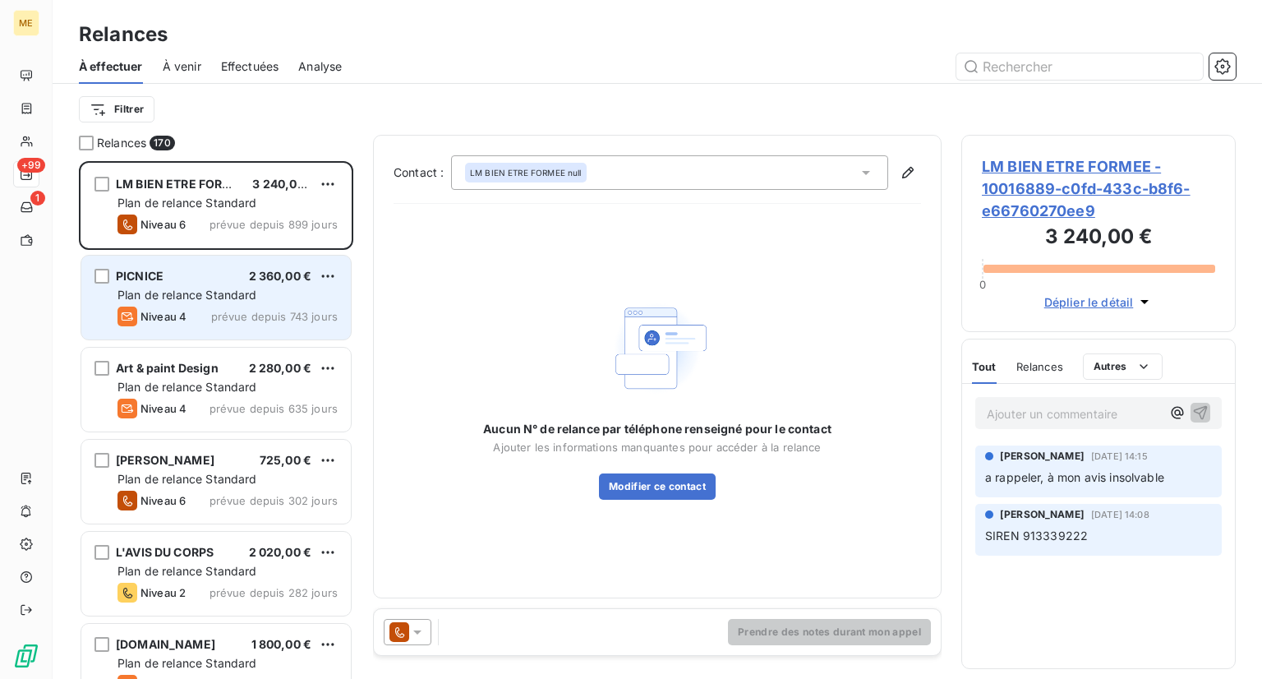
click at [186, 305] on div "PICNICE 2 360,00 € Plan de relance Standard Niveau 4 prévue depuis 743 jours" at bounding box center [215, 298] width 269 height 84
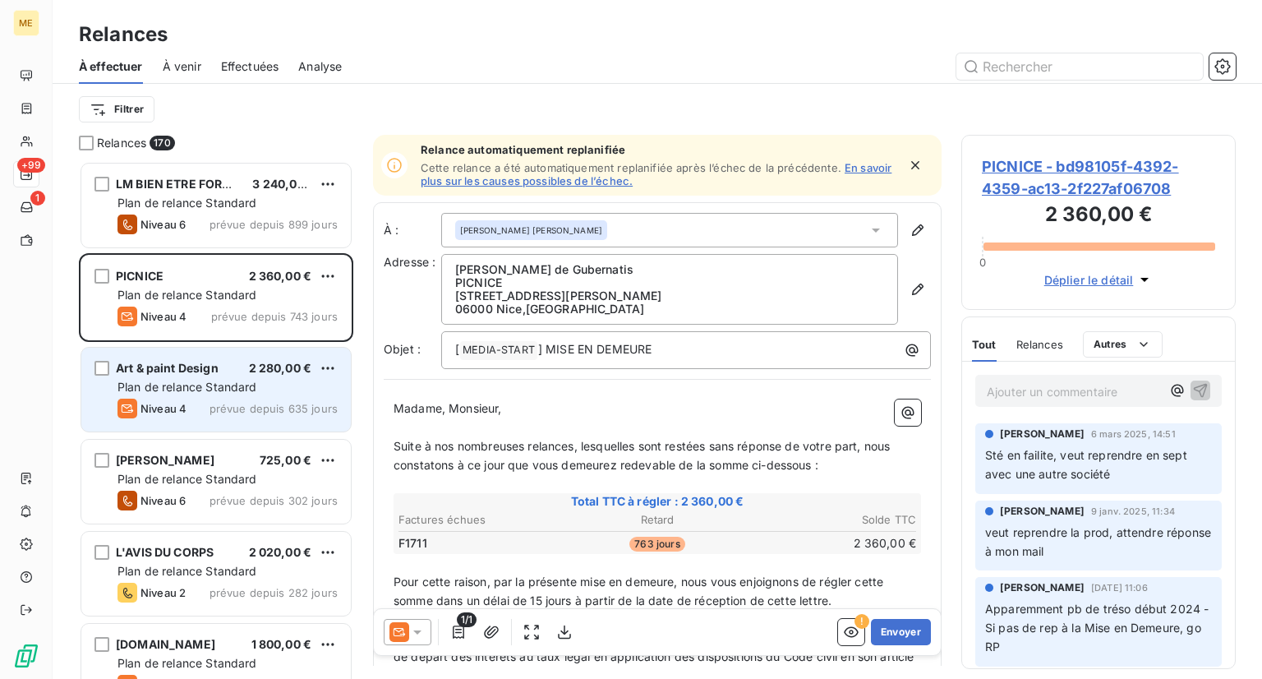
click at [220, 396] on div "Art & paint Design 2 280,00 € Plan de relance Standard Niveau 4 prévue depuis 6…" at bounding box center [215, 390] width 269 height 84
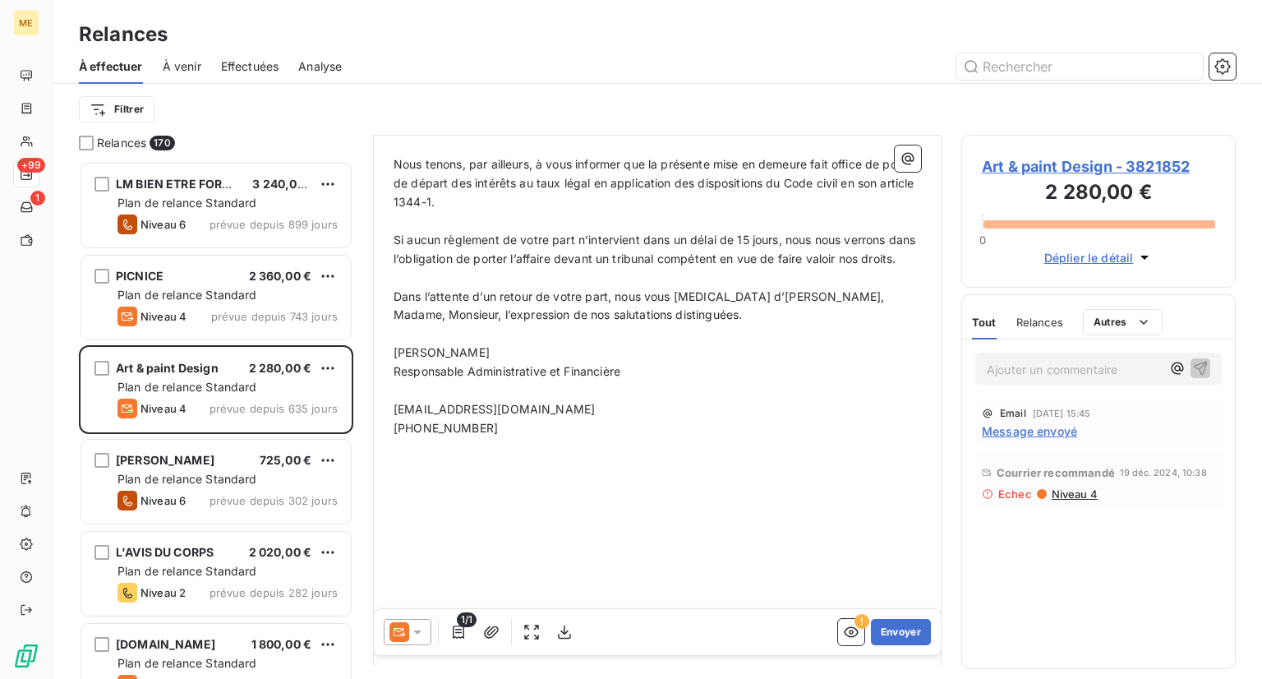
scroll to position [474, 0]
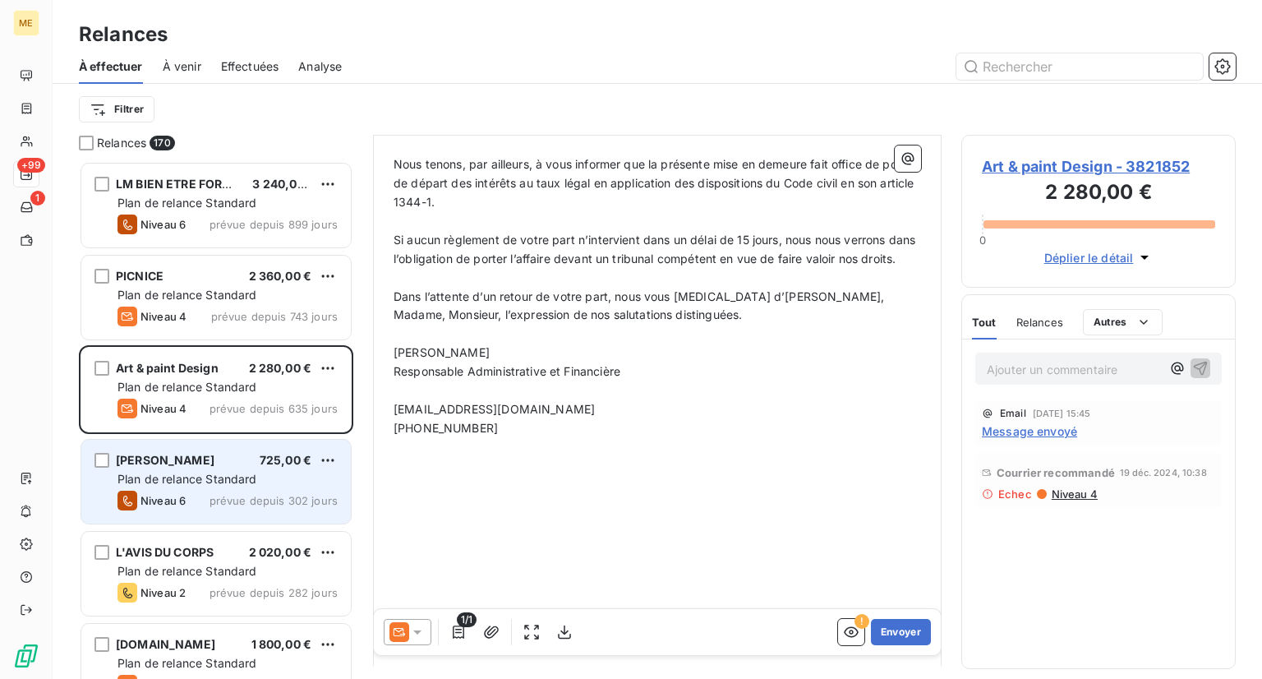
click at [230, 461] on div "Olivier Zucchero 725,00 €" at bounding box center [227, 460] width 220 height 15
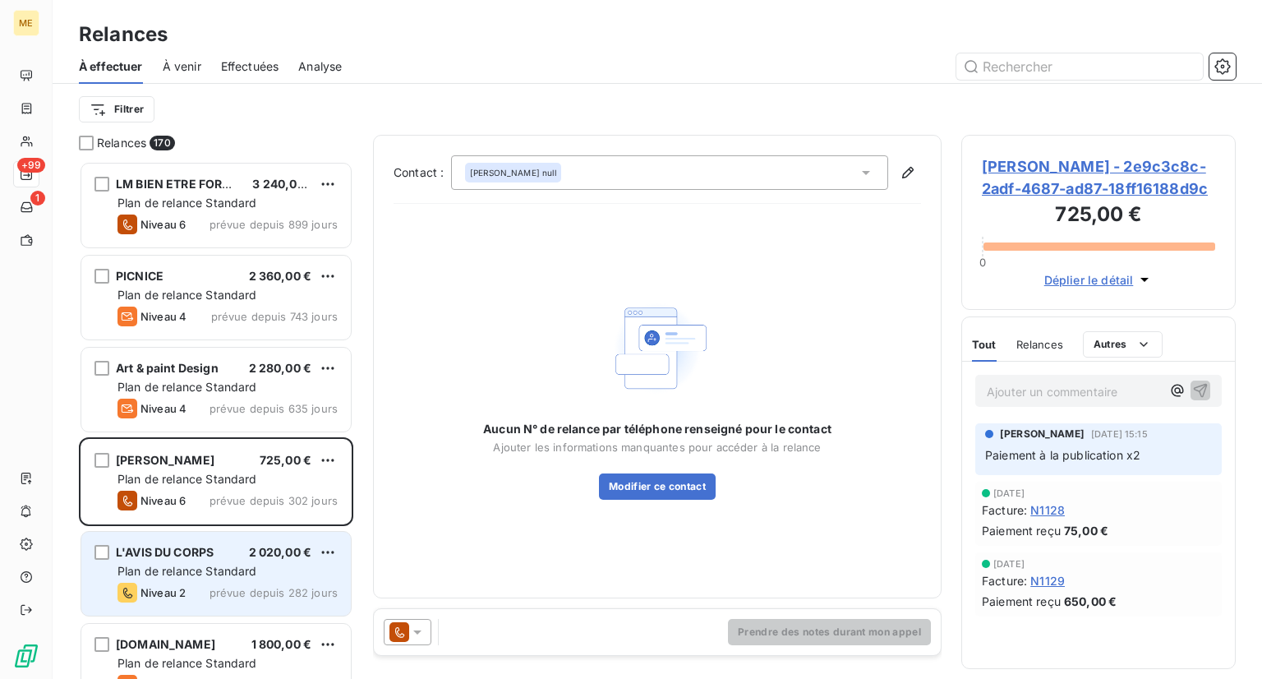
click at [197, 537] on div "L'AVIS DU CORPS 2 020,00 € Plan de relance Standard Niveau 2 prévue depuis 282 …" at bounding box center [215, 574] width 269 height 84
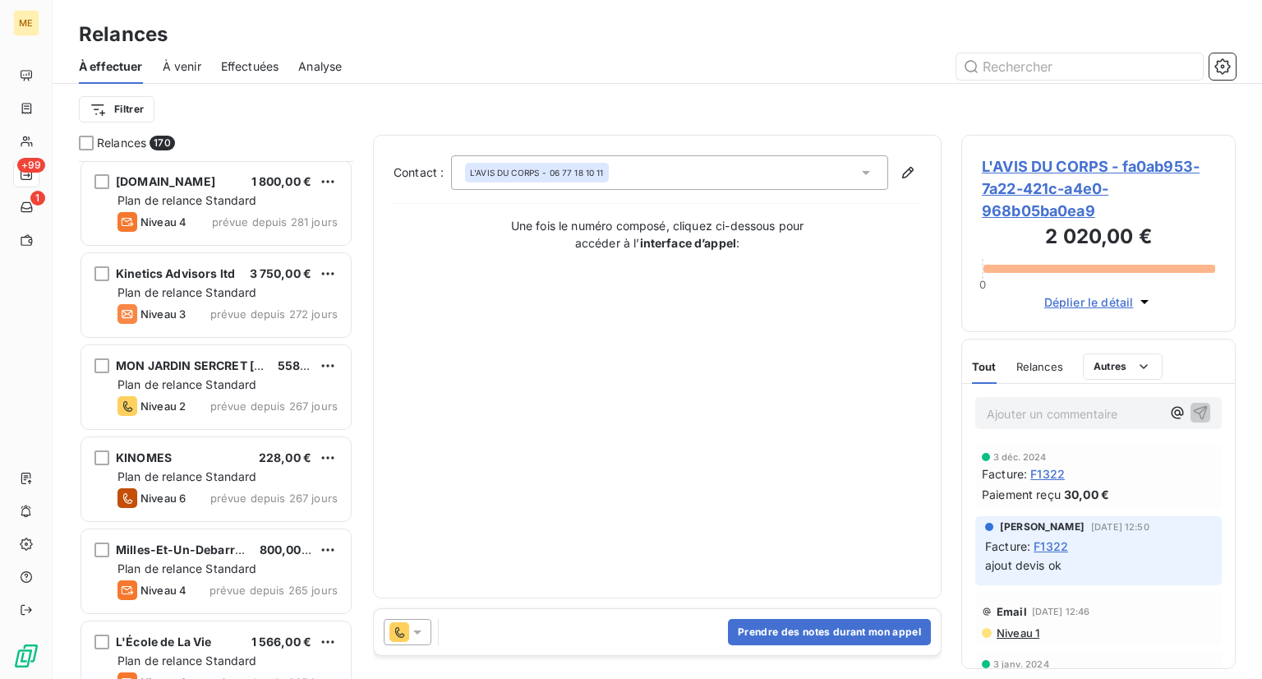
scroll to position [463, 0]
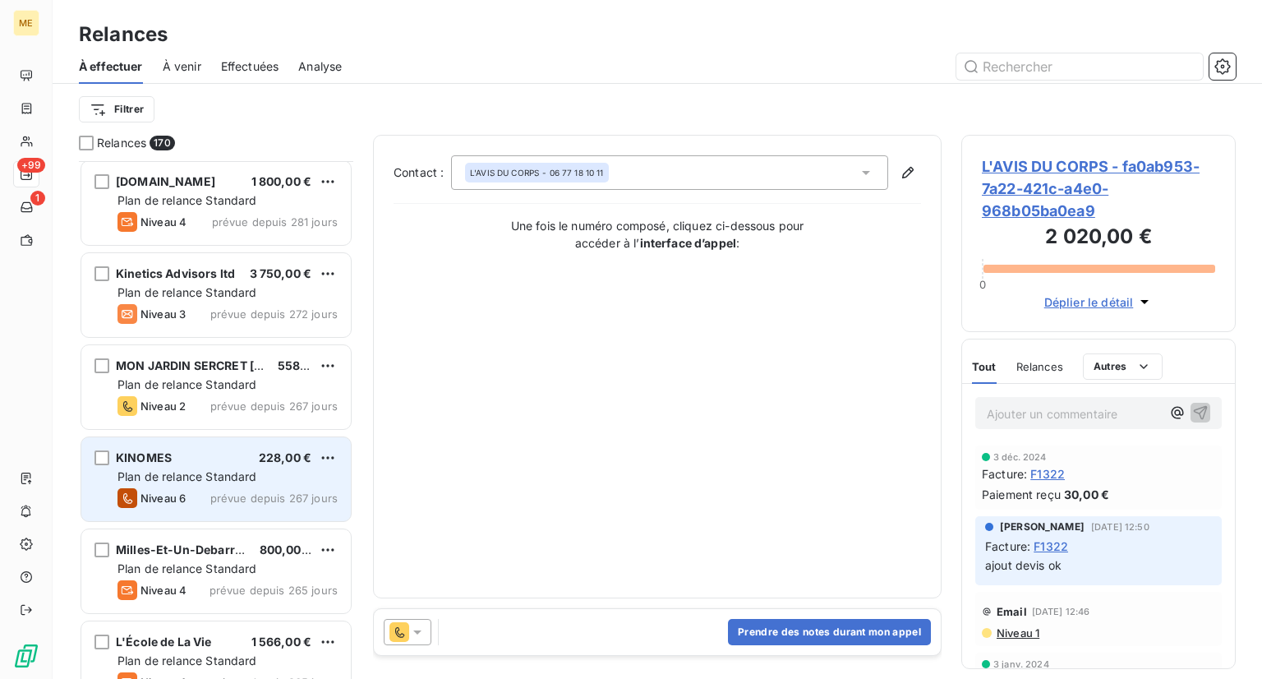
click at [228, 472] on span "Plan de relance Standard" at bounding box center [187, 476] width 140 height 14
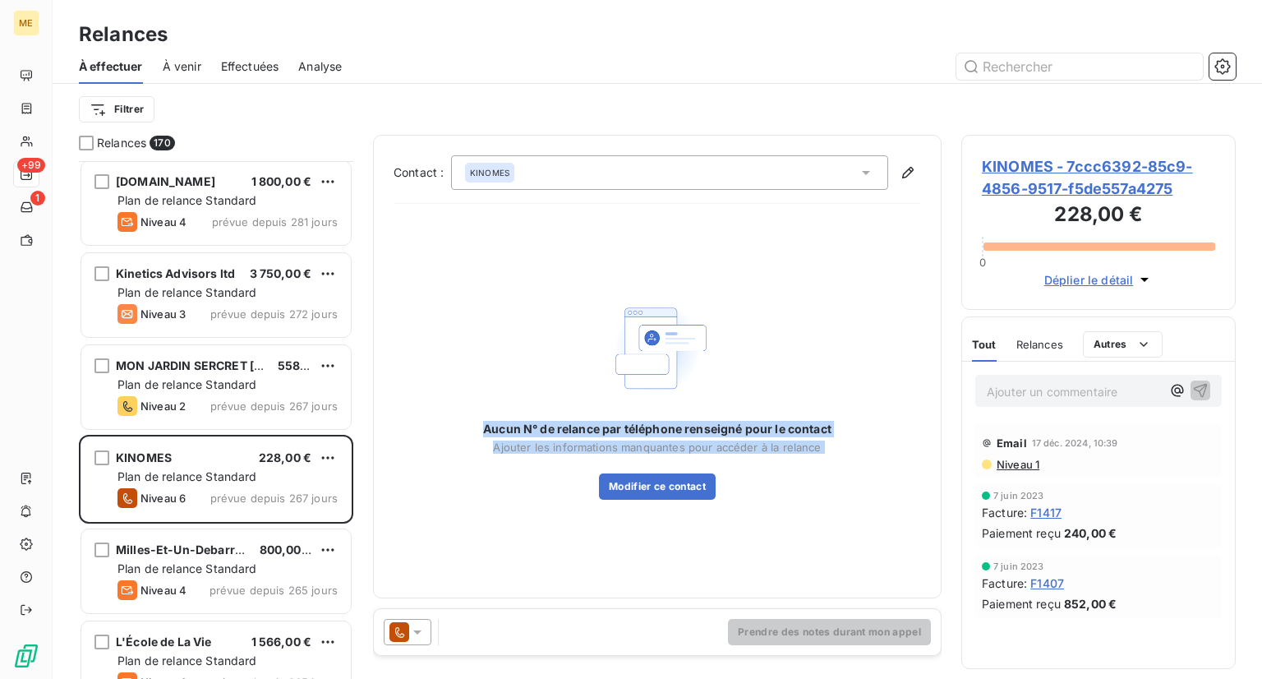
drag, startPoint x: 604, startPoint y: 566, endPoint x: 365, endPoint y: 507, distance: 246.3
click at [365, 507] on div "Relances 170 LM BIEN ETRE FORMEE 3 240,00 € Plan de relance Standard Niveau 6 p…" at bounding box center [657, 407] width 1209 height 544
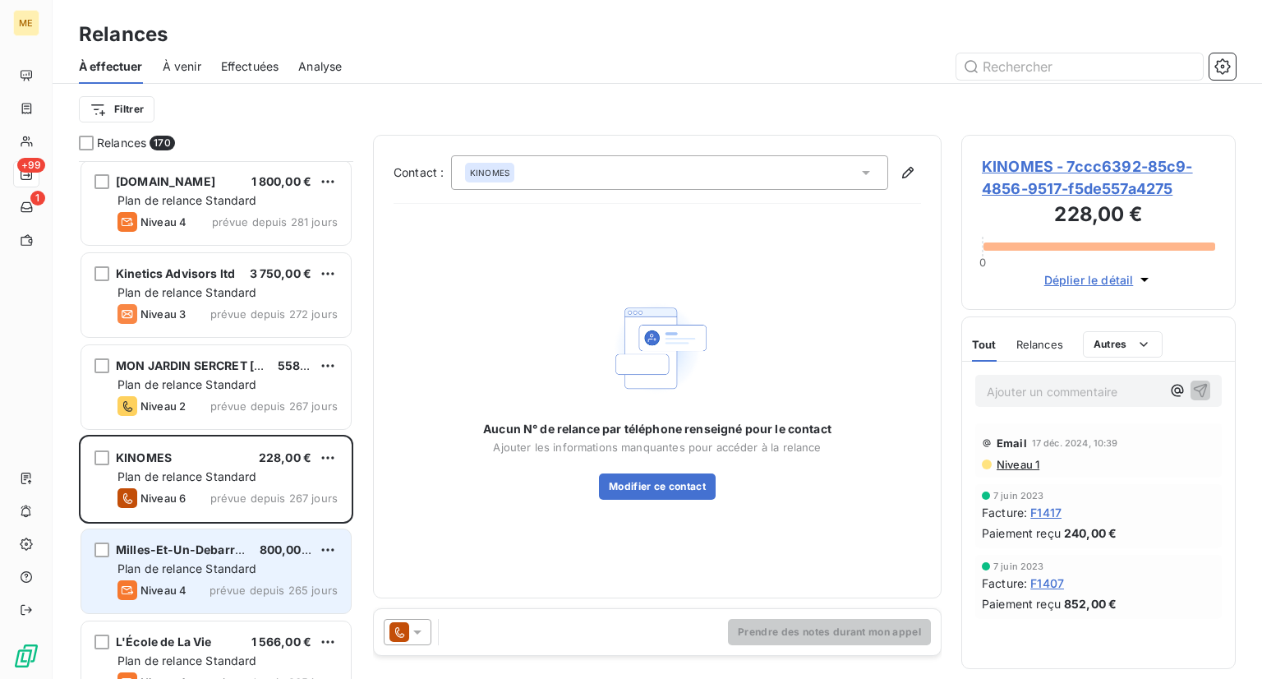
click at [201, 536] on div "Milles-Et-Un-Debarras 800,00 € Plan de relance Standard Niveau 4 prévue depuis …" at bounding box center [215, 571] width 269 height 84
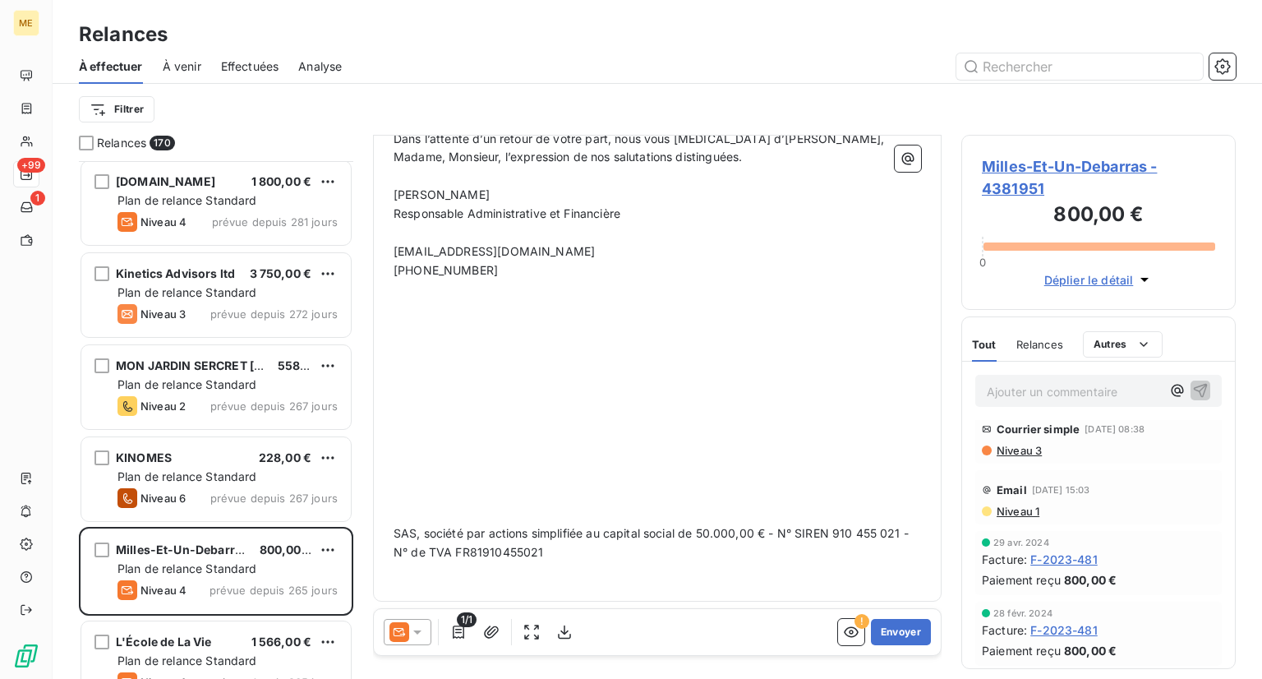
scroll to position [567, 0]
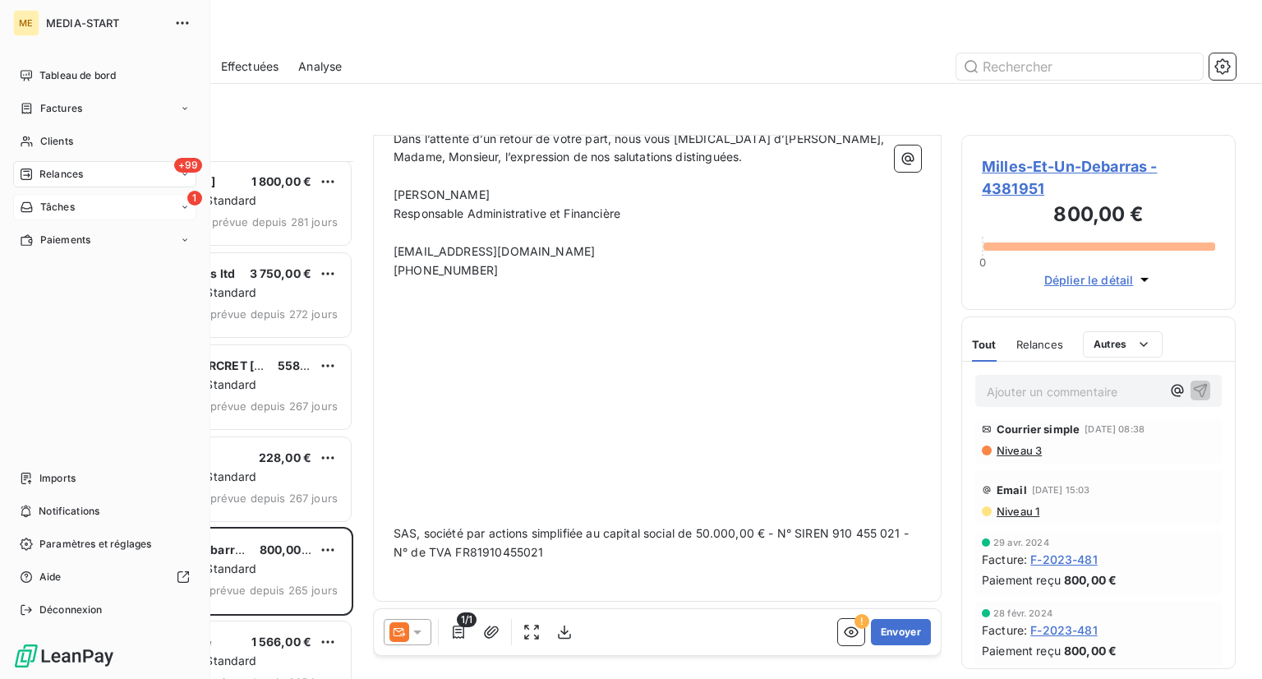
click at [147, 207] on div "1 Tâches" at bounding box center [104, 207] width 183 height 26
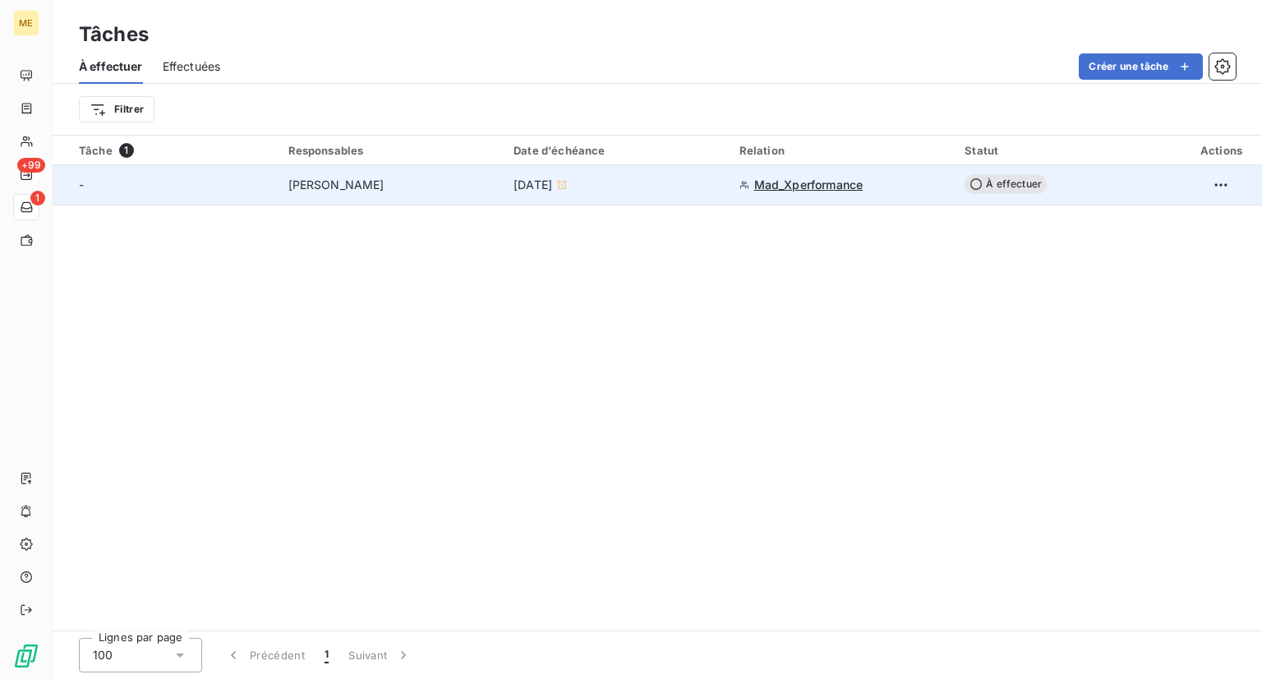
click at [798, 188] on span "Mad_Xperformance" at bounding box center [808, 185] width 108 height 16
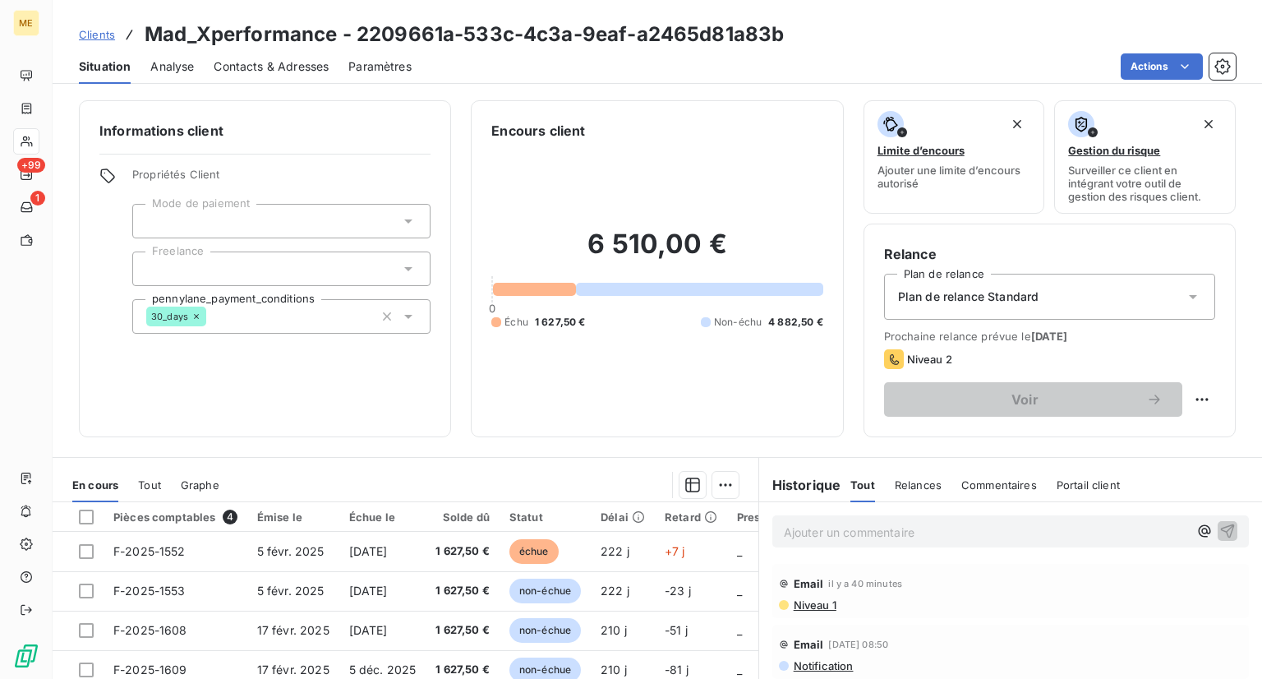
scroll to position [187, 0]
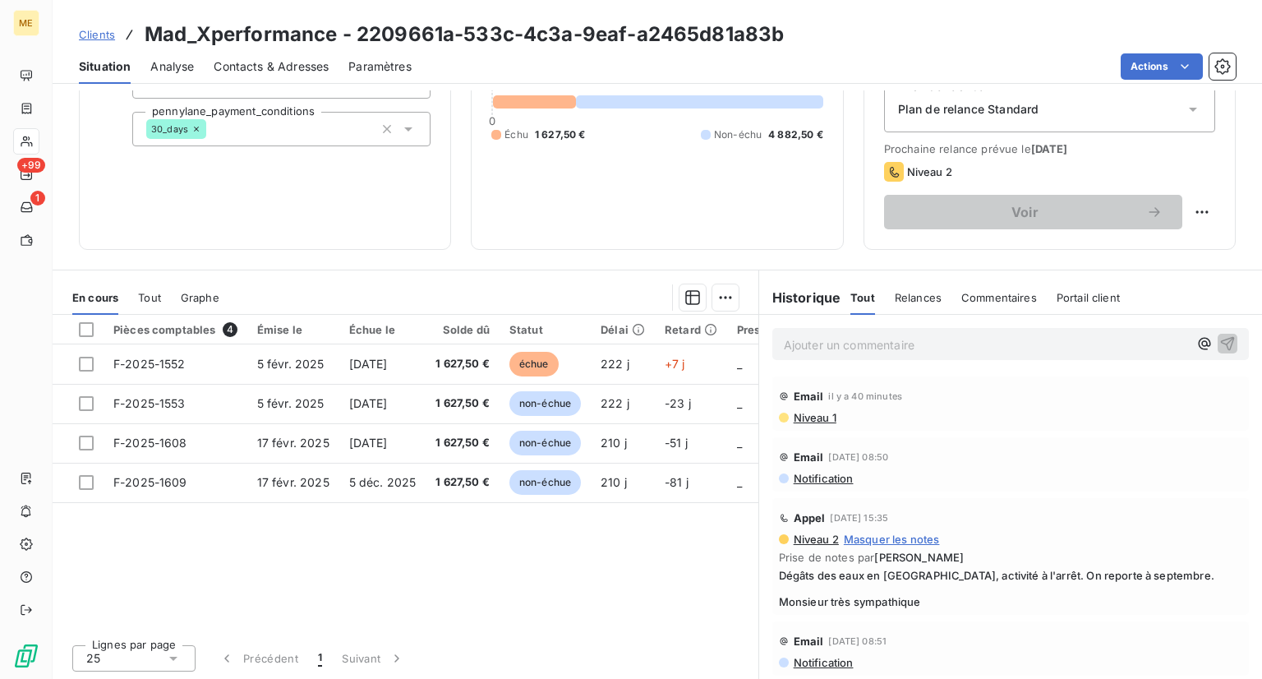
click at [1038, 638] on div "Email 27 avr. 2025, 08:51" at bounding box center [1010, 641] width 463 height 26
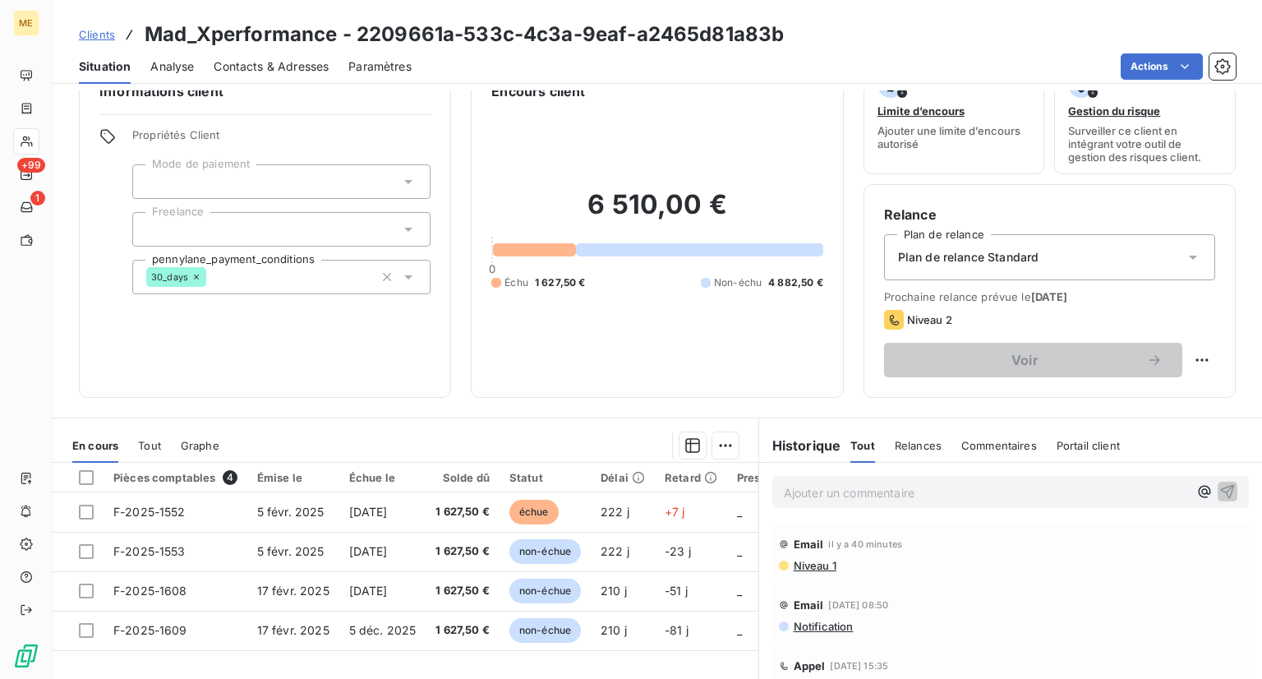
scroll to position [24, 0]
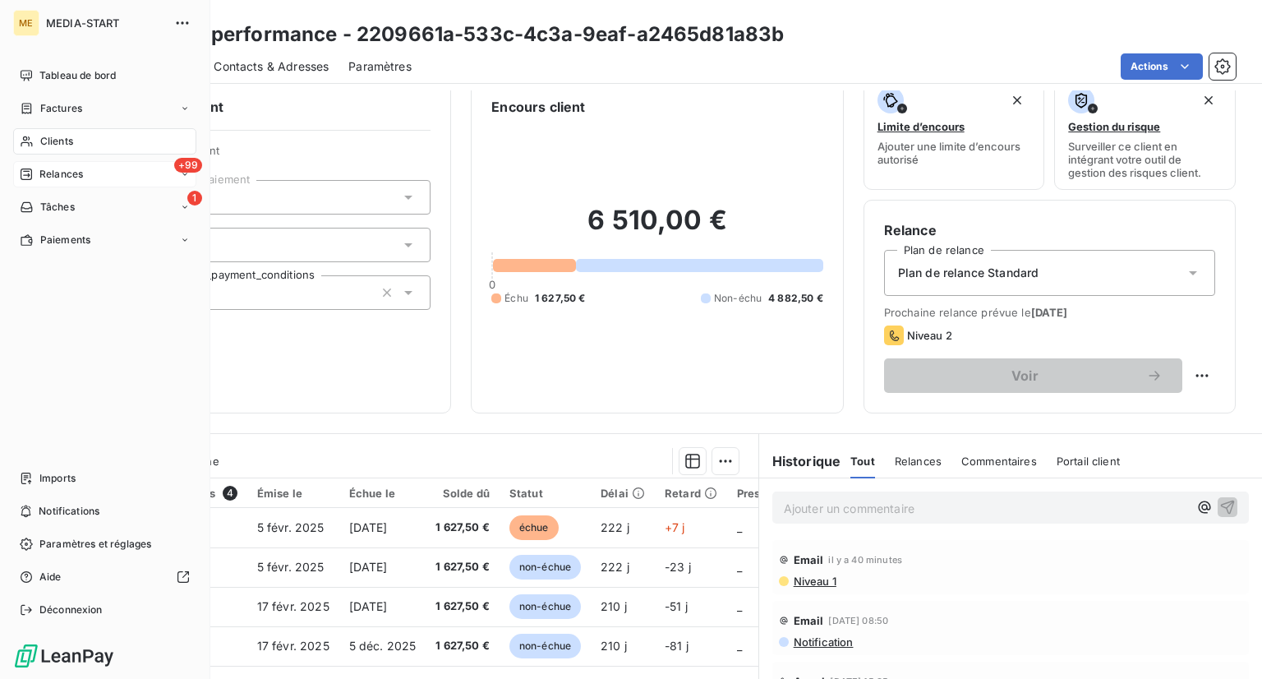
click at [90, 175] on div "+99 Relances" at bounding box center [104, 174] width 183 height 26
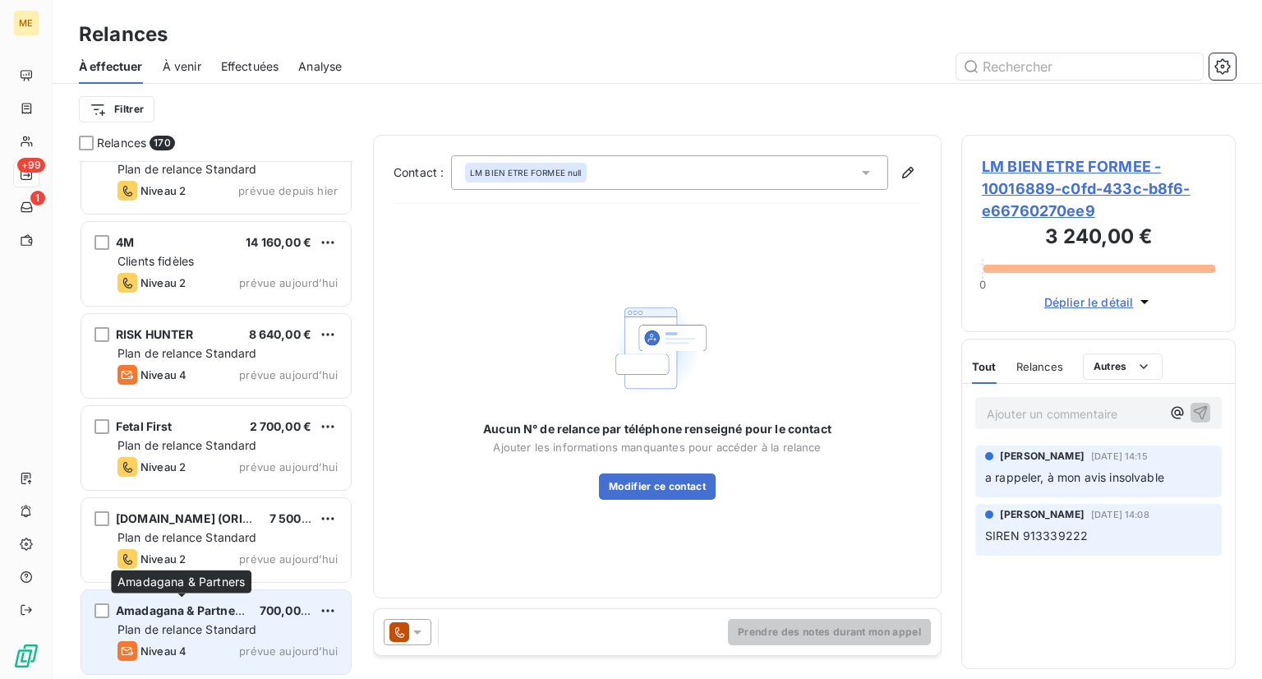
click at [175, 615] on div "Amadagana & Partners" at bounding box center [181, 610] width 131 height 16
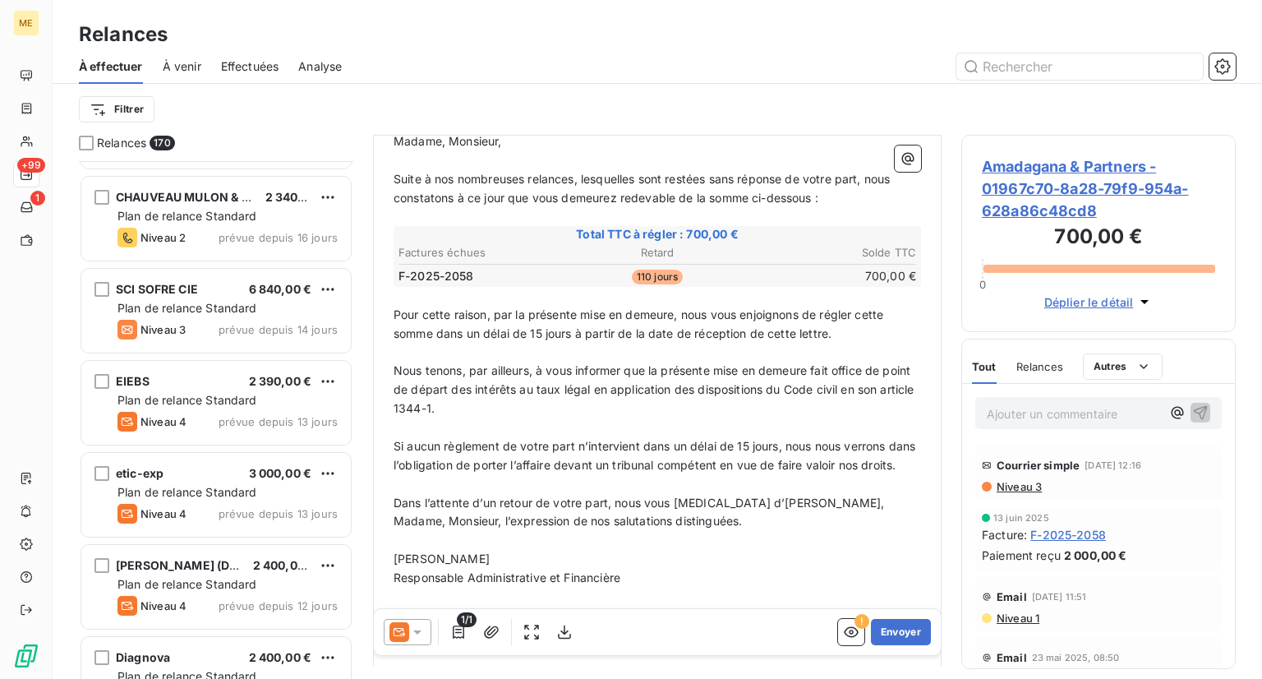
scroll to position [11951, 0]
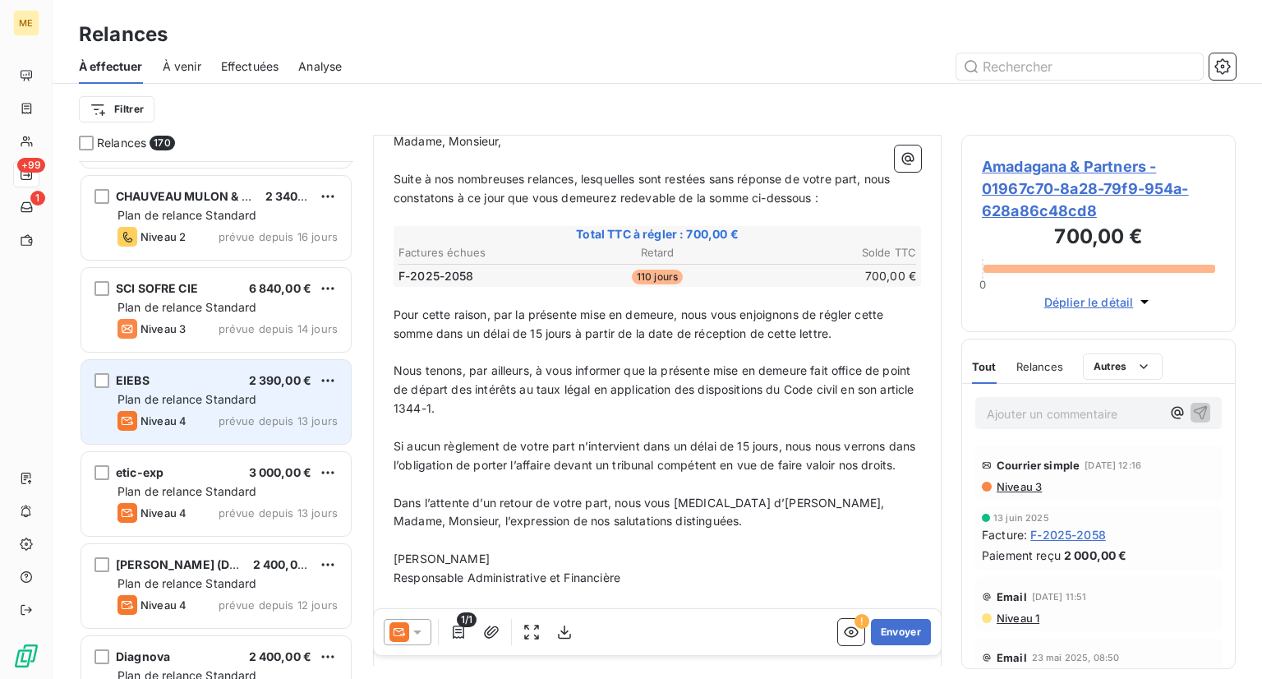
click at [295, 415] on span "prévue depuis 13 jours" at bounding box center [278, 420] width 119 height 13
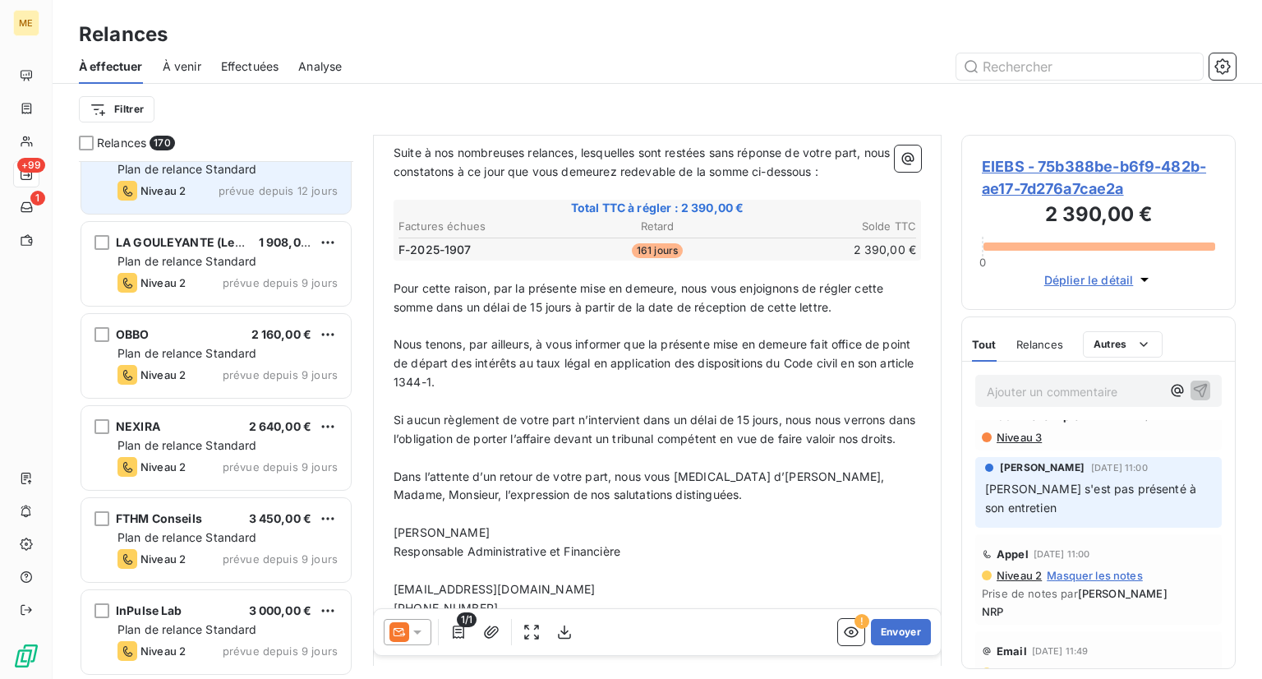
scroll to position [12643, 0]
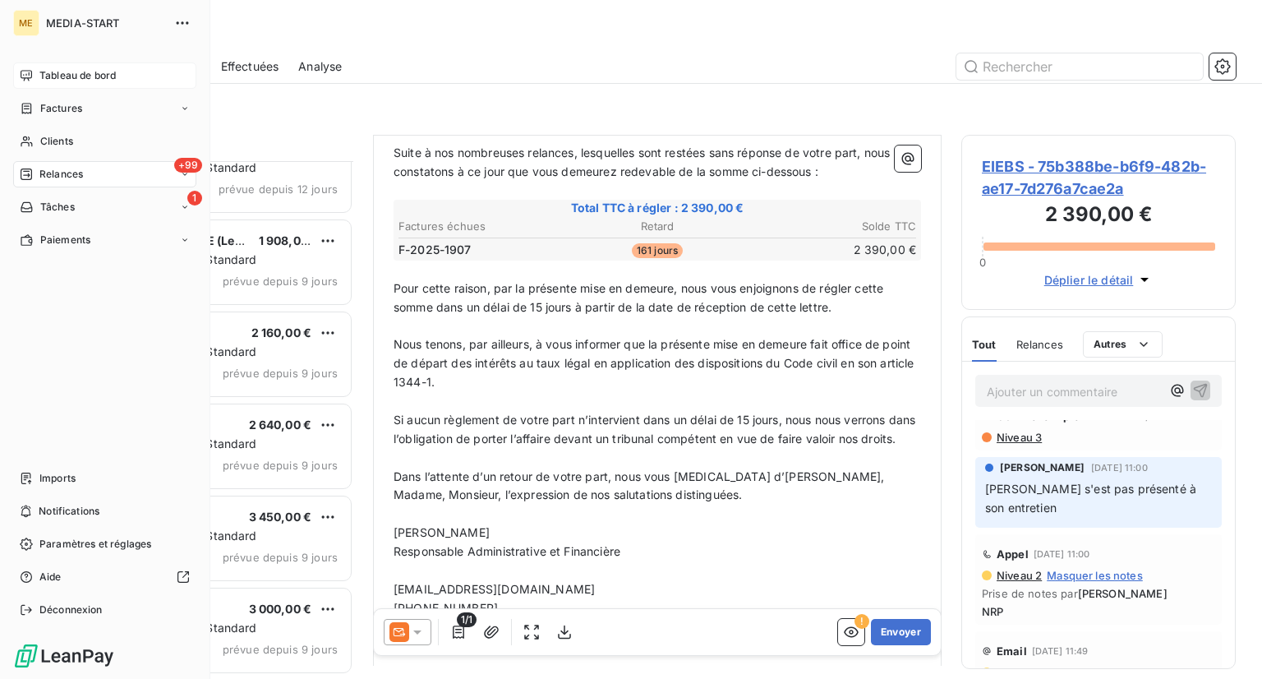
click at [63, 86] on div "Tableau de bord" at bounding box center [104, 75] width 183 height 26
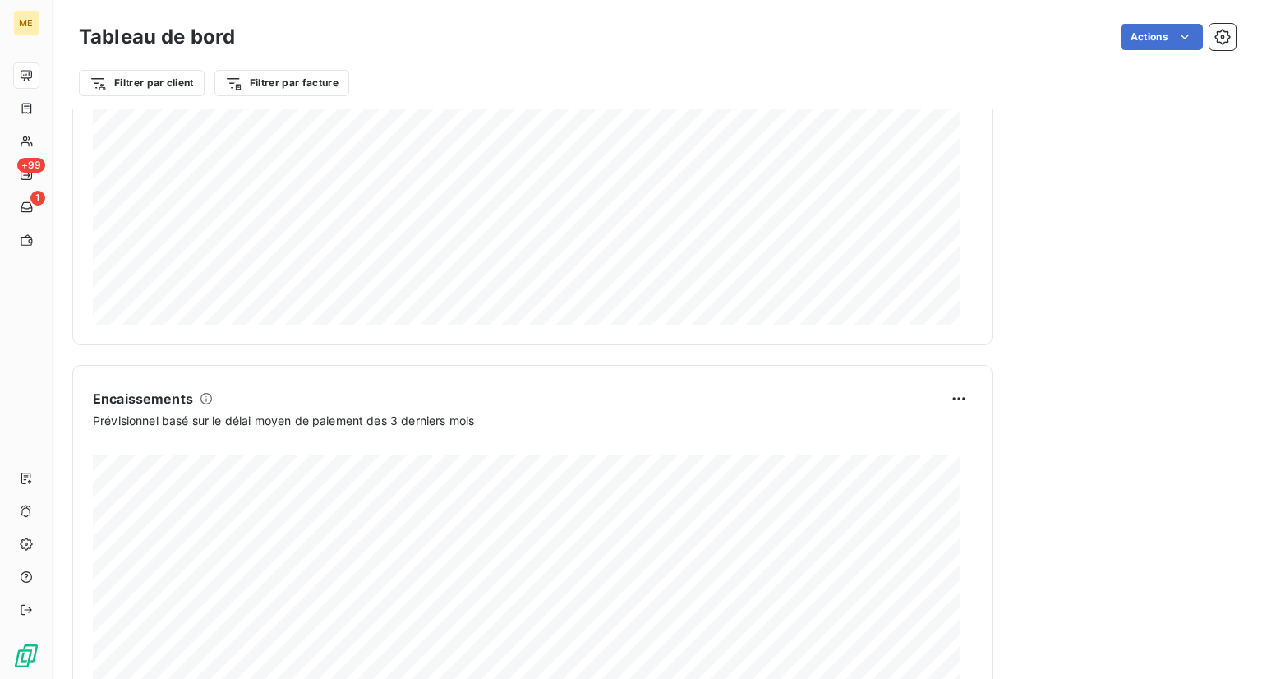
scroll to position [923, 0]
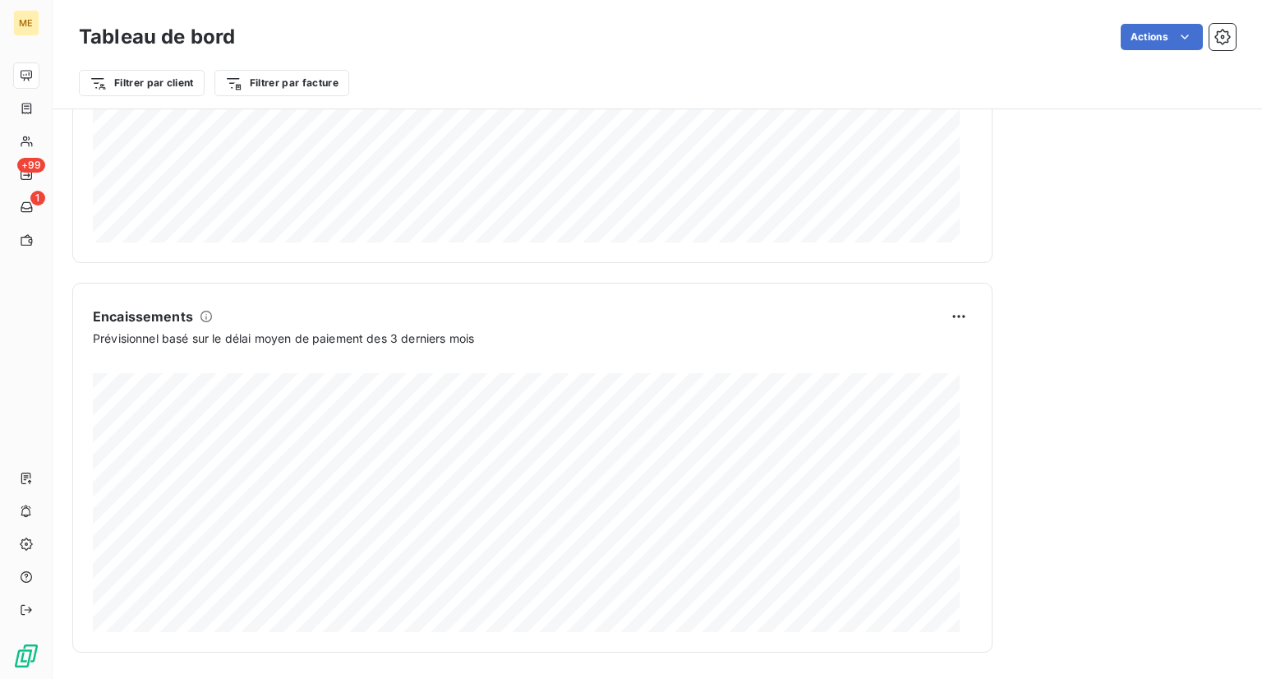
drag, startPoint x: 302, startPoint y: 12, endPoint x: 0, endPoint y: -71, distance: 312.7
click at [0, 0] on html "ME +99 1 Tableau de bord Actions Filtrer par client Filtrer par facture Encours…" at bounding box center [631, 339] width 1262 height 679
